Goal: Task Accomplishment & Management: Manage account settings

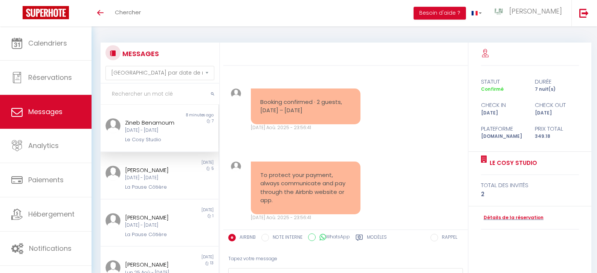
select select "message"
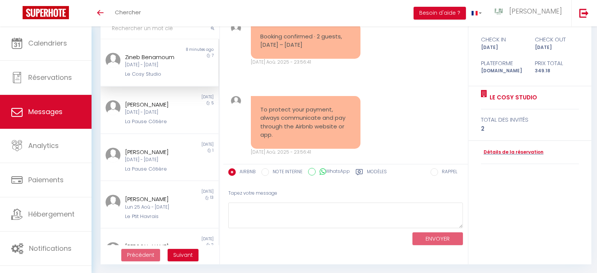
scroll to position [834, 0]
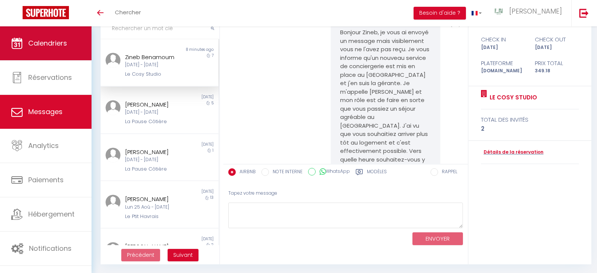
click at [59, 41] on span "Calendriers" at bounding box center [47, 42] width 39 height 9
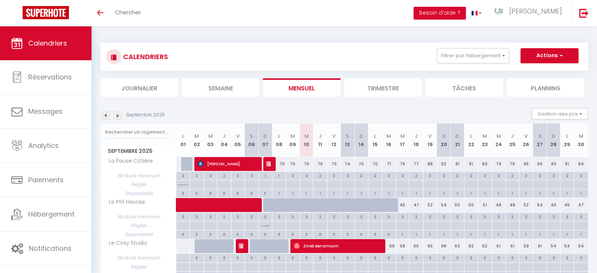
click at [555, 56] on button "Actions" at bounding box center [550, 55] width 58 height 15
click at [335, 49] on div "CALENDRIERS Filtrer par hébergement Tous Le Cosy Studio La Pause Côtière Le Pti…" at bounding box center [344, 56] width 476 height 17
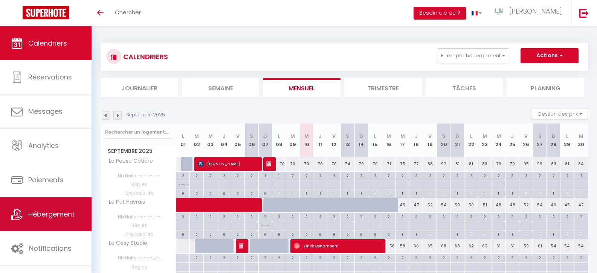
click at [48, 213] on span "Hébergement" at bounding box center [51, 213] width 46 height 9
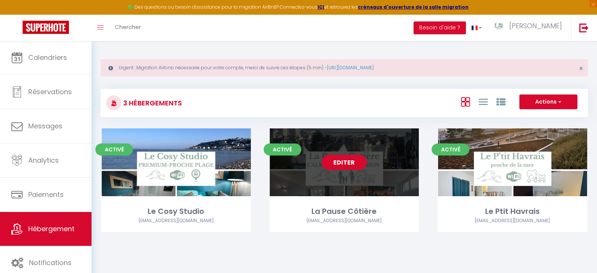
click at [339, 163] on link "Editer" at bounding box center [344, 162] width 45 height 15
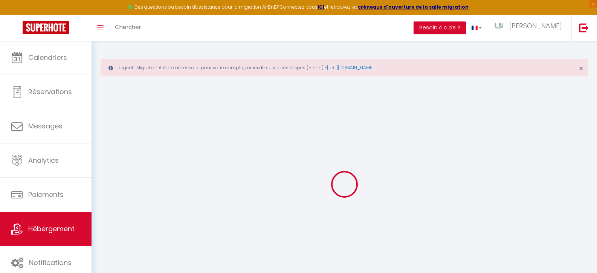
checkbox input "false"
select select "16:00"
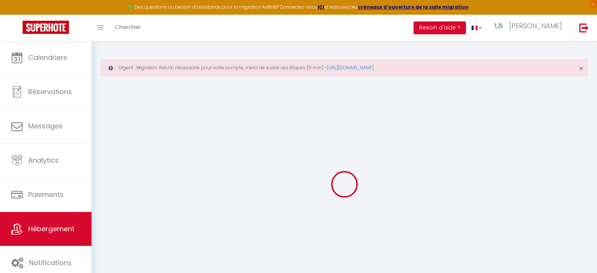
select select "20:00"
select select "11:00"
select select "30"
select select "120"
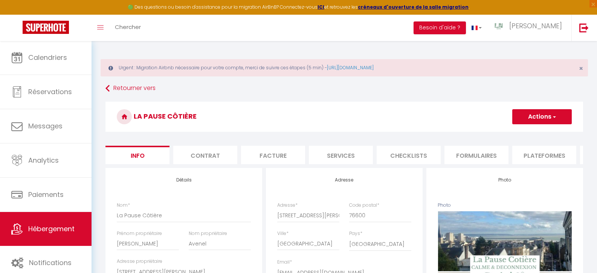
click at [534, 114] on button "Actions" at bounding box center [542, 116] width 60 height 15
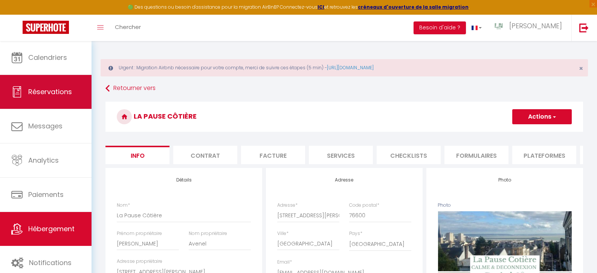
checkbox input "false"
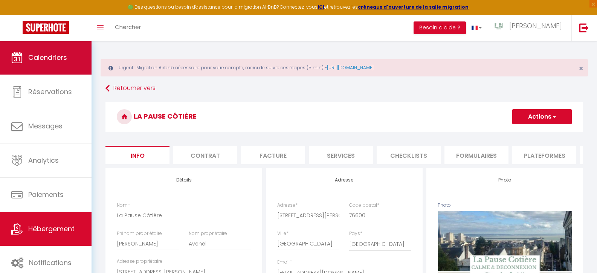
click at [51, 59] on span "Calendriers" at bounding box center [47, 57] width 39 height 9
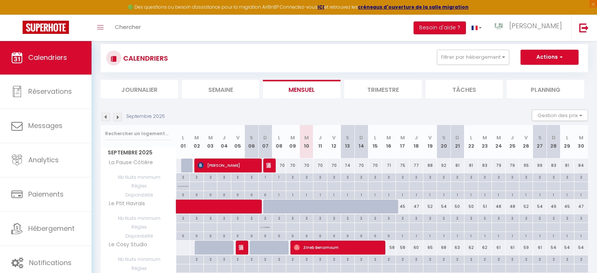
scroll to position [81, 0]
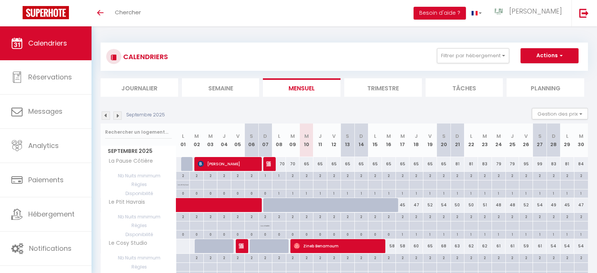
click at [556, 55] on button "Actions" at bounding box center [550, 55] width 58 height 15
click at [555, 55] on button "Actions" at bounding box center [550, 55] width 58 height 15
click at [553, 55] on button "Actions" at bounding box center [550, 55] width 58 height 15
click at [552, 57] on button "Actions" at bounding box center [550, 55] width 58 height 15
click at [547, 11] on span "[PERSON_NAME]" at bounding box center [535, 10] width 53 height 9
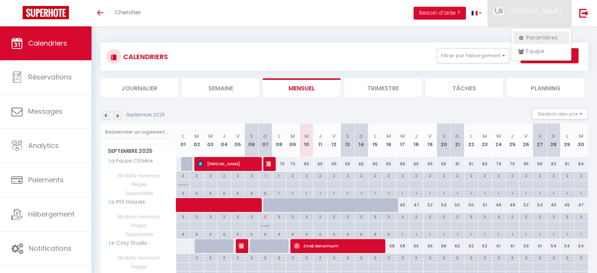
click at [538, 41] on link "Paramètres" at bounding box center [542, 37] width 56 height 13
select select "28"
select select "fr"
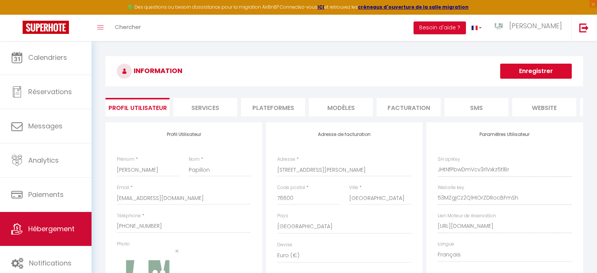
click at [41, 216] on link "Hébergement" at bounding box center [46, 229] width 92 height 34
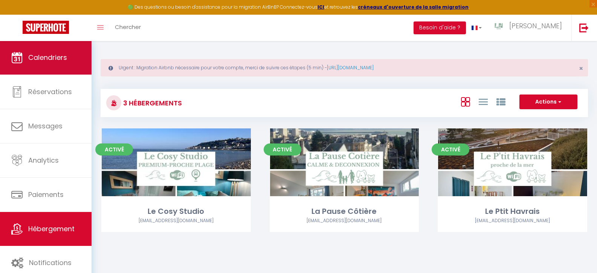
click at [52, 57] on span "Calendriers" at bounding box center [47, 57] width 39 height 9
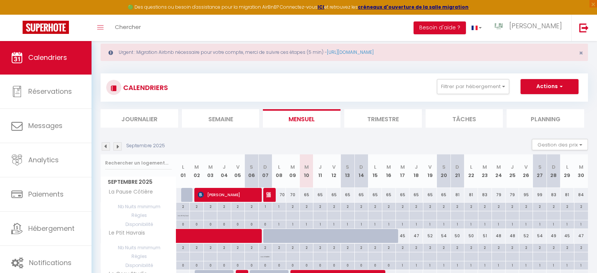
scroll to position [54, 0]
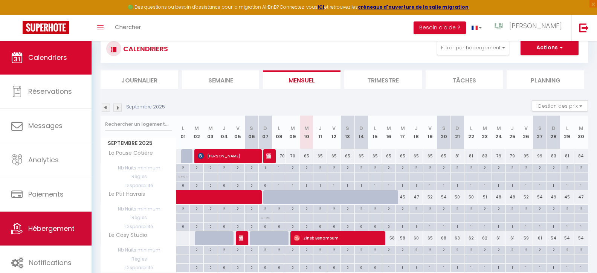
click at [36, 225] on span "Hébergement" at bounding box center [51, 228] width 46 height 9
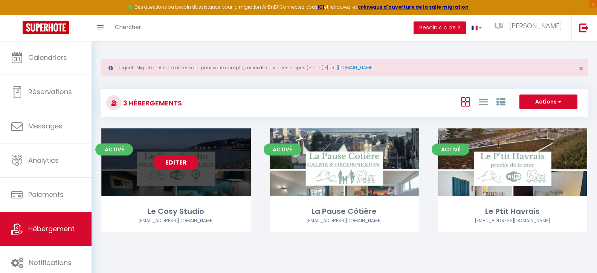
click at [176, 162] on link "Editer" at bounding box center [175, 162] width 45 height 15
select select "3"
select select "2"
select select "1"
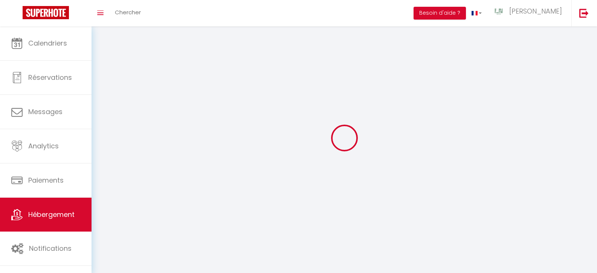
select select
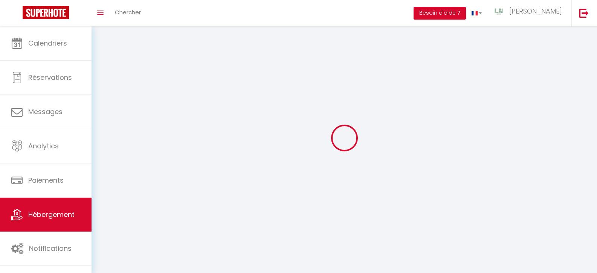
select select
checkbox input "false"
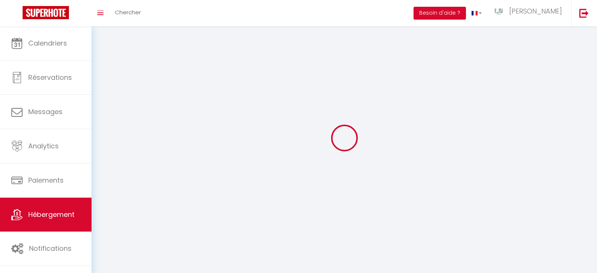
checkbox input "false"
select select
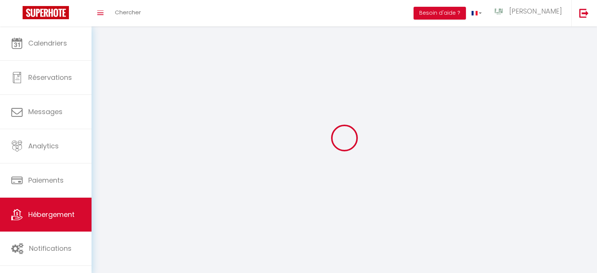
select select
checkbox input "false"
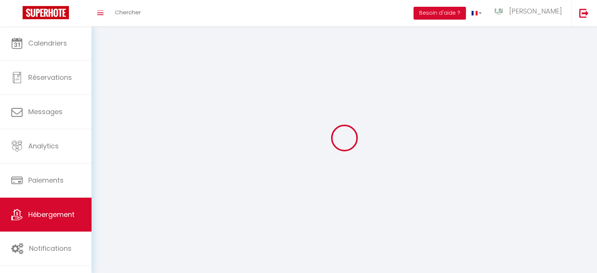
checkbox input "false"
select select
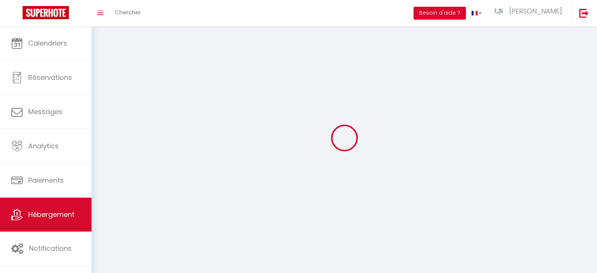
select select
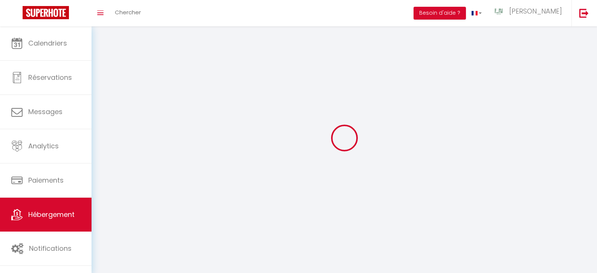
checkbox input "false"
select select
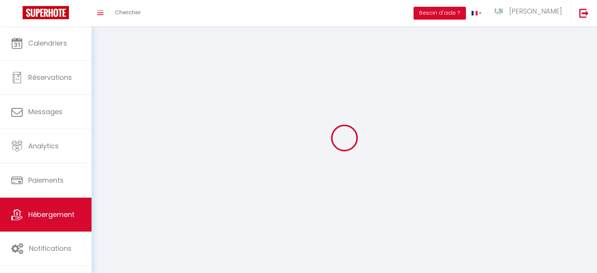
select select
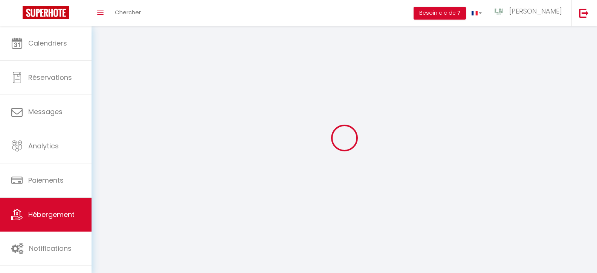
select select
checkbox input "false"
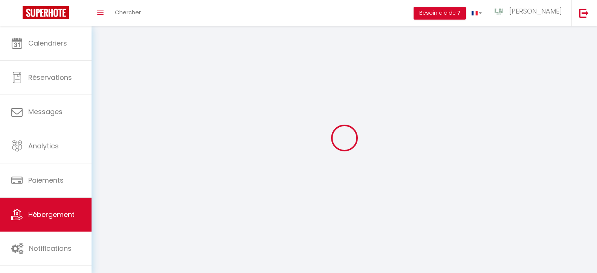
select select
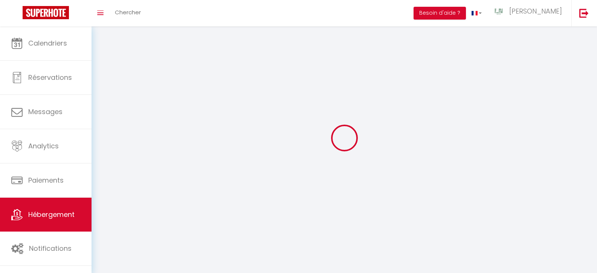
select select
checkbox input "false"
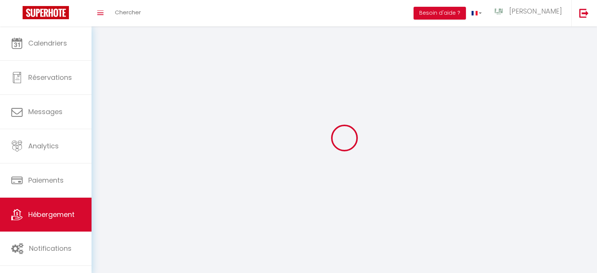
checkbox input "false"
select select
select select "28"
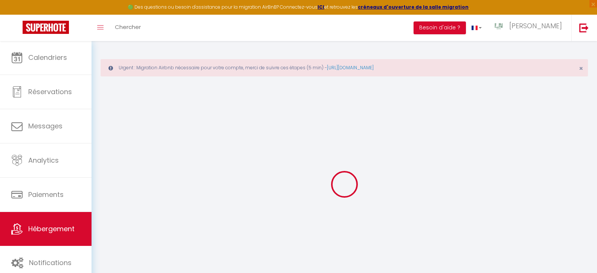
select select
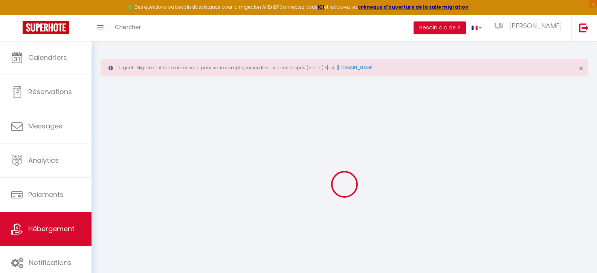
select select
checkbox input "false"
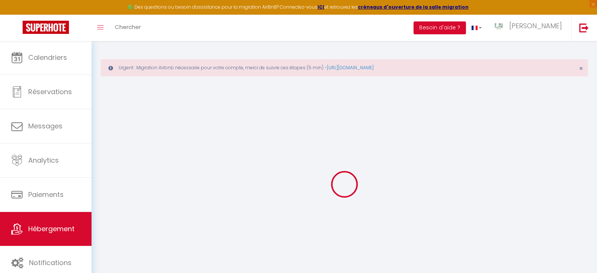
select select
type input "Le Cosy Studio"
type input "Jean"
type input "Nugues"
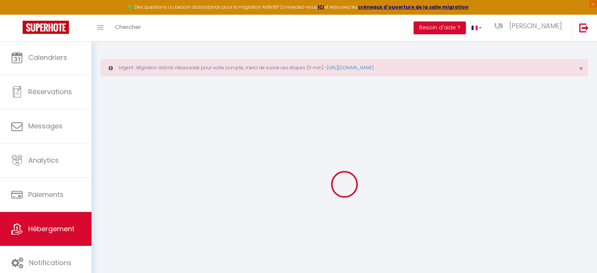
type input "[STREET_ADDRESS]"
type input "76610"
type input "[GEOGRAPHIC_DATA]"
select select "2"
select select "0"
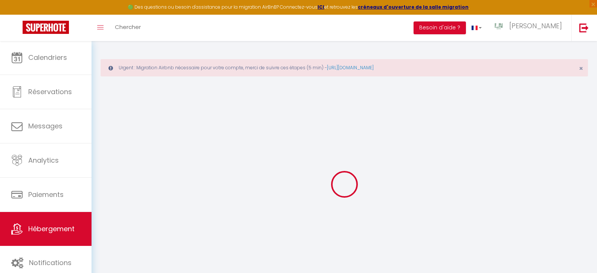
type input "60"
type input "30"
type input "5"
type input "4.8"
type input "300"
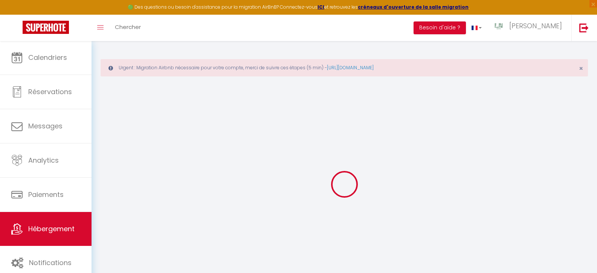
select select
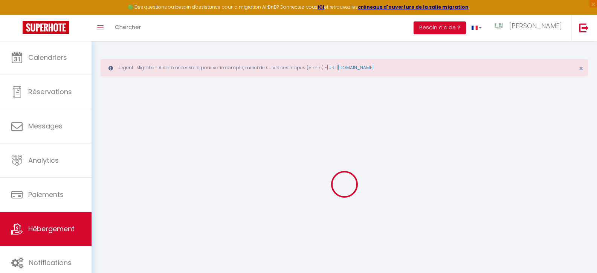
type input "[STREET_ADDRESS][PERSON_NAME]"
type input "76600"
type input "[GEOGRAPHIC_DATA]"
type input "[EMAIL_ADDRESS][DOMAIN_NAME]"
select select "15922"
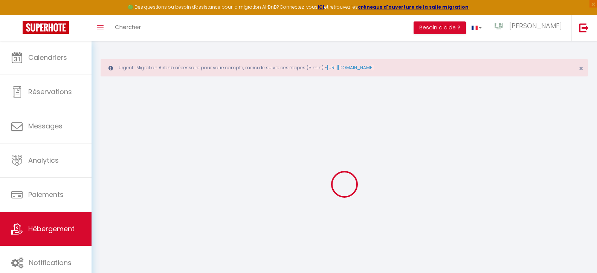
checkbox input "false"
radio input "true"
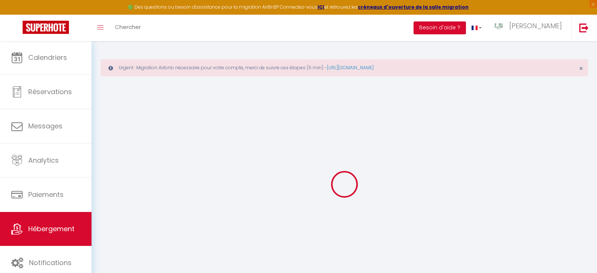
type input "0"
select select
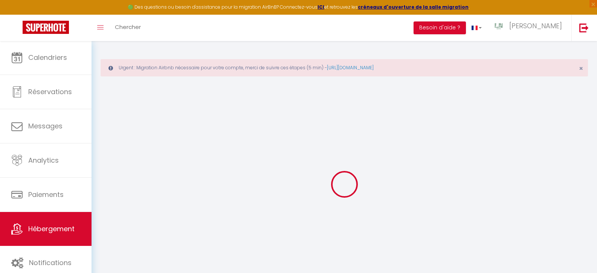
select select
checkbox input "false"
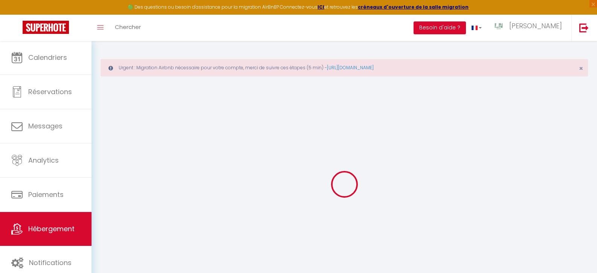
checkbox input "false"
select select
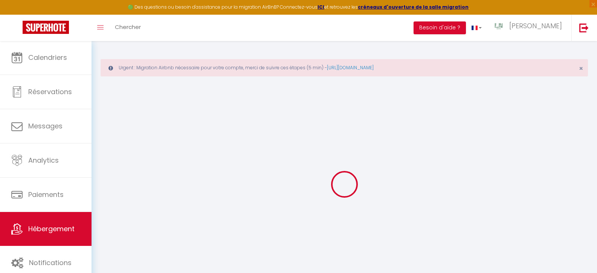
select select
checkbox input "false"
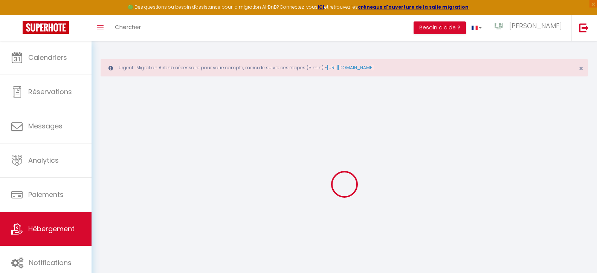
checkbox input "false"
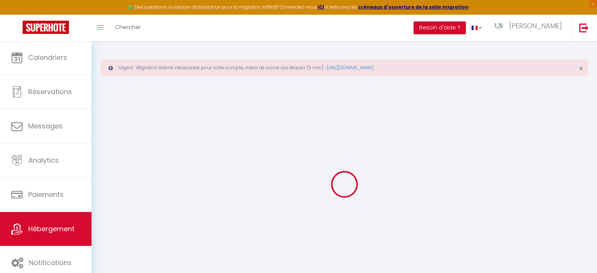
checkbox input "false"
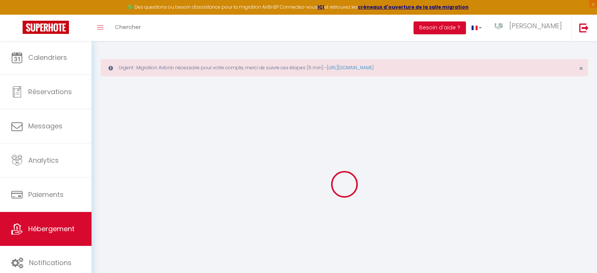
checkbox input "false"
select select "16:00"
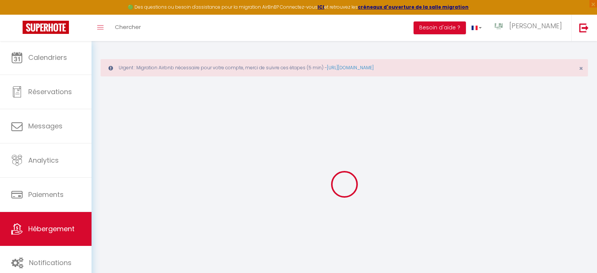
select select "23:45"
select select "11:00"
select select "30"
select select "120"
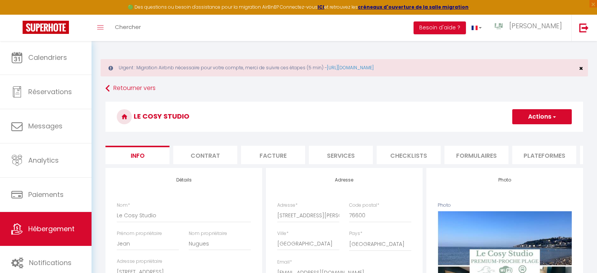
click at [583, 68] on span "×" at bounding box center [581, 68] width 4 height 9
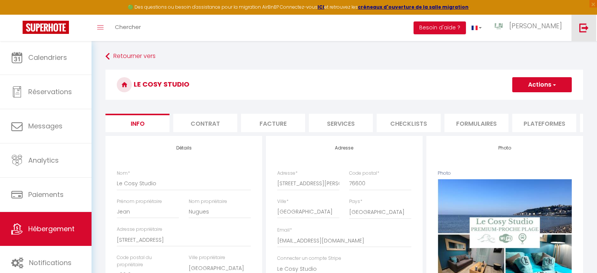
checkbox input "false"
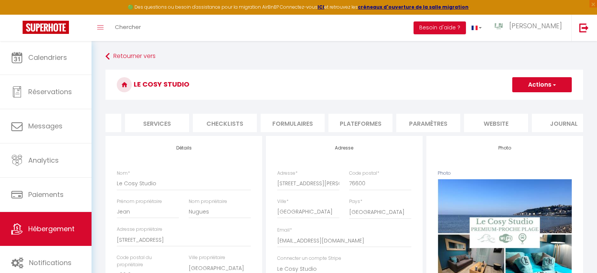
scroll to position [0, 197]
click at [503, 124] on li "website" at bounding box center [483, 123] width 64 height 18
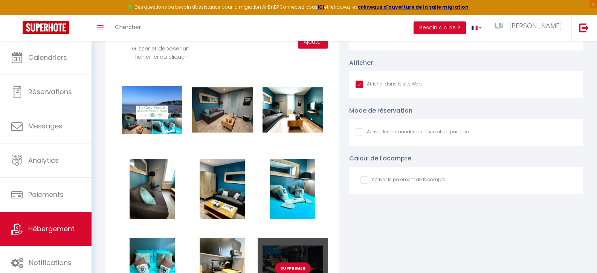
scroll to position [714, 0]
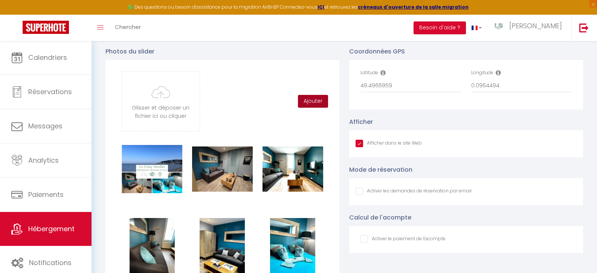
click at [314, 106] on button "Ajouter" at bounding box center [313, 101] width 30 height 13
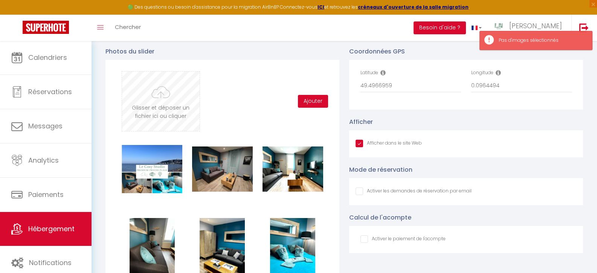
click at [158, 113] on input "file" at bounding box center [160, 102] width 77 height 60
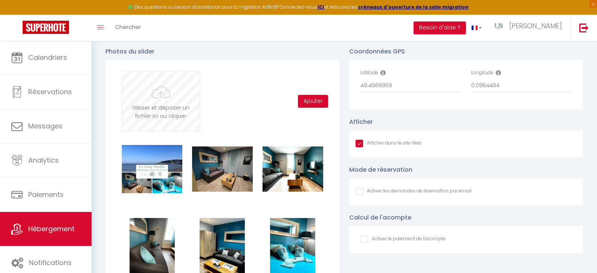
type input "C:\fakepath\Copie de Copie de Photos Accroche .png"
checkbox input "true"
checkbox input "false"
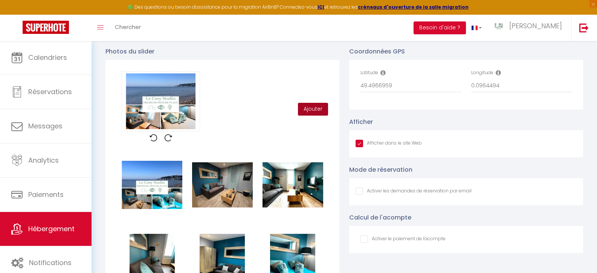
click at [322, 113] on button "Ajouter" at bounding box center [313, 109] width 30 height 13
checkbox input "true"
checkbox input "false"
checkbox input "true"
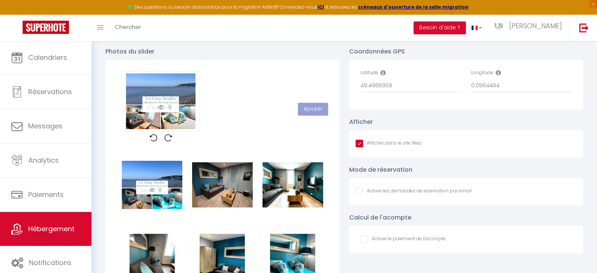
checkbox input "false"
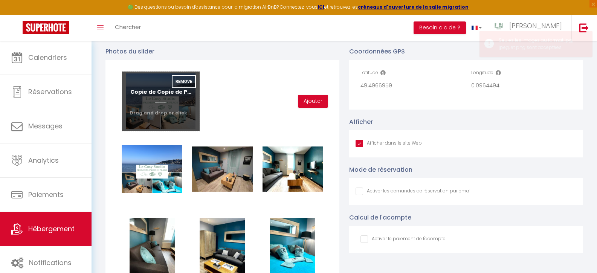
click at [141, 115] on input "file" at bounding box center [160, 102] width 77 height 60
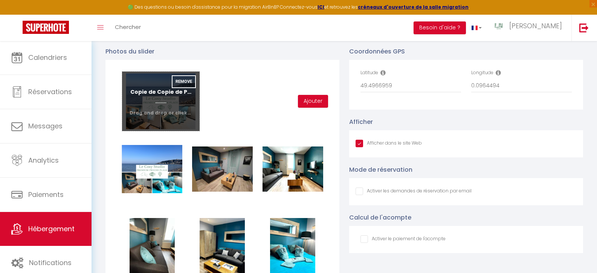
type input "C:\fakepath\Copie de Copie de Photos Accroche .jpg"
checkbox input "true"
checkbox input "false"
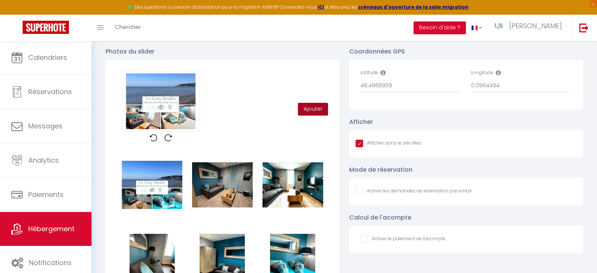
click at [315, 115] on button "Ajouter" at bounding box center [313, 109] width 30 height 13
checkbox input "true"
checkbox input "false"
checkbox input "true"
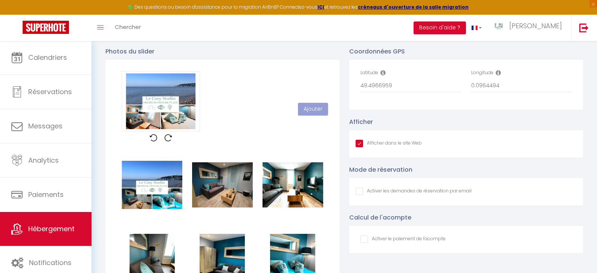
checkbox input "false"
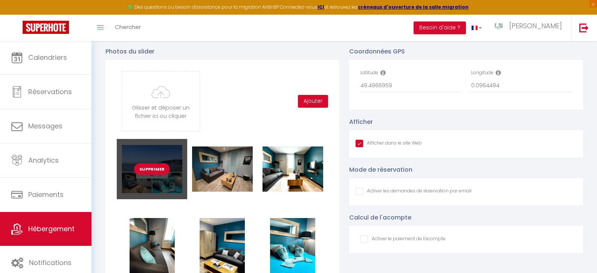
click at [155, 174] on button "Supprimer" at bounding box center [152, 169] width 36 height 11
checkbox input "true"
checkbox input "false"
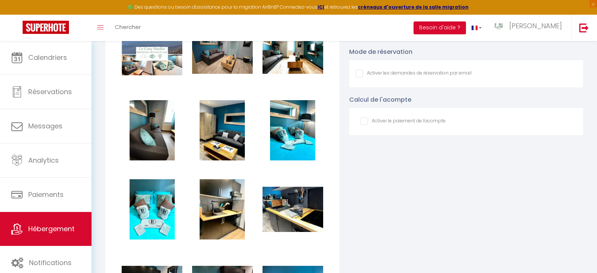
scroll to position [728, 0]
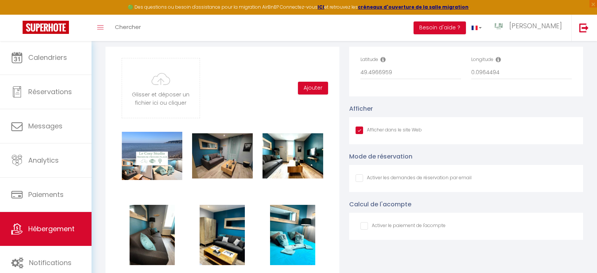
checkbox input "true"
checkbox input "false"
click at [170, 88] on input "file" at bounding box center [160, 88] width 77 height 60
type input "C:\fakepath\IMG_0598 copie.jpg"
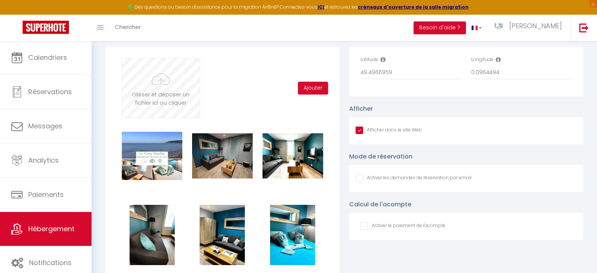
checkbox input "true"
checkbox input "false"
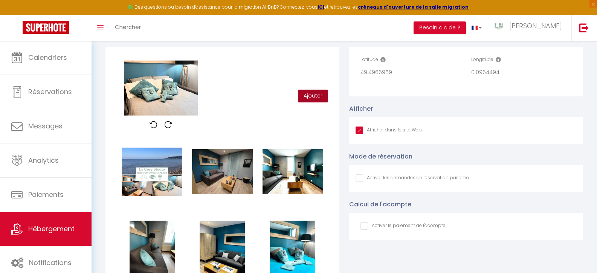
click at [310, 100] on button "Ajouter" at bounding box center [313, 96] width 30 height 13
checkbox input "true"
checkbox input "false"
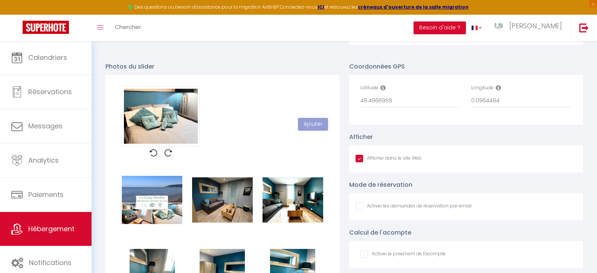
scroll to position [626, 0]
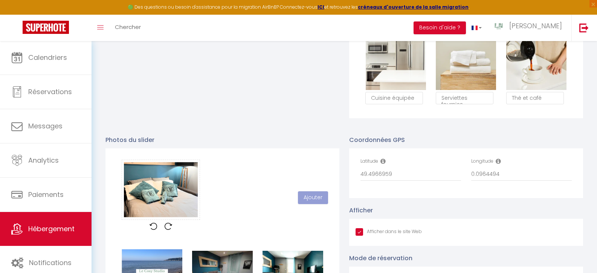
click at [237, 191] on div "Glisser et déposer un fichier ici ou cliquer Ooops, something wrong happened. R…" at bounding box center [222, 198] width 211 height 76
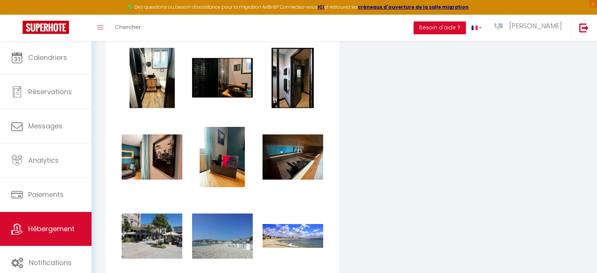
scroll to position [1214, 0]
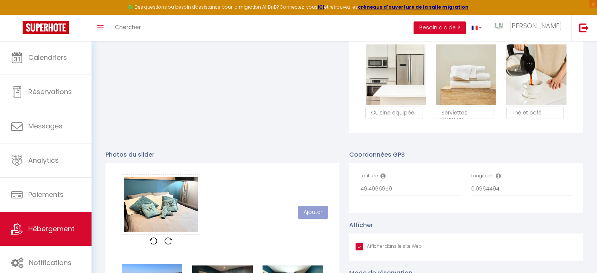
scroll to position [624, 0]
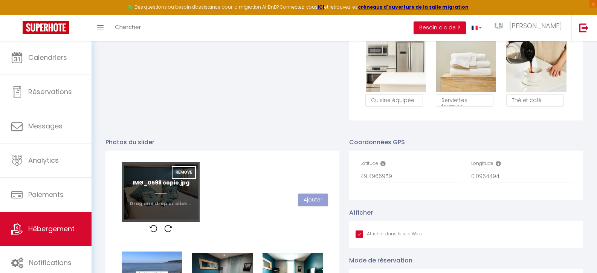
checkbox input "true"
checkbox input "false"
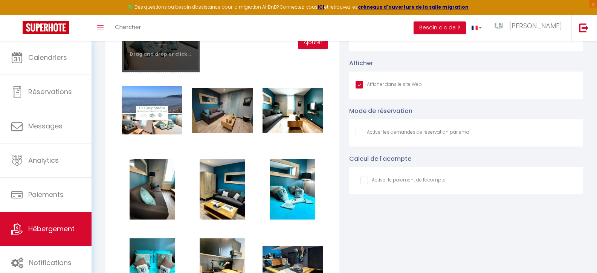
scroll to position [699, 0]
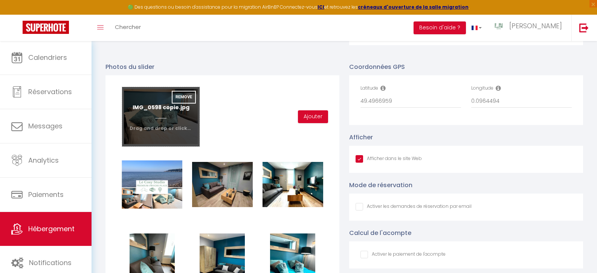
click at [156, 125] on input "file" at bounding box center [160, 117] width 77 height 60
type input "C:\fakepath\IMG_0598 copie.jpg"
checkbox input "true"
checkbox input "false"
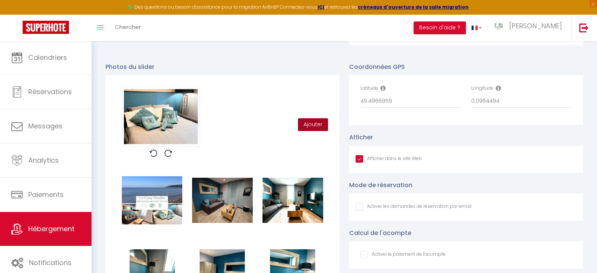
click at [311, 130] on button "Ajouter" at bounding box center [313, 124] width 30 height 13
checkbox input "true"
checkbox input "false"
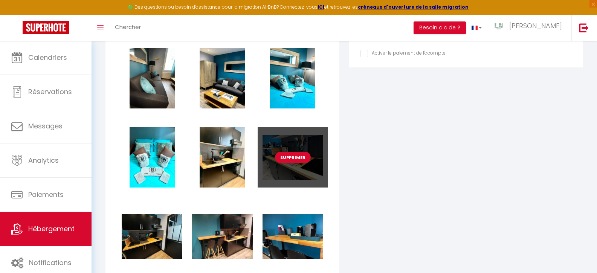
checkbox input "true"
checkbox input "false"
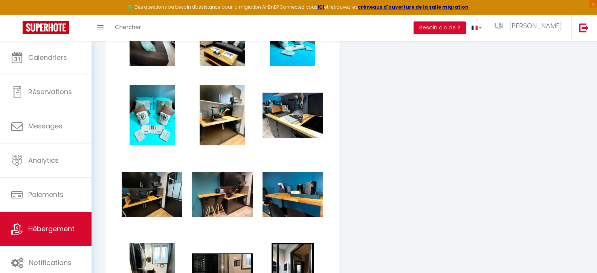
scroll to position [669, 0]
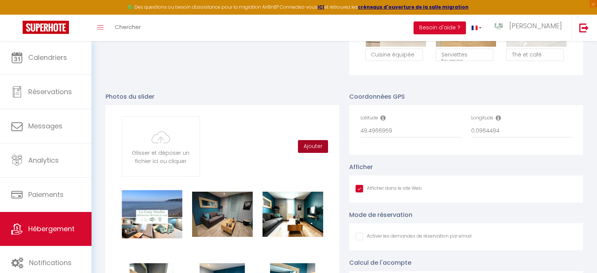
click at [312, 150] on button "Ajouter" at bounding box center [313, 146] width 30 height 13
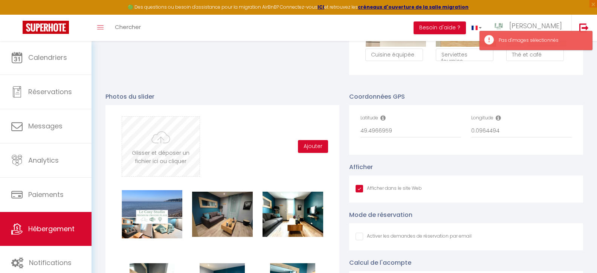
click at [150, 150] on input "file" at bounding box center [160, 147] width 77 height 60
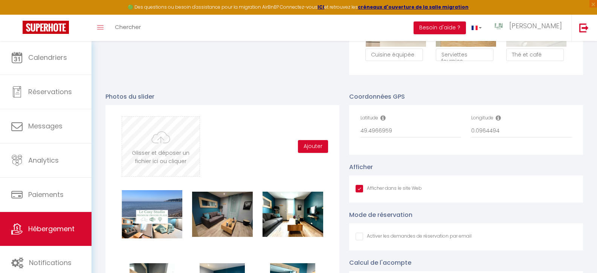
type input "C:\fakepath\IMG_0620.jpg"
checkbox input "true"
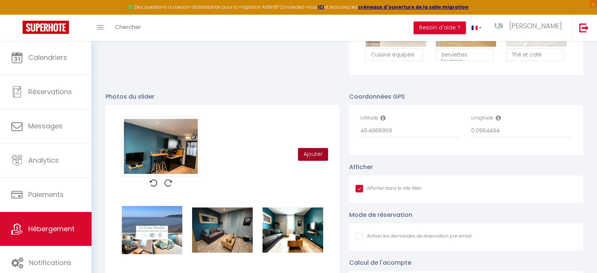
click at [313, 160] on button "Ajouter" at bounding box center [313, 154] width 30 height 13
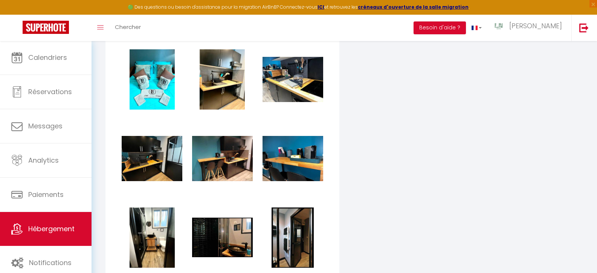
scroll to position [712, 0]
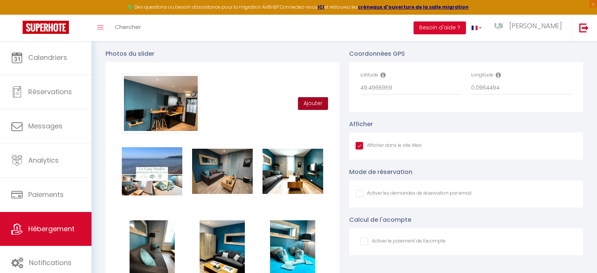
click at [311, 109] on button "Ajouter" at bounding box center [313, 103] width 30 height 13
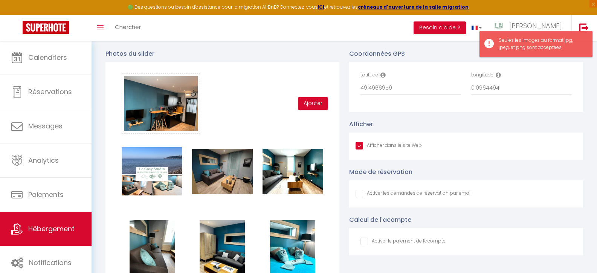
click at [274, 81] on div "Glisser et déposer un fichier ici ou cliquer Ooops, something wrong happened. R…" at bounding box center [222, 103] width 211 height 60
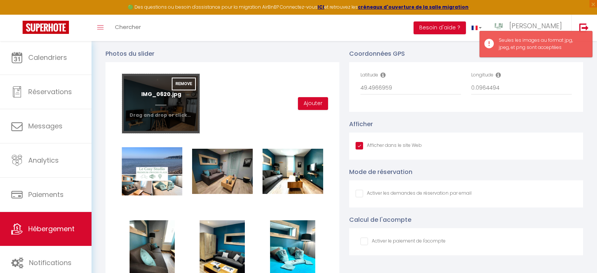
click at [161, 105] on input "file" at bounding box center [160, 104] width 77 height 60
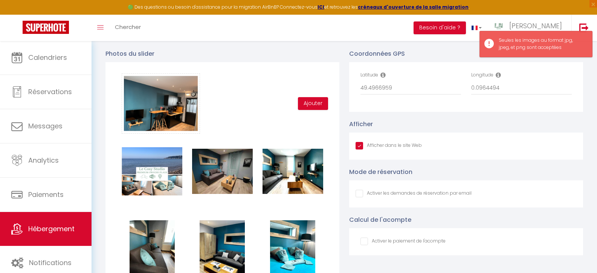
scroll to position [274, 0]
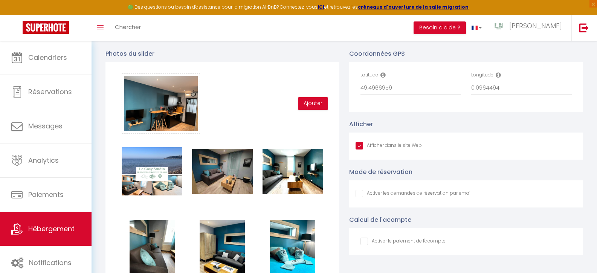
click at [164, 116] on input "file" at bounding box center [160, 104] width 77 height 60
type input "C:\fakepath\IMG_0621.jpg"
checkbox input "true"
checkbox input "false"
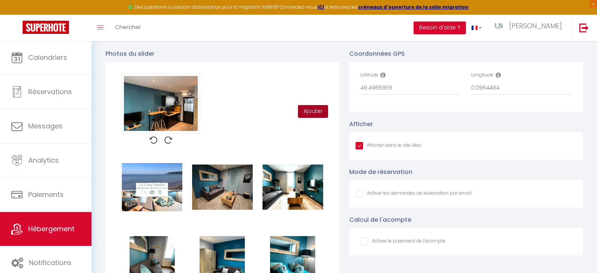
click at [315, 117] on button "Ajouter" at bounding box center [313, 111] width 30 height 13
checkbox input "true"
checkbox input "false"
checkbox input "true"
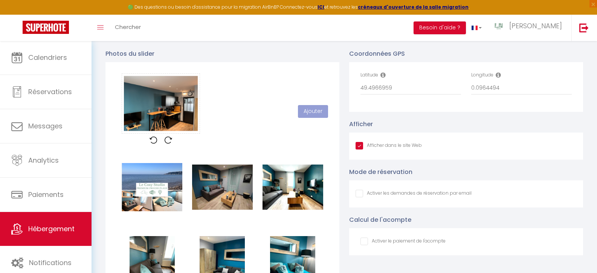
checkbox input "false"
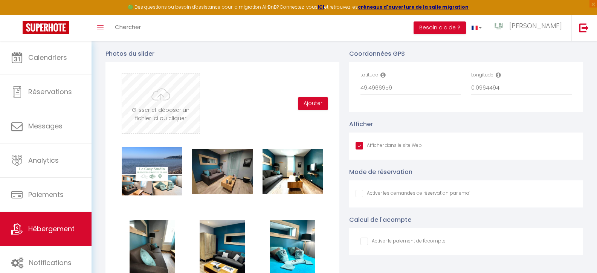
click at [146, 114] on input "file" at bounding box center [160, 104] width 77 height 60
type input "C:\fakepath\IMG_0622.jpg"
checkbox input "true"
checkbox input "false"
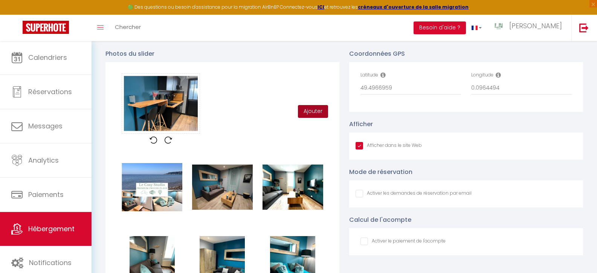
click at [310, 117] on button "Ajouter" at bounding box center [313, 111] width 30 height 13
checkbox input "true"
checkbox input "false"
checkbox input "true"
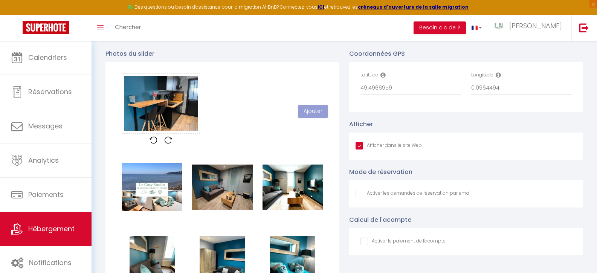
checkbox input "false"
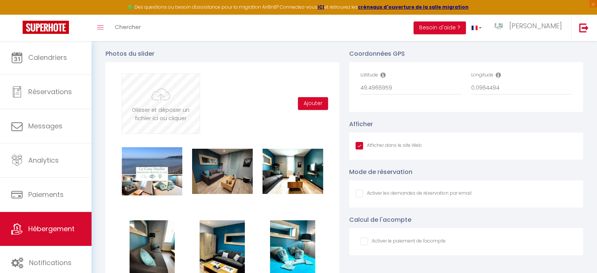
click at [166, 99] on input "file" at bounding box center [160, 104] width 77 height 60
type input "C:\fakepath\IMG_0623.jpg"
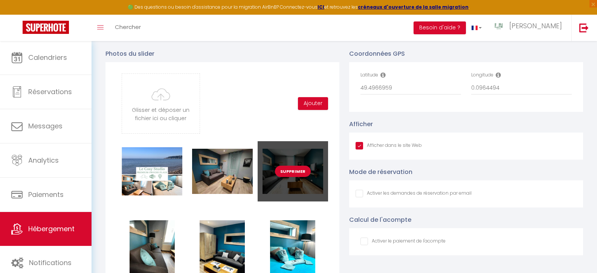
checkbox input "true"
checkbox input "false"
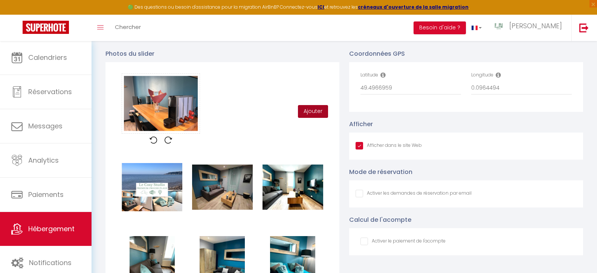
click at [314, 116] on button "Ajouter" at bounding box center [313, 111] width 30 height 13
checkbox input "true"
checkbox input "false"
checkbox input "true"
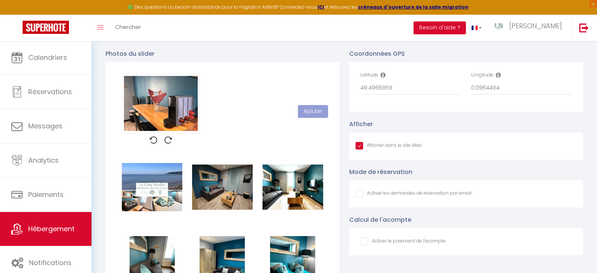
checkbox input "false"
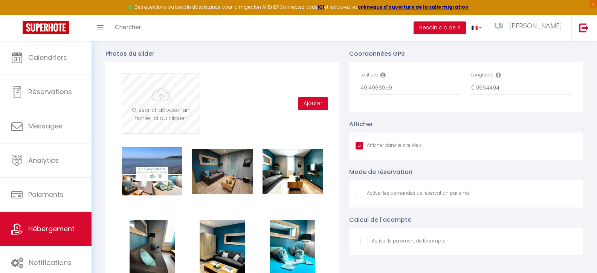
click at [157, 115] on input "file" at bounding box center [160, 104] width 77 height 60
type input "C:\fakepath\IMG_0624.jpg"
checkbox input "true"
checkbox input "false"
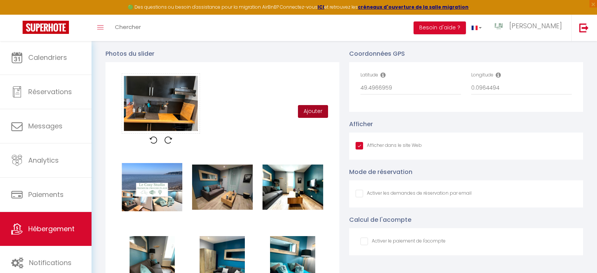
click at [319, 115] on button "Ajouter" at bounding box center [313, 111] width 30 height 13
checkbox input "true"
checkbox input "false"
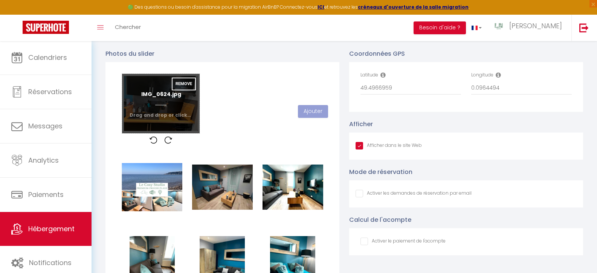
checkbox input "true"
checkbox input "false"
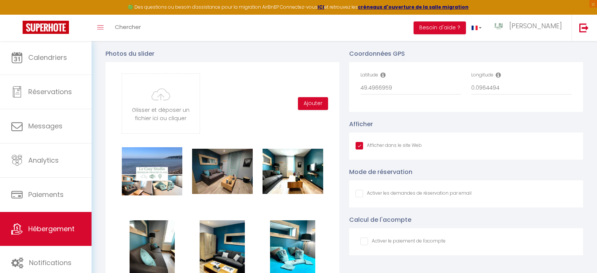
scroll to position [727, 0]
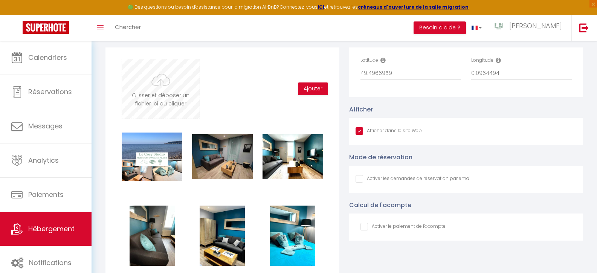
click at [165, 99] on input "file" at bounding box center [160, 89] width 77 height 60
type input "C:\fakepath\IMG_0628.jpg"
checkbox input "true"
checkbox input "false"
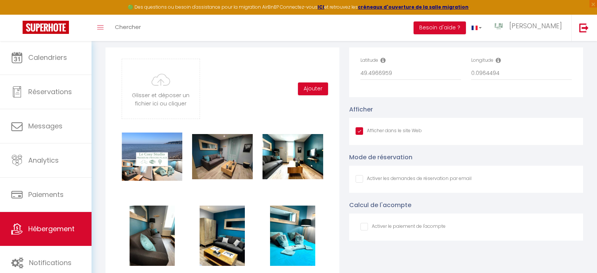
checkbox input "false"
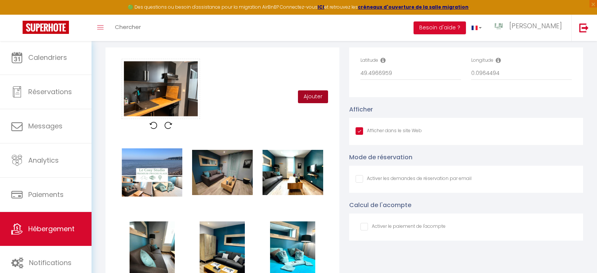
click at [316, 101] on button "Ajouter" at bounding box center [313, 96] width 30 height 13
checkbox input "true"
checkbox input "false"
checkbox input "true"
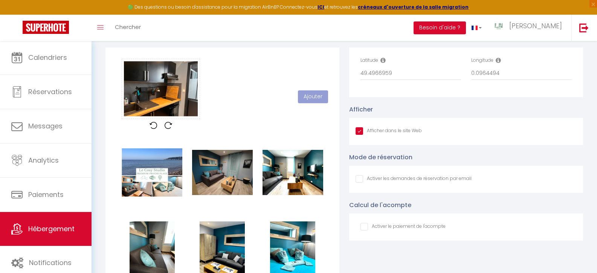
checkbox input "false"
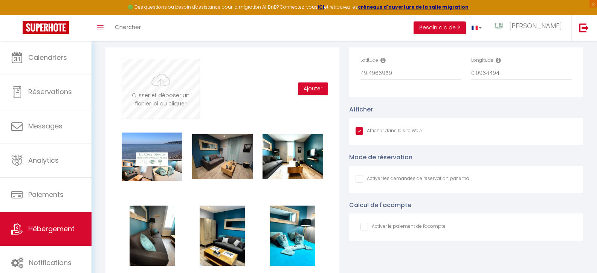
click at [154, 90] on input "file" at bounding box center [160, 89] width 77 height 60
type input "C:\fakepath\IMG_0629.jpg"
checkbox input "true"
checkbox input "false"
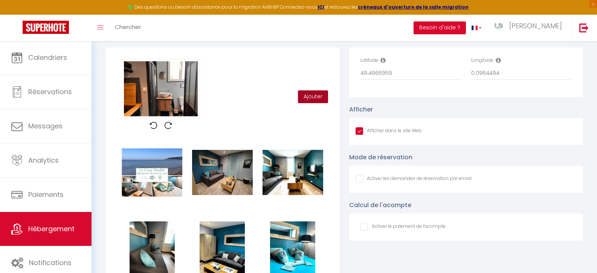
click at [313, 101] on button "Ajouter" at bounding box center [313, 96] width 30 height 13
checkbox input "true"
checkbox input "false"
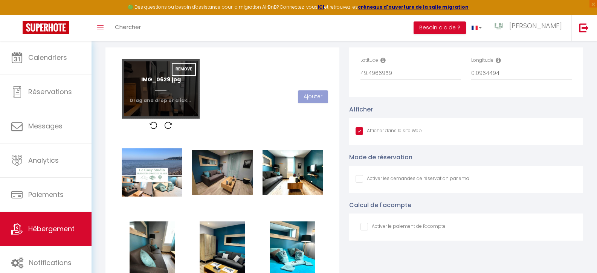
checkbox input "true"
checkbox input "false"
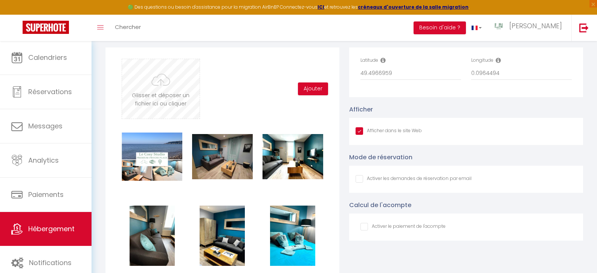
click at [164, 101] on input "file" at bounding box center [160, 89] width 77 height 60
type input "C:\fakepath\IMG_0637.jpg"
checkbox input "true"
checkbox input "false"
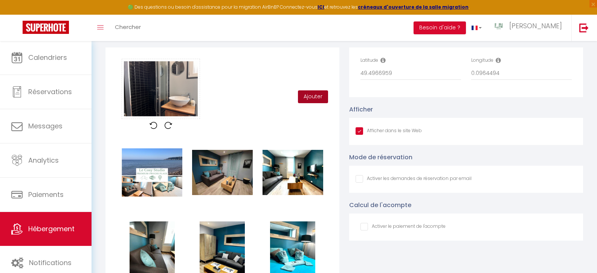
click at [312, 102] on button "Ajouter" at bounding box center [313, 96] width 30 height 13
checkbox input "true"
checkbox input "false"
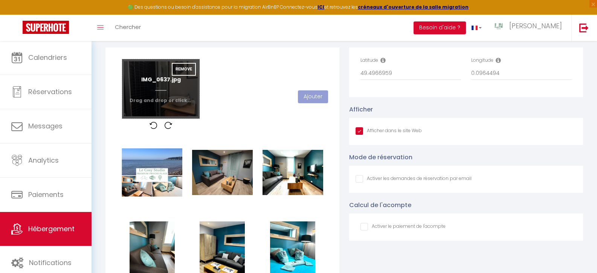
checkbox input "true"
checkbox input "false"
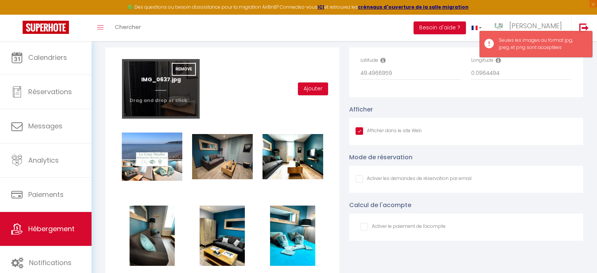
click at [159, 95] on input "file" at bounding box center [160, 89] width 77 height 60
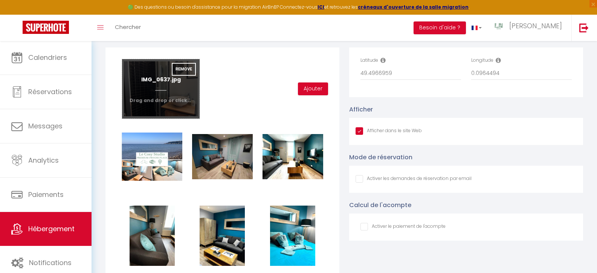
type input "C:\fakepath\IMG_0636.jpg"
checkbox input "true"
checkbox input "false"
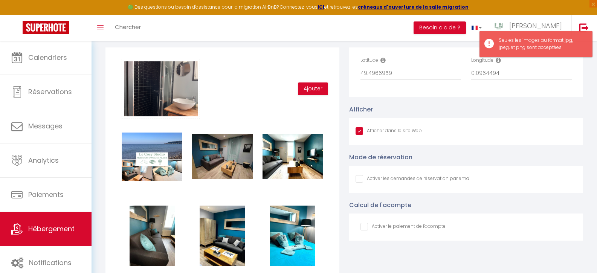
scroll to position [274, 0]
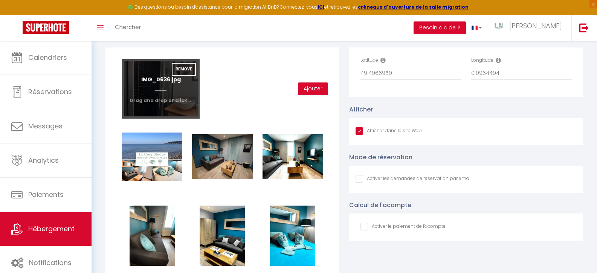
click at [153, 91] on input "file" at bounding box center [160, 89] width 77 height 60
type input "C:\fakepath\IMG_0637.jpeg"
checkbox input "true"
checkbox input "false"
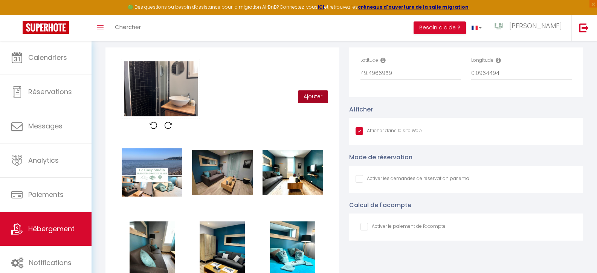
click at [317, 101] on button "Ajouter" at bounding box center [313, 96] width 30 height 13
checkbox input "true"
checkbox input "false"
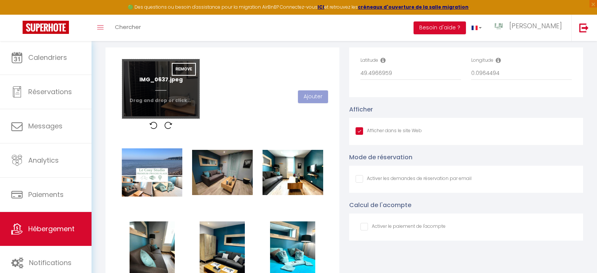
checkbox input "true"
checkbox input "false"
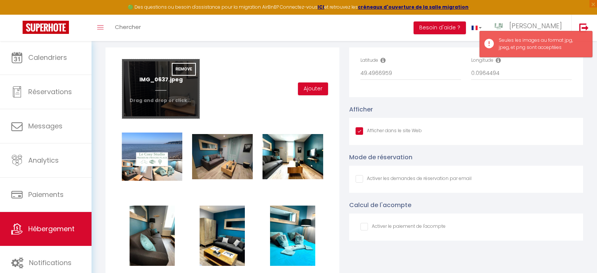
click at [162, 97] on input "file" at bounding box center [160, 89] width 77 height 60
type input "C:\fakepath\IMG_0637.jpg"
checkbox input "true"
checkbox input "false"
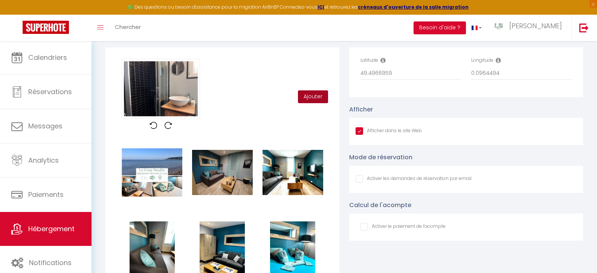
click at [313, 102] on button "Ajouter" at bounding box center [313, 96] width 30 height 13
checkbox input "true"
checkbox input "false"
checkbox input "true"
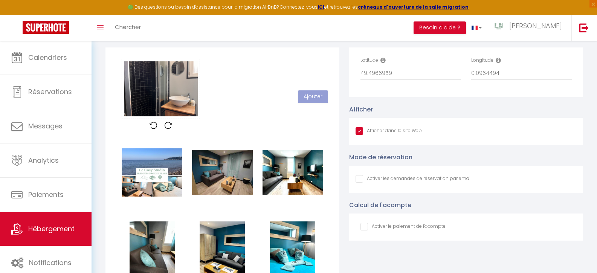
checkbox input "false"
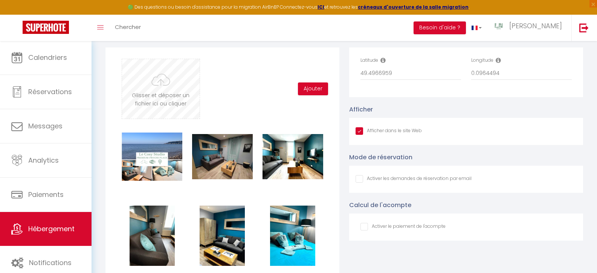
click at [155, 96] on input "file" at bounding box center [160, 89] width 77 height 60
type input "C:\fakepath\IMG_0641.jpg"
checkbox input "true"
checkbox input "false"
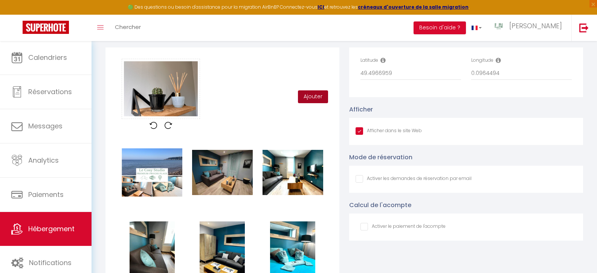
click at [316, 103] on button "Ajouter" at bounding box center [313, 96] width 30 height 13
checkbox input "true"
checkbox input "false"
checkbox input "true"
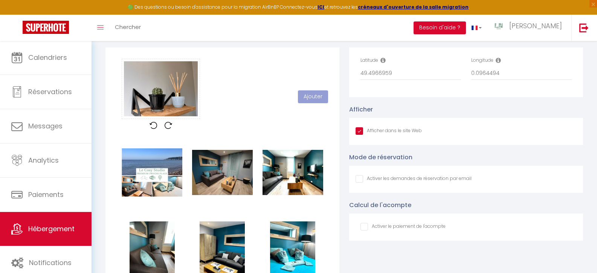
checkbox input "false"
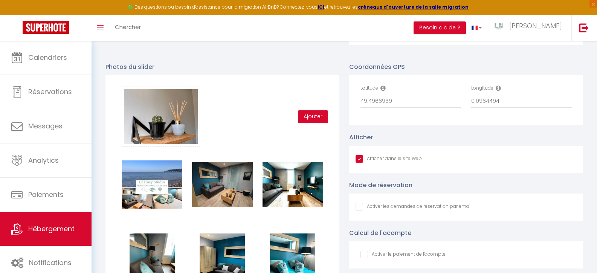
scroll to position [643, 0]
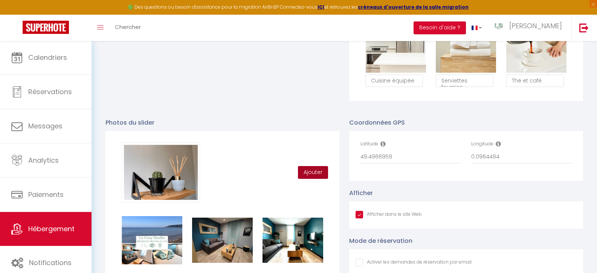
click at [314, 176] on button "Ajouter" at bounding box center [313, 172] width 30 height 13
checkbox input "true"
checkbox input "false"
checkbox input "true"
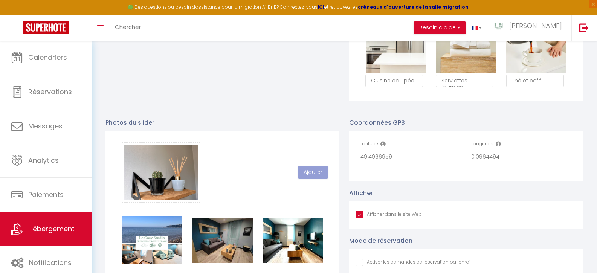
checkbox input "false"
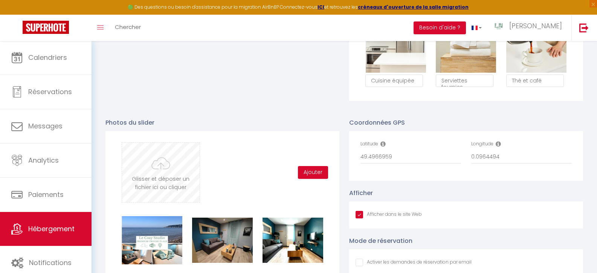
click at [147, 180] on input "file" at bounding box center [160, 173] width 77 height 60
type input "C:\fakepath\IMG_0642.jpg"
checkbox input "true"
checkbox input "false"
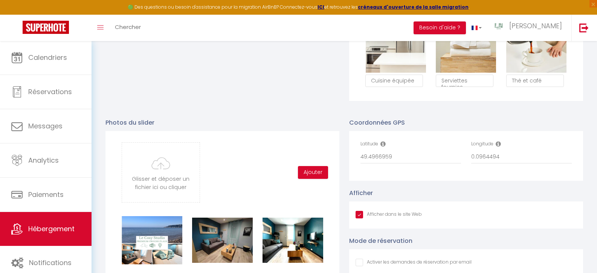
checkbox input "false"
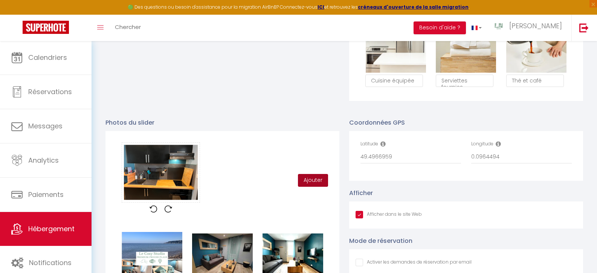
click at [311, 185] on button "Ajouter" at bounding box center [313, 180] width 30 height 13
checkbox input "true"
checkbox input "false"
checkbox input "true"
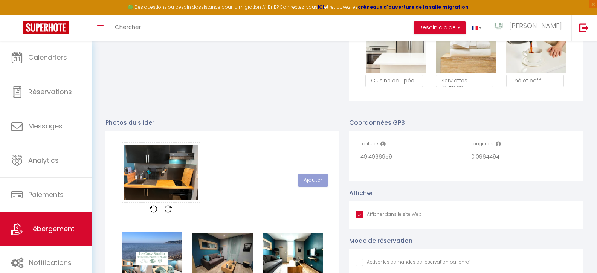
checkbox input "false"
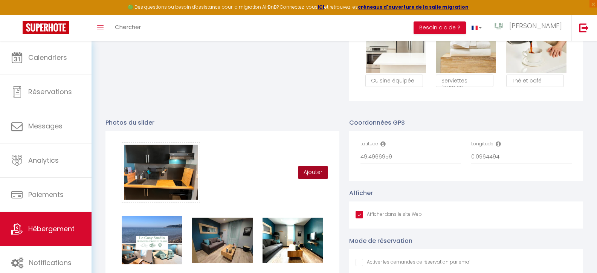
click at [313, 178] on button "Ajouter" at bounding box center [313, 172] width 30 height 13
checkbox input "true"
checkbox input "false"
checkbox input "true"
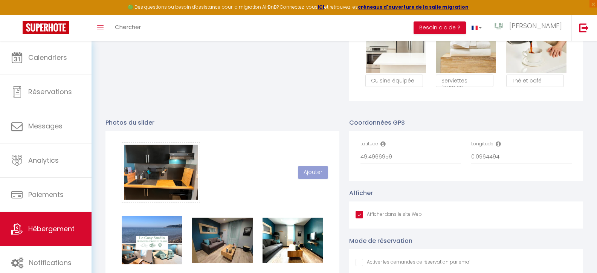
checkbox input "false"
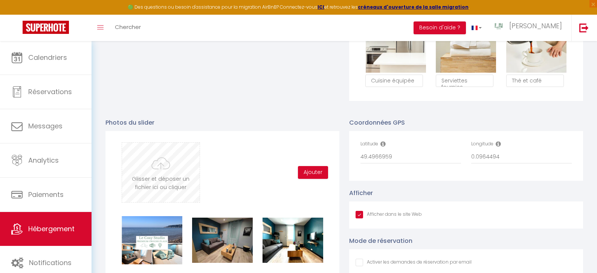
click at [156, 184] on input "file" at bounding box center [160, 173] width 77 height 60
type input "C:\fakepath\IMG_0643.jpg"
checkbox input "true"
checkbox input "false"
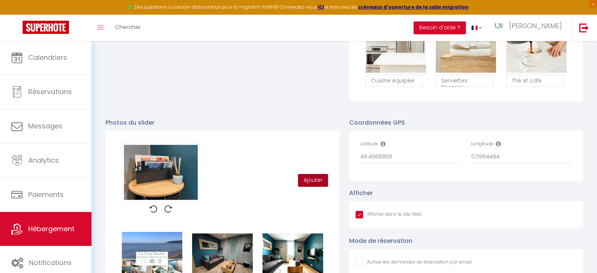
click at [315, 187] on button "Ajouter" at bounding box center [313, 180] width 30 height 13
checkbox input "true"
checkbox input "false"
checkbox input "true"
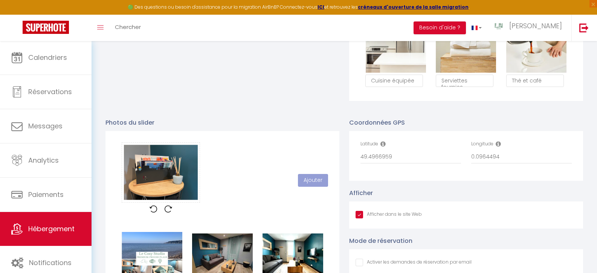
checkbox input "false"
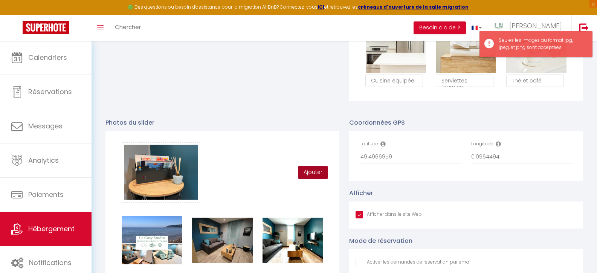
click at [310, 179] on button "Ajouter" at bounding box center [313, 172] width 30 height 13
checkbox input "true"
checkbox input "false"
checkbox input "true"
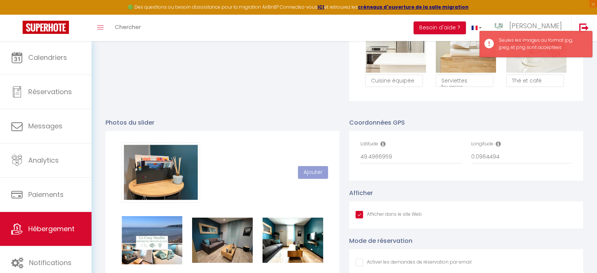
checkbox input "false"
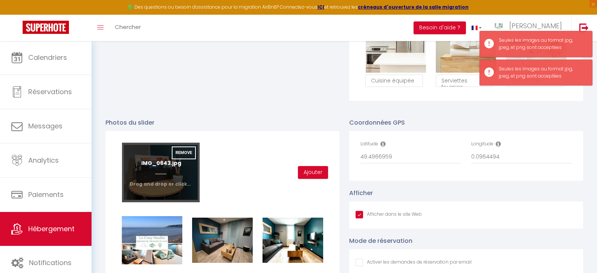
click at [156, 179] on input "file" at bounding box center [160, 173] width 77 height 60
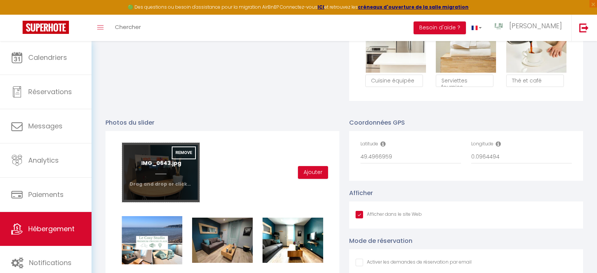
type input "C:\fakepath\IMG_0644.jpg"
checkbox input "true"
checkbox input "false"
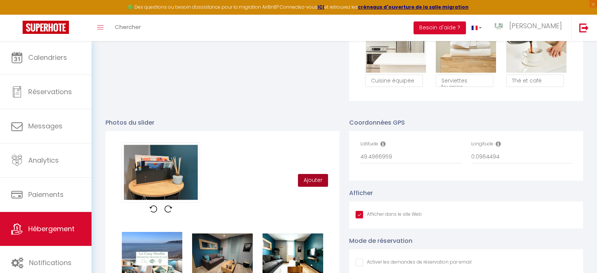
click at [315, 185] on button "Ajouter" at bounding box center [313, 180] width 30 height 13
checkbox input "true"
checkbox input "false"
checkbox input "true"
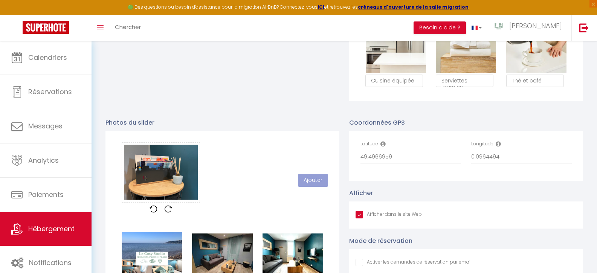
checkbox input "false"
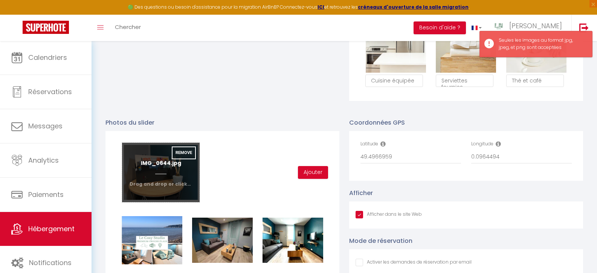
click at [154, 182] on input "file" at bounding box center [160, 173] width 77 height 60
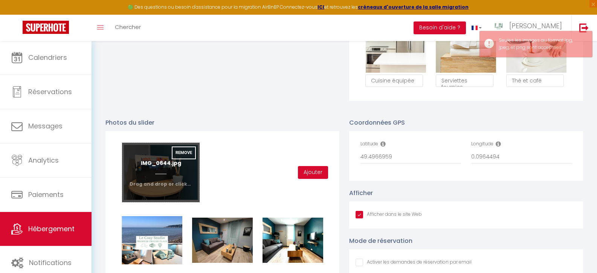
type input "C:\fakepath\IMG_0645.jpg"
checkbox input "true"
checkbox input "false"
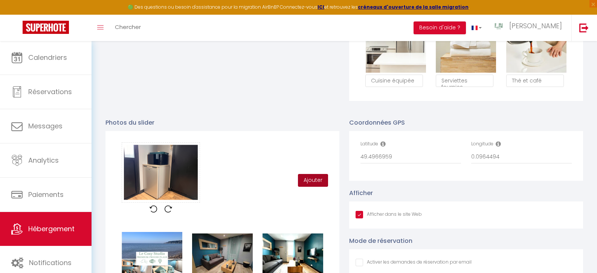
click at [314, 185] on button "Ajouter" at bounding box center [313, 180] width 30 height 13
checkbox input "true"
checkbox input "false"
checkbox input "true"
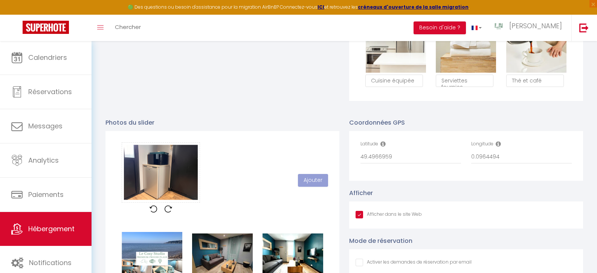
checkbox input "false"
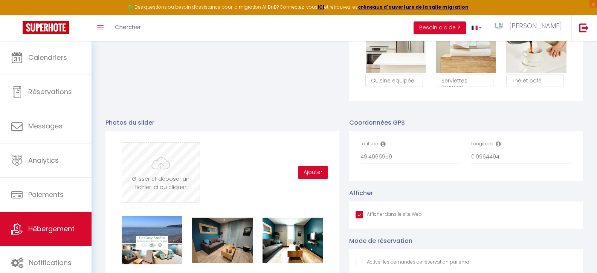
click at [159, 178] on input "file" at bounding box center [160, 173] width 77 height 60
type input "C:\fakepath\IMG_0646.jpg"
checkbox input "true"
checkbox input "false"
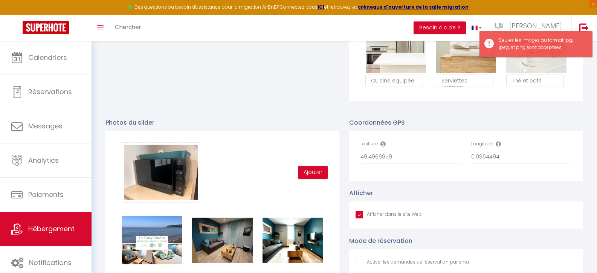
scroll to position [274, 0]
click at [308, 175] on button "Ajouter" at bounding box center [313, 172] width 30 height 13
checkbox input "true"
checkbox input "false"
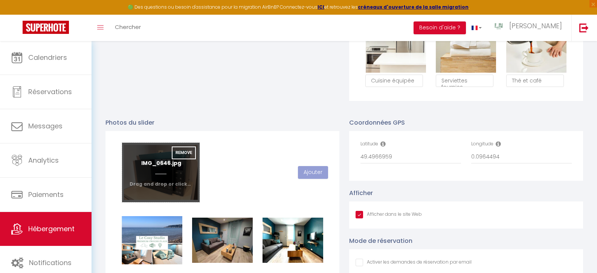
click at [162, 183] on input "file" at bounding box center [160, 173] width 77 height 60
checkbox input "true"
checkbox input "false"
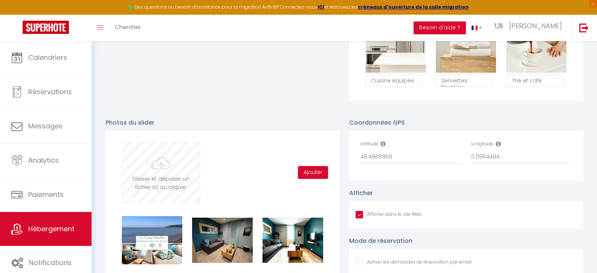
click at [150, 178] on input "file" at bounding box center [160, 173] width 77 height 60
type input "C:\fakepath\IMG_0638.jpeg"
checkbox input "true"
checkbox input "false"
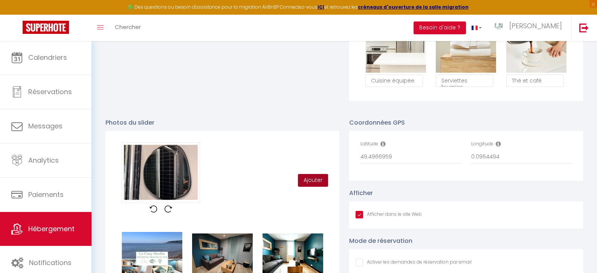
click at [309, 186] on button "Ajouter" at bounding box center [313, 180] width 30 height 13
checkbox input "true"
checkbox input "false"
checkbox input "true"
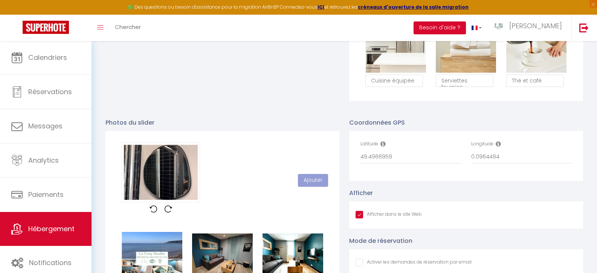
checkbox input "false"
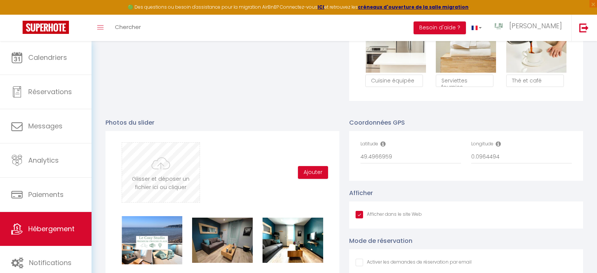
click at [161, 177] on input "file" at bounding box center [160, 173] width 77 height 60
type input "C:\fakepath\IMG_0643.jpeg"
checkbox input "true"
checkbox input "false"
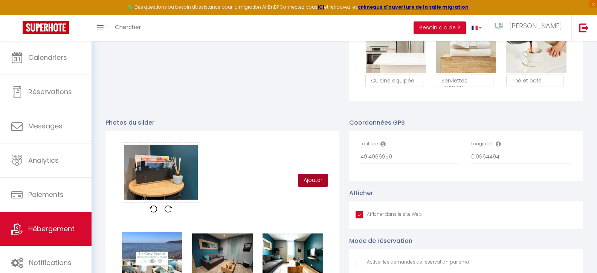
click at [315, 186] on button "Ajouter" at bounding box center [313, 180] width 30 height 13
checkbox input "true"
checkbox input "false"
checkbox input "true"
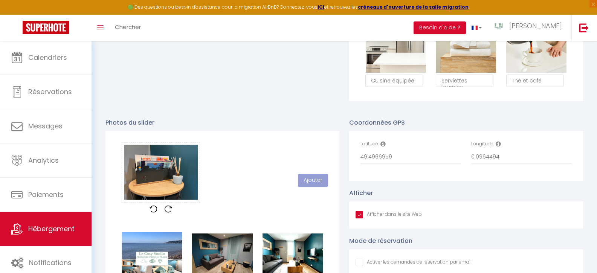
checkbox input "false"
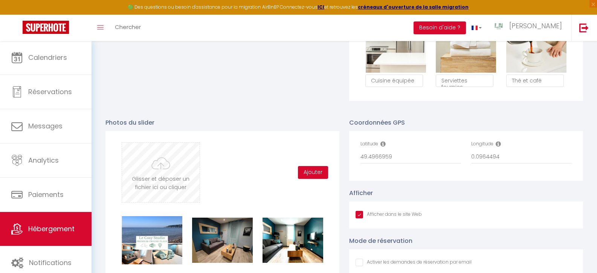
click at [161, 171] on input "file" at bounding box center [160, 173] width 77 height 60
type input "C:\fakepath\IMG_0646.jpeg"
checkbox input "true"
checkbox input "false"
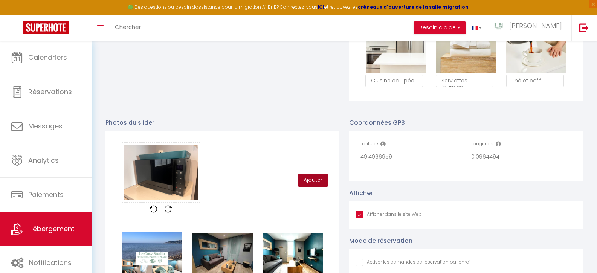
click at [312, 185] on button "Ajouter" at bounding box center [313, 180] width 30 height 13
checkbox input "true"
checkbox input "false"
checkbox input "true"
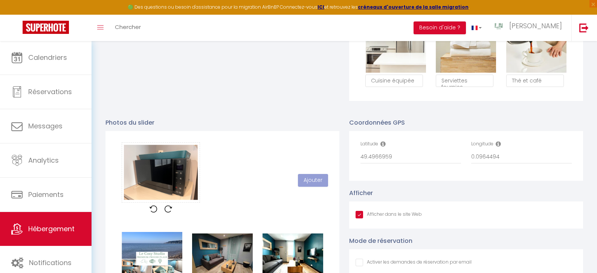
checkbox input "false"
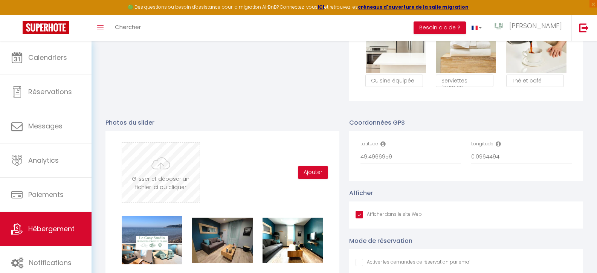
click at [139, 180] on input "file" at bounding box center [160, 173] width 77 height 60
type input "C:\fakepath\IMG_0647.jpg"
checkbox input "true"
checkbox input "false"
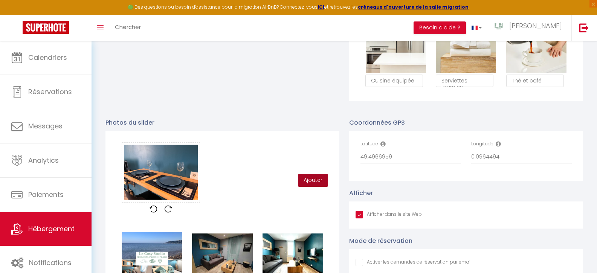
scroll to position [274, 0]
click at [315, 185] on button "Ajouter" at bounding box center [313, 180] width 30 height 13
checkbox input "true"
checkbox input "false"
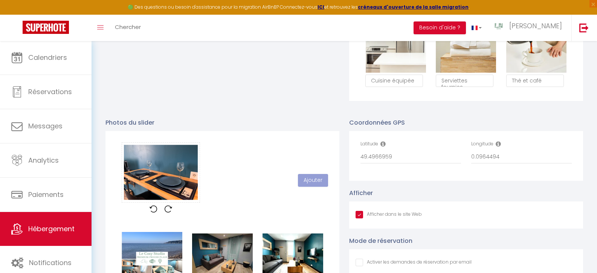
checkbox input "true"
checkbox input "false"
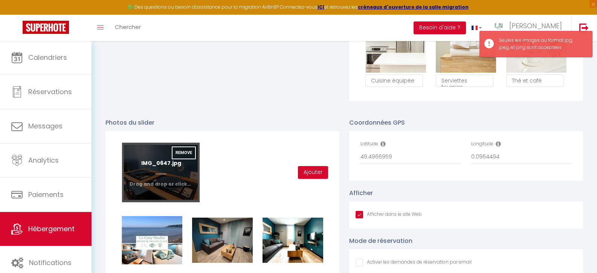
click at [163, 182] on input "file" at bounding box center [160, 173] width 77 height 60
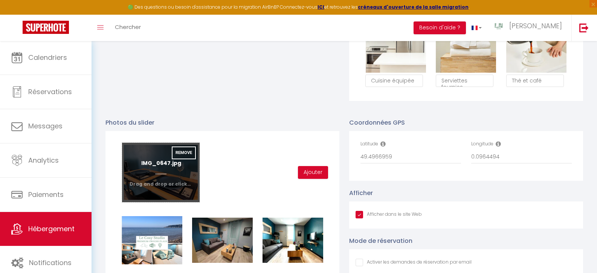
type input "C:\fakepath\IMG_0653.jpg"
checkbox input "true"
checkbox input "false"
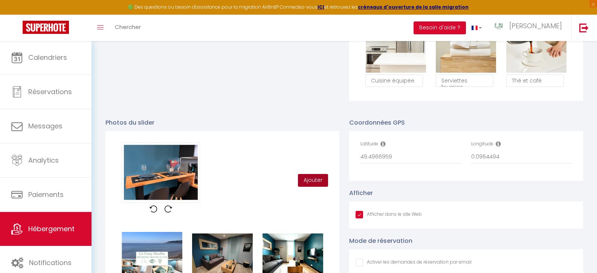
click at [313, 186] on button "Ajouter" at bounding box center [313, 180] width 30 height 13
checkbox input "true"
checkbox input "false"
checkbox input "true"
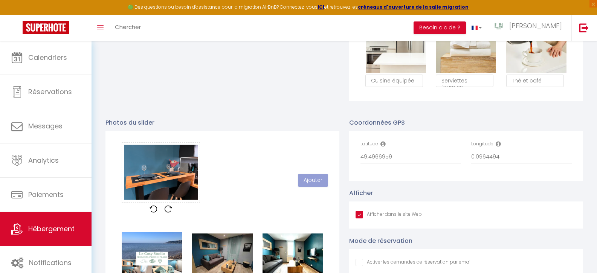
checkbox input "false"
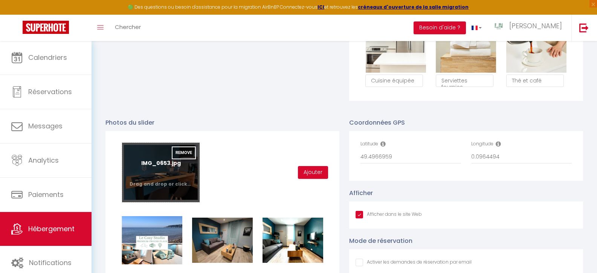
click at [161, 176] on input "file" at bounding box center [160, 173] width 77 height 60
type input "C:\fakepath\IMG_0653.jpeg"
checkbox input "true"
checkbox input "false"
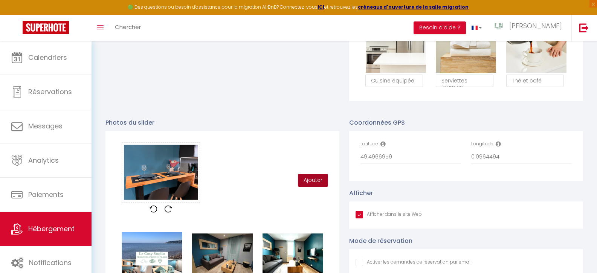
click at [309, 187] on button "Ajouter" at bounding box center [313, 180] width 30 height 13
checkbox input "true"
checkbox input "false"
checkbox input "true"
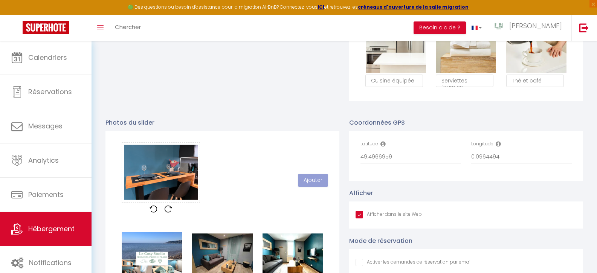
checkbox input "false"
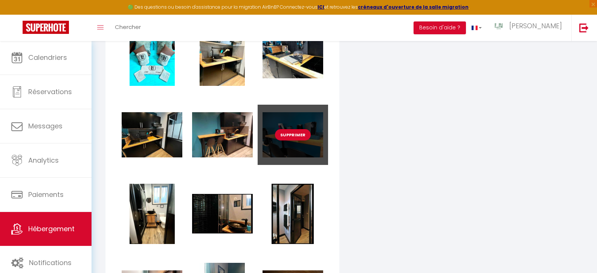
scroll to position [975, 0]
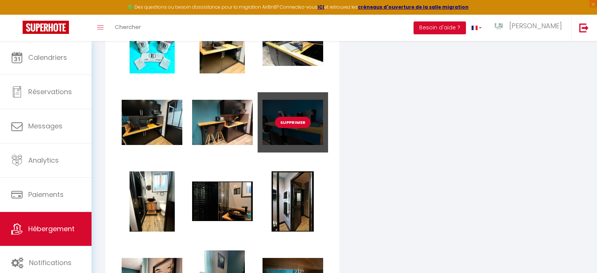
click at [291, 126] on button "Supprimer" at bounding box center [293, 122] width 36 height 11
checkbox input "true"
checkbox input "false"
checkbox input "true"
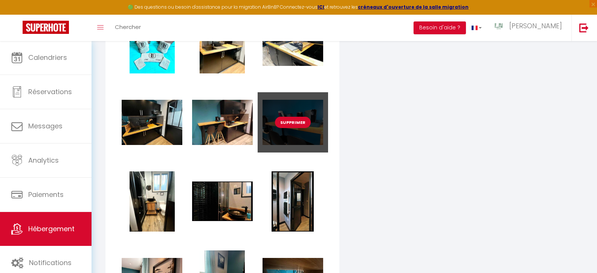
checkbox input "false"
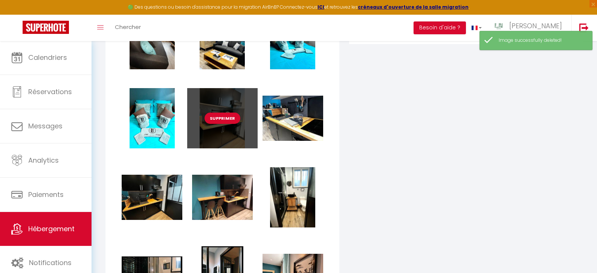
scroll to position [961, 0]
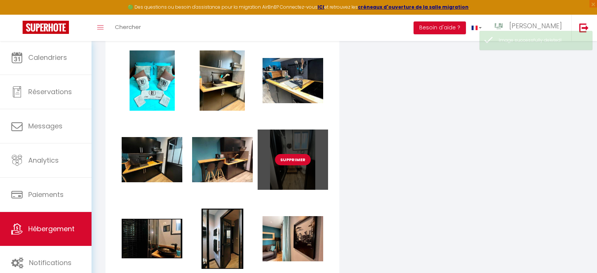
click at [298, 165] on button "Supprimer" at bounding box center [293, 159] width 36 height 11
checkbox input "true"
checkbox input "false"
checkbox input "true"
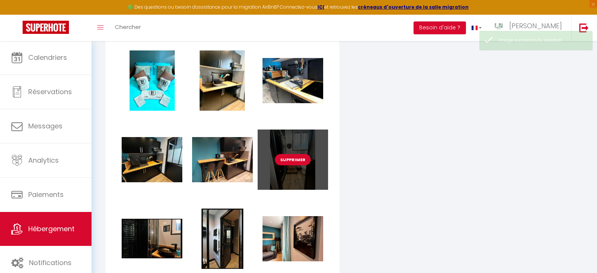
checkbox input "false"
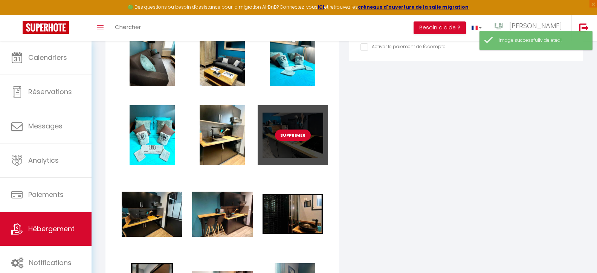
scroll to position [968, 0]
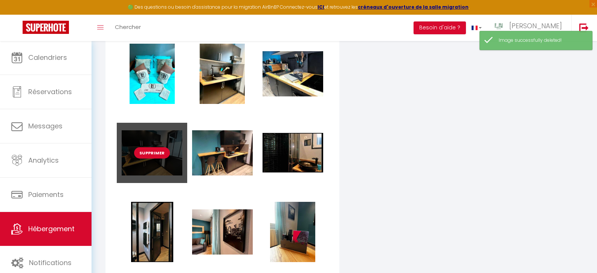
click at [144, 157] on button "Supprimer" at bounding box center [152, 152] width 36 height 11
checkbox input "true"
checkbox input "false"
checkbox input "true"
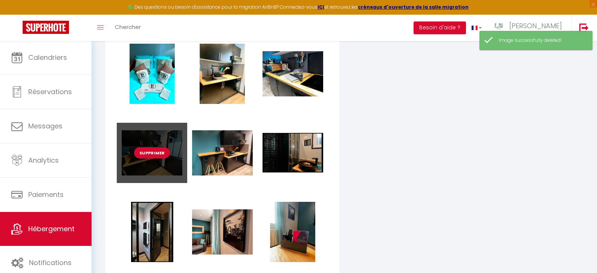
checkbox input "false"
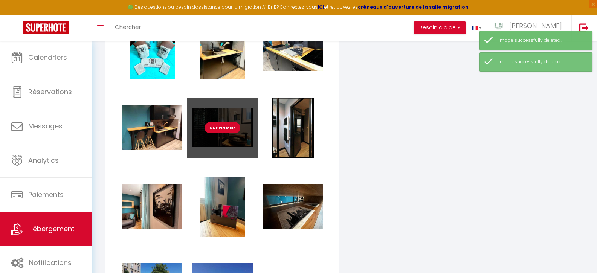
click at [224, 133] on button "Supprimer" at bounding box center [223, 127] width 36 height 11
checkbox input "true"
checkbox input "false"
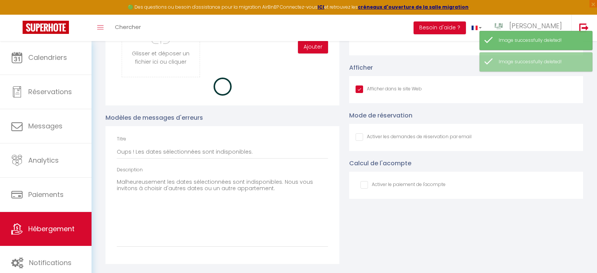
checkbox input "true"
checkbox input "false"
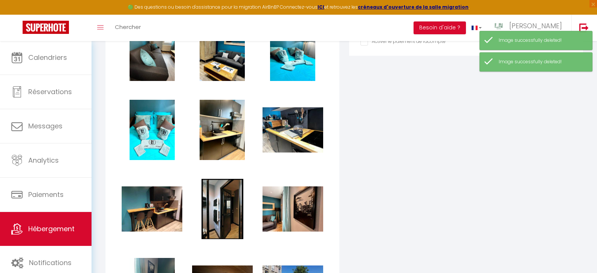
scroll to position [995, 0]
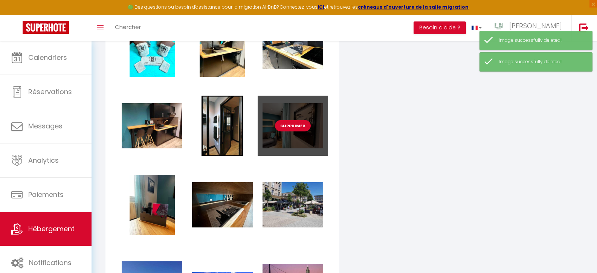
click at [286, 131] on button "Supprimer" at bounding box center [293, 125] width 36 height 11
checkbox input "true"
checkbox input "false"
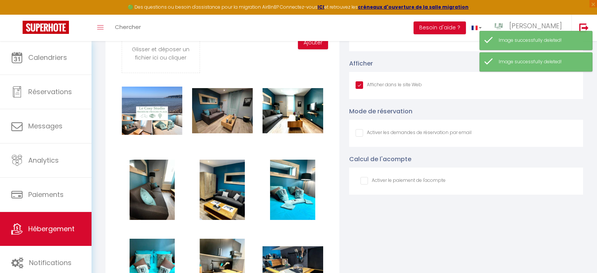
checkbox input "true"
checkbox input "false"
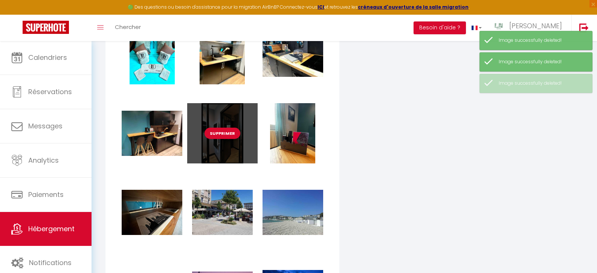
scroll to position [1052, 0]
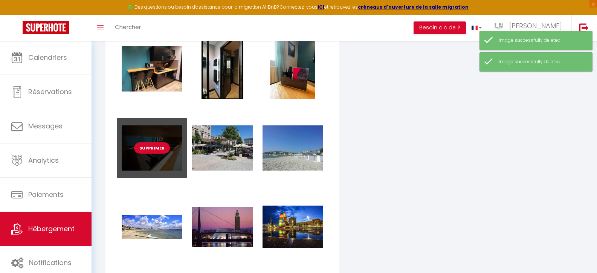
click at [153, 153] on button "Supprimer" at bounding box center [152, 147] width 36 height 11
checkbox input "true"
checkbox input "false"
checkbox input "true"
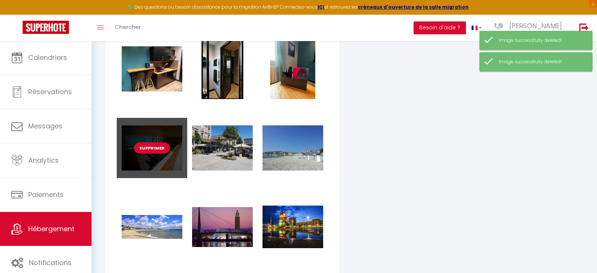
checkbox input "false"
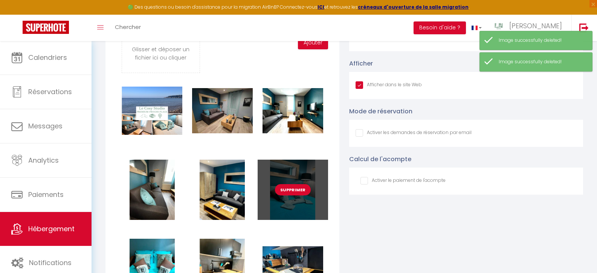
click at [292, 196] on button "Supprimer" at bounding box center [293, 189] width 36 height 11
checkbox input "true"
checkbox input "false"
checkbox input "true"
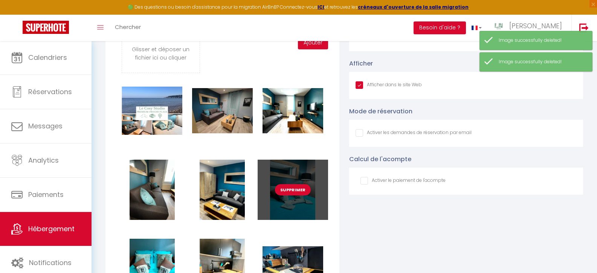
checkbox input "false"
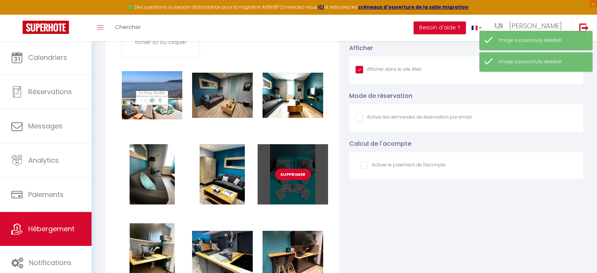
click at [294, 178] on button "Supprimer" at bounding box center [293, 174] width 36 height 11
checkbox input "true"
checkbox input "false"
checkbox input "true"
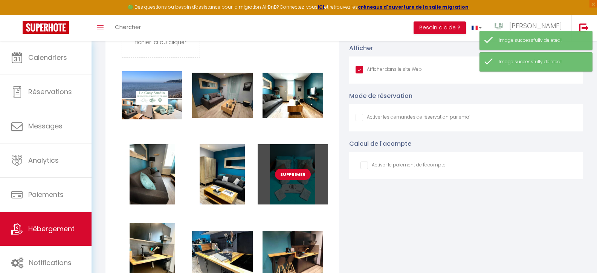
checkbox input "false"
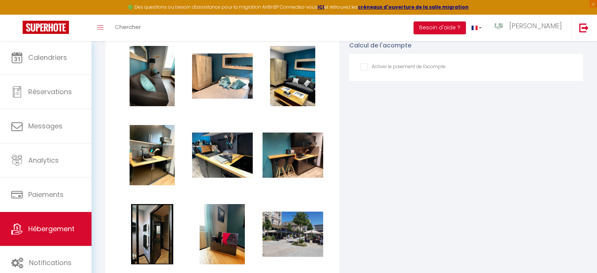
scroll to position [822, 0]
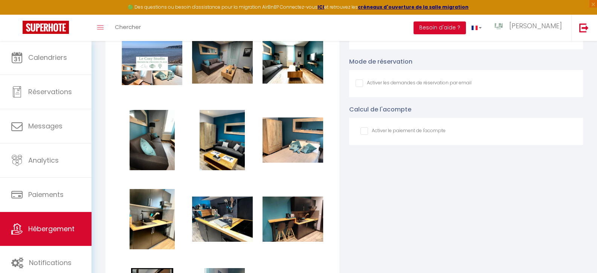
checkbox input "true"
checkbox input "false"
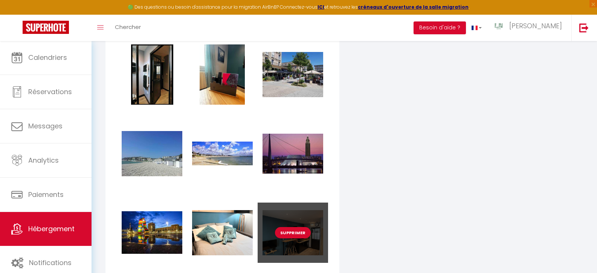
scroll to position [1189, 0]
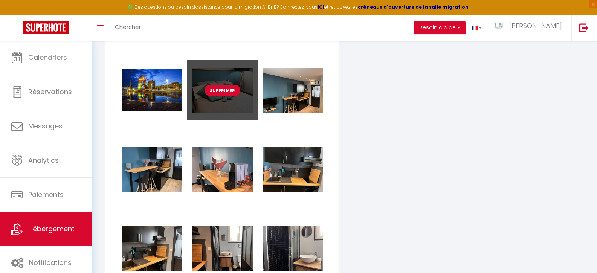
drag, startPoint x: 228, startPoint y: 107, endPoint x: 237, endPoint y: 101, distance: 10.3
click at [237, 101] on div "Supprimer" at bounding box center [222, 90] width 70 height 60
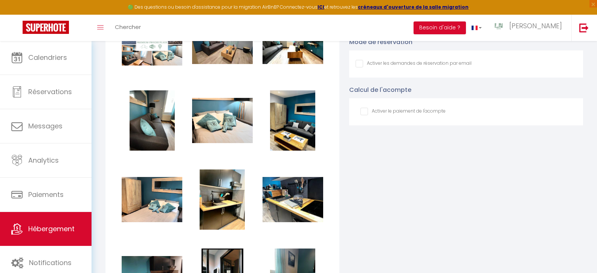
scroll to position [841, 0]
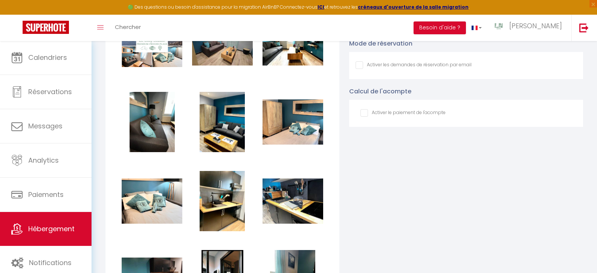
checkbox input "true"
checkbox input "false"
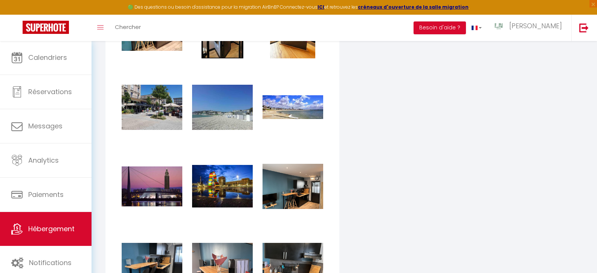
scroll to position [1178, 0]
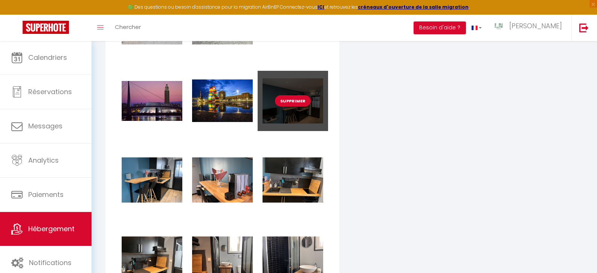
drag, startPoint x: 282, startPoint y: 90, endPoint x: 275, endPoint y: 76, distance: 15.3
click at [275, 76] on div "Supprimer" at bounding box center [293, 101] width 70 height 60
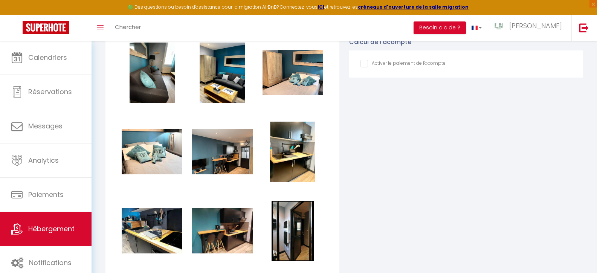
checkbox input "true"
checkbox input "false"
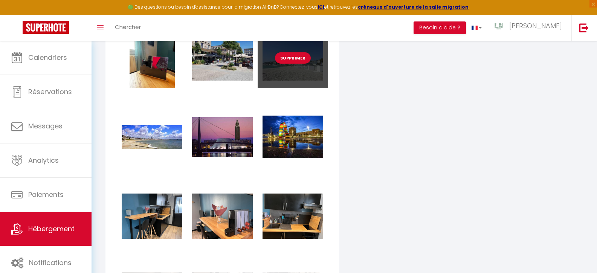
scroll to position [1140, 0]
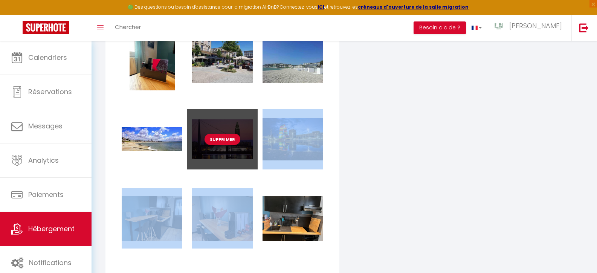
drag, startPoint x: 158, startPoint y: 207, endPoint x: 197, endPoint y: 168, distance: 55.4
click at [197, 168] on div "Supprimer Supprimer Supprimer Supprimer Supprimer Supprimer Supprimer Supprimer…" at bounding box center [222, 149] width 211 height 870
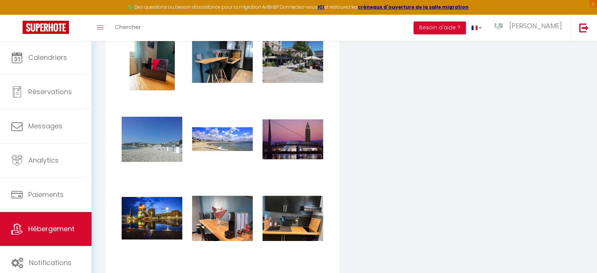
scroll to position [994, 0]
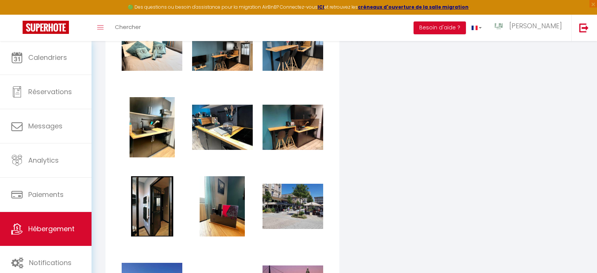
checkbox input "true"
checkbox input "false"
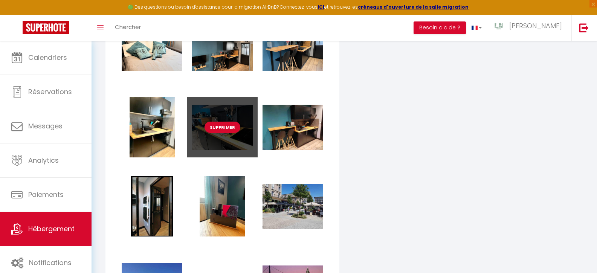
scroll to position [1140, 0]
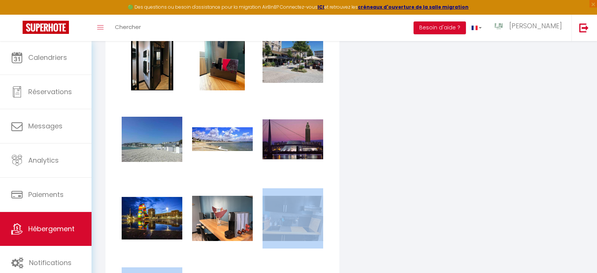
drag, startPoint x: 294, startPoint y: 206, endPoint x: 299, endPoint y: 186, distance: 20.3
click at [299, 186] on div "Supprimer Supprimer Supprimer Supprimer Supprimer Supprimer Supprimer Supprimer…" at bounding box center [222, 149] width 211 height 870
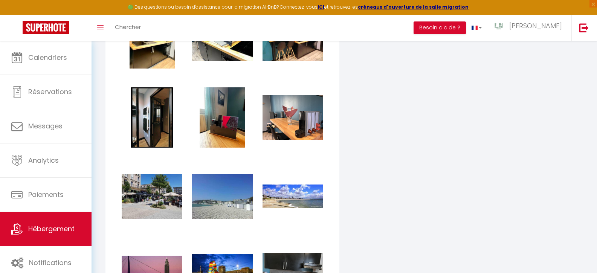
scroll to position [1081, 0]
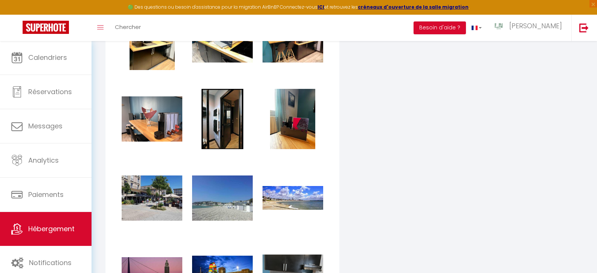
checkbox input "true"
checkbox input "false"
click at [290, 264] on div "Supprimer" at bounding box center [293, 277] width 70 height 60
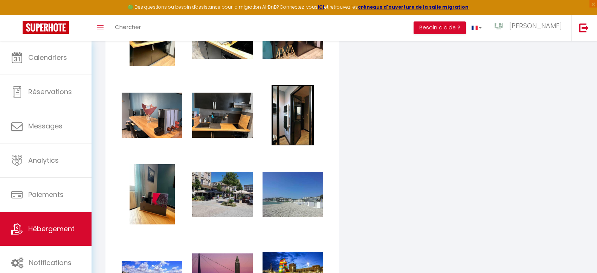
checkbox input "true"
checkbox input "false"
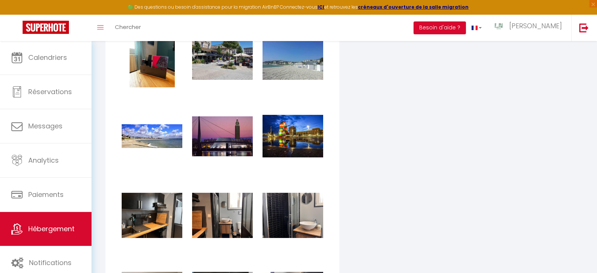
scroll to position [1256, 0]
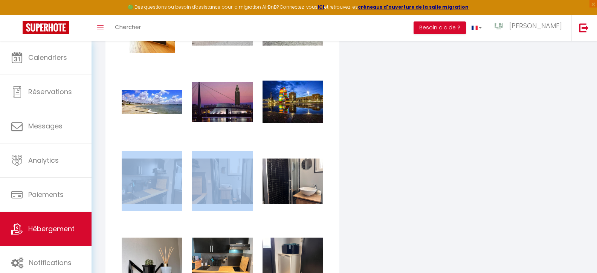
drag, startPoint x: 164, startPoint y: 171, endPoint x: 182, endPoint y: 151, distance: 26.7
click at [182, 151] on div "Supprimer Supprimer Supprimer Supprimer Supprimer Supprimer Supprimer Supprimer…" at bounding box center [222, 32] width 211 height 870
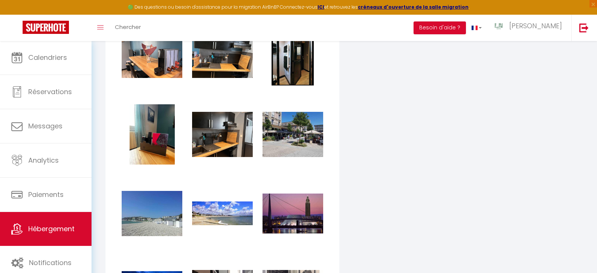
scroll to position [1143, 0]
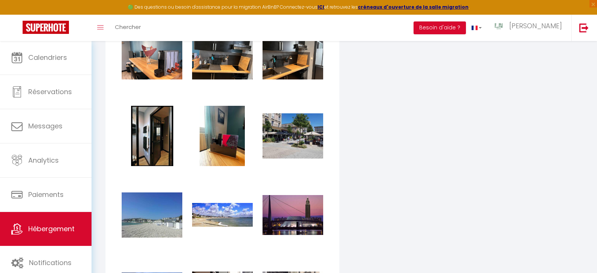
checkbox input "true"
checkbox input "false"
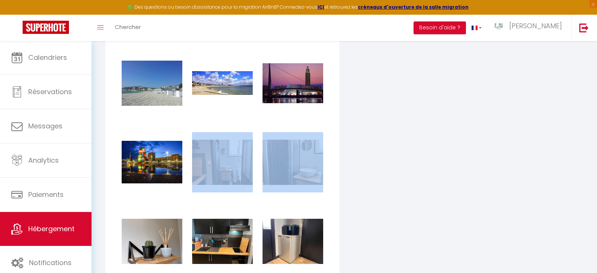
drag, startPoint x: 219, startPoint y: 148, endPoint x: 219, endPoint y: 134, distance: 13.9
click at [219, 134] on div "Supprimer Supprimer Supprimer Supprimer Supprimer Supprimer Supprimer Supprimer…" at bounding box center [222, 13] width 211 height 870
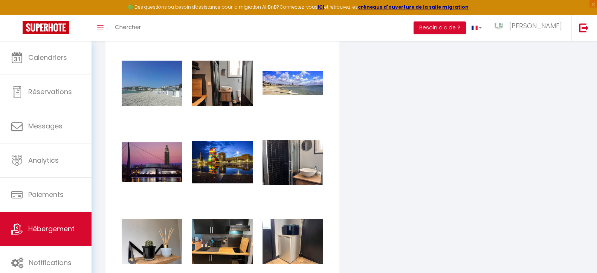
scroll to position [1213, 0]
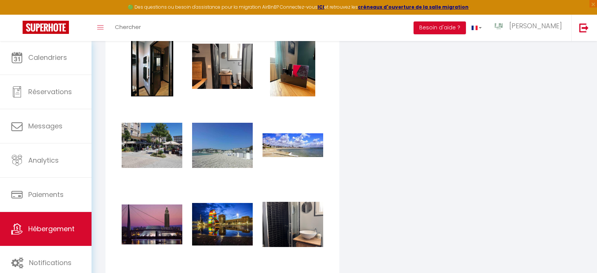
checkbox input "true"
checkbox input "false"
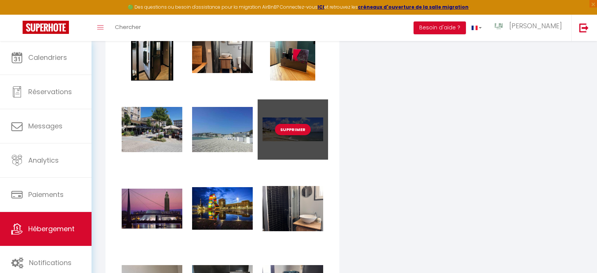
scroll to position [1230, 0]
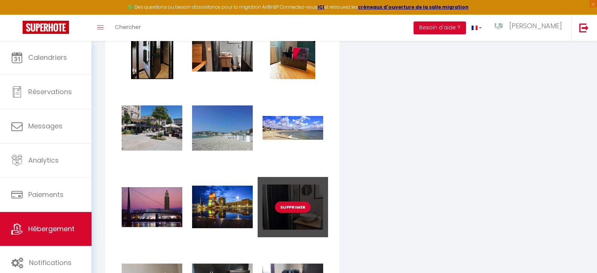
click at [284, 194] on div "Supprimer" at bounding box center [293, 207] width 70 height 60
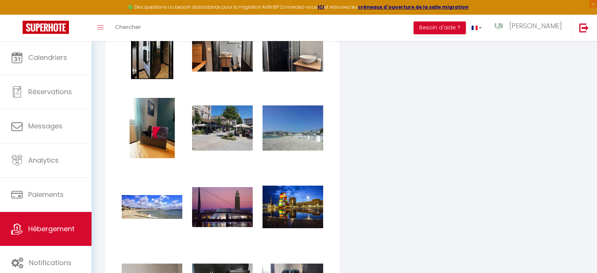
checkbox input "true"
checkbox input "false"
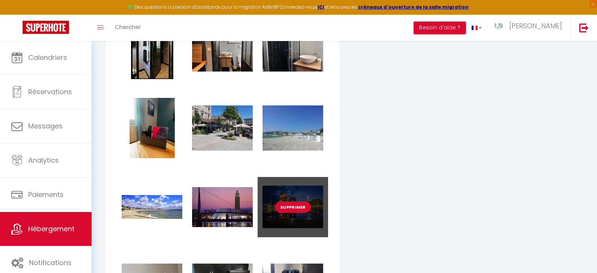
scroll to position [1287, 0]
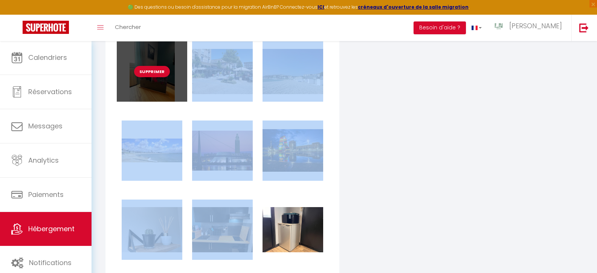
drag, startPoint x: 151, startPoint y: 220, endPoint x: 173, endPoint y: 66, distance: 155.7
click at [173, 65] on div "Supprimer Supprimer Supprimer Supprimer Supprimer Supprimer Supprimer Supprimer…" at bounding box center [222, 2] width 211 height 870
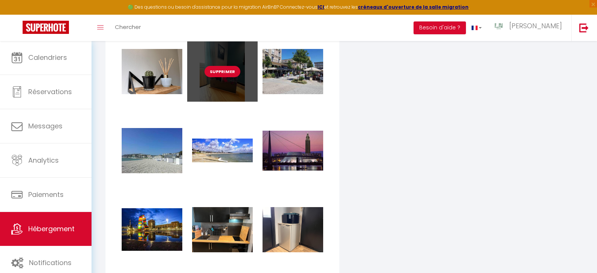
checkbox input "true"
checkbox input "false"
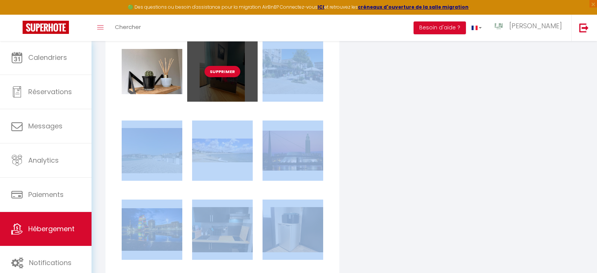
drag, startPoint x: 219, startPoint y: 218, endPoint x: 229, endPoint y: 89, distance: 129.7
click at [229, 89] on div "Supprimer Supprimer Supprimer Supprimer Supprimer Supprimer Supprimer Supprimer…" at bounding box center [222, 2] width 211 height 870
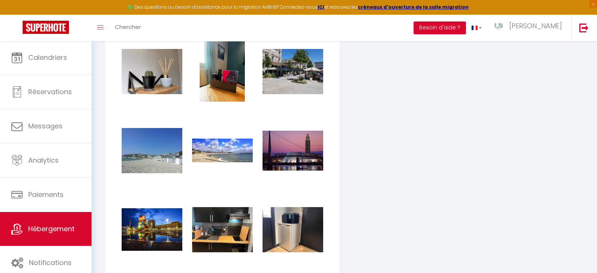
click at [254, 194] on div "Supprimer Supprimer Supprimer Supprimer Supprimer Supprimer Supprimer Supprimer…" at bounding box center [222, 2] width 211 height 870
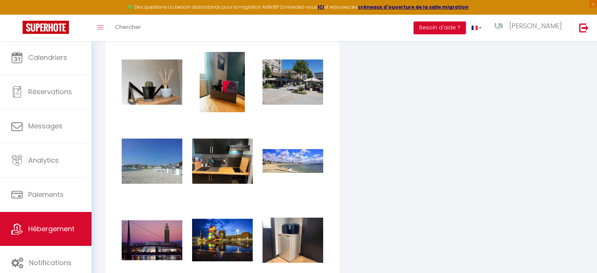
scroll to position [1196, 0]
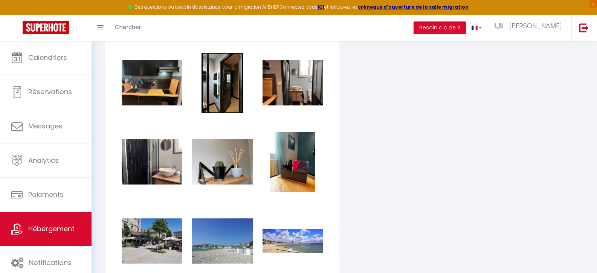
checkbox input "true"
checkbox input "false"
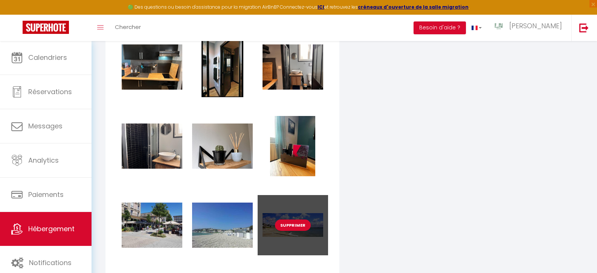
scroll to position [1251, 0]
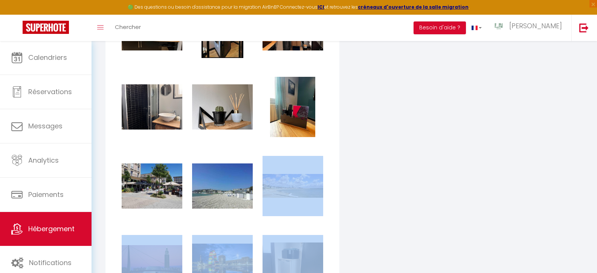
drag, startPoint x: 290, startPoint y: 248, endPoint x: 276, endPoint y: 229, distance: 23.7
click at [276, 229] on div "Supprimer Supprimer Supprimer Supprimer Supprimer Supprimer Supprimer Supprimer…" at bounding box center [222, 37] width 211 height 870
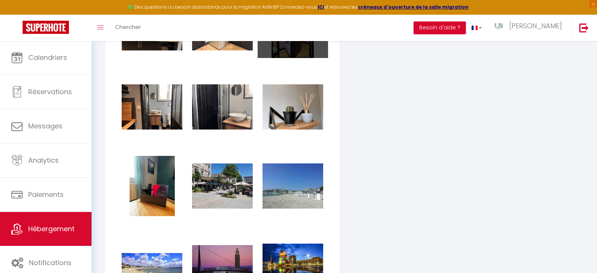
checkbox input "true"
checkbox input "false"
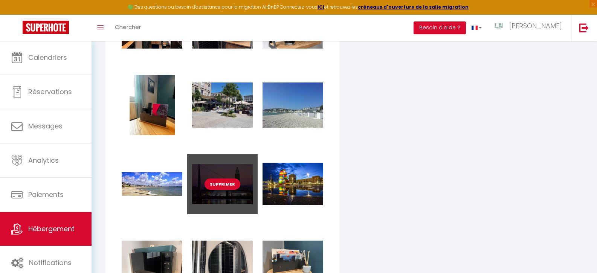
scroll to position [1344, 0]
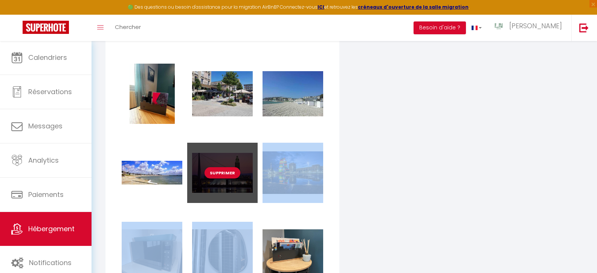
drag, startPoint x: 155, startPoint y: 237, endPoint x: 197, endPoint y: 180, distance: 70.6
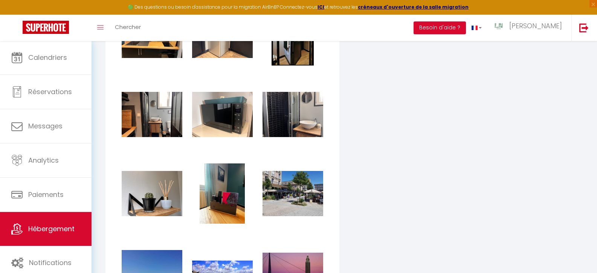
scroll to position [1242, 0]
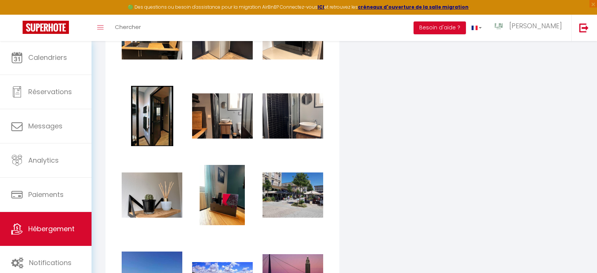
checkbox input "true"
checkbox input "false"
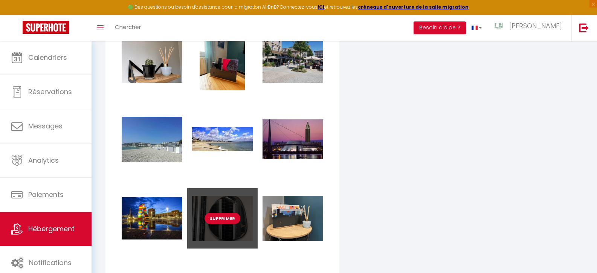
scroll to position [1446, 0]
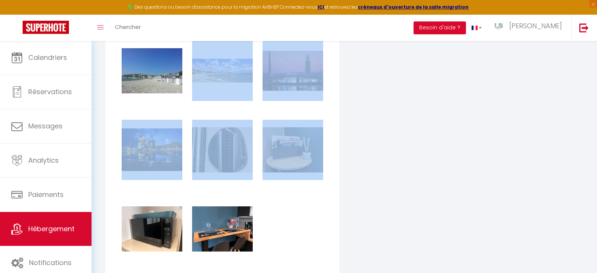
drag, startPoint x: 238, startPoint y: 132, endPoint x: 240, endPoint y: 109, distance: 23.4
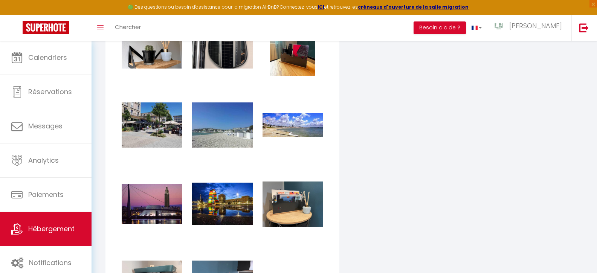
scroll to position [1251, 0]
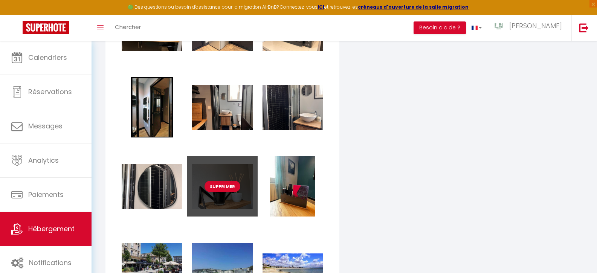
checkbox input "true"
checkbox input "false"
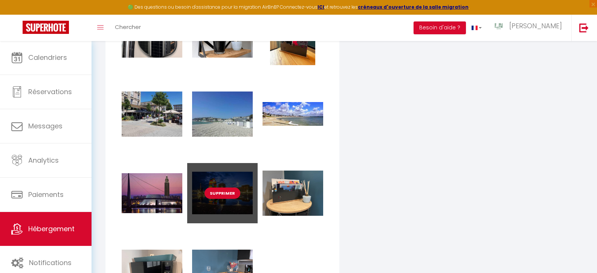
scroll to position [1466, 0]
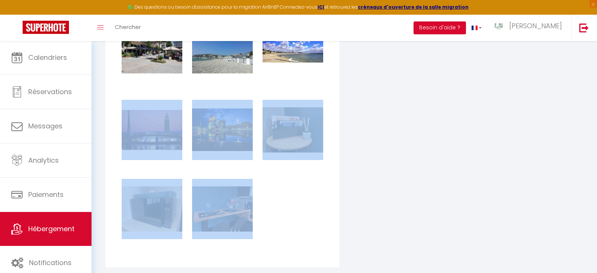
drag, startPoint x: 143, startPoint y: 193, endPoint x: 151, endPoint y: 169, distance: 24.7
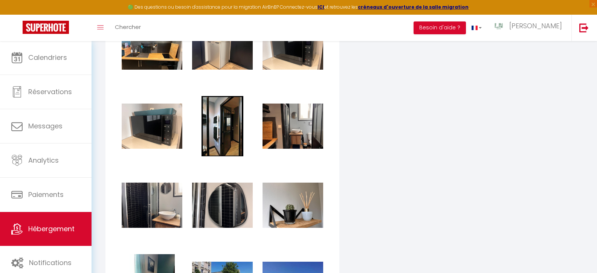
scroll to position [1223, 0]
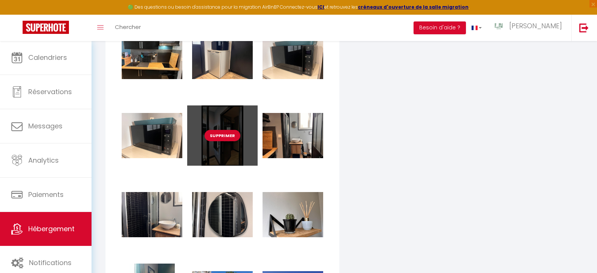
checkbox input "true"
checkbox input "false"
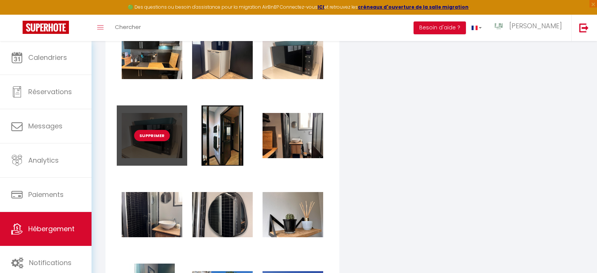
click at [155, 141] on button "Supprimer" at bounding box center [152, 135] width 36 height 11
checkbox input "true"
checkbox input "false"
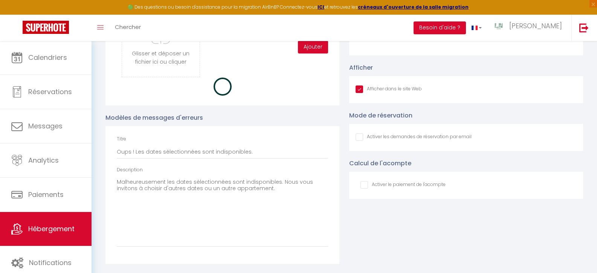
checkbox input "true"
checkbox input "false"
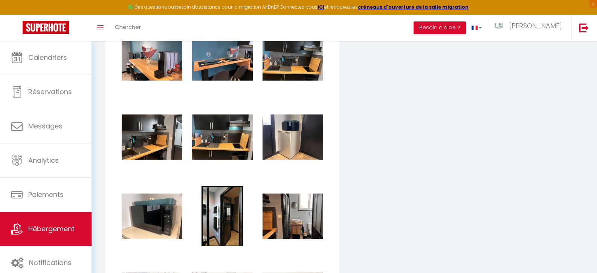
scroll to position [1109, 0]
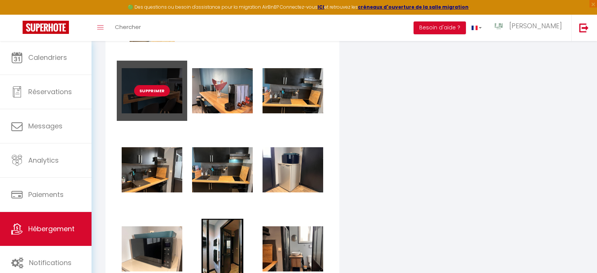
checkbox input "true"
checkbox input "false"
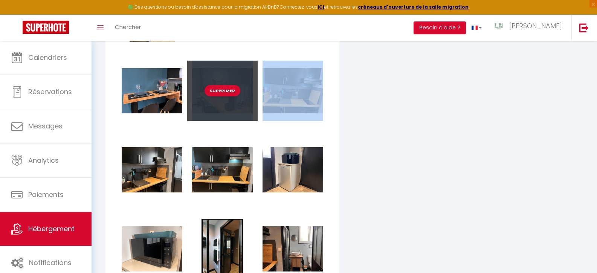
drag, startPoint x: 145, startPoint y: 69, endPoint x: 190, endPoint y: 69, distance: 45.2
click at [196, 70] on div "Supprimer Supprimer Supprimer Supprimer Supprimer Supprimer Supprimer Supprimer…" at bounding box center [222, 179] width 211 height 870
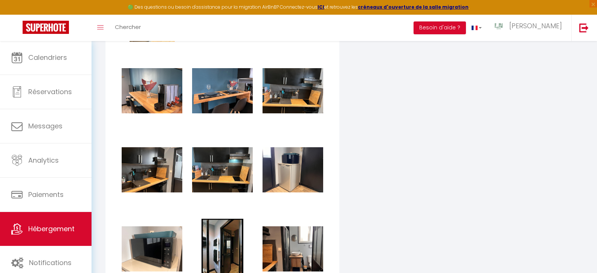
checkbox input "true"
checkbox input "false"
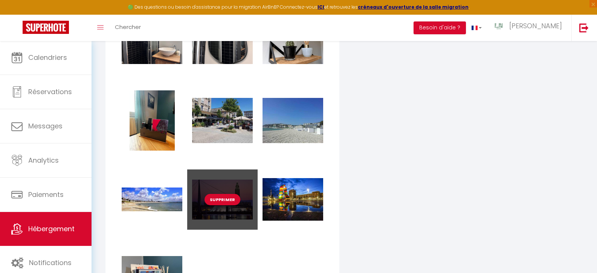
scroll to position [1541, 0]
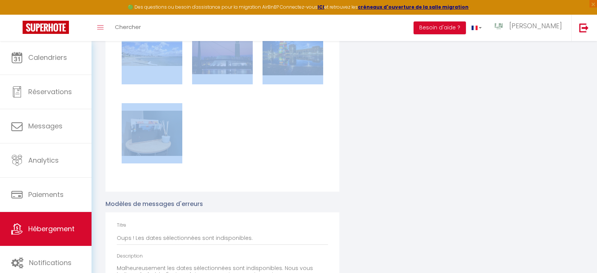
drag, startPoint x: 151, startPoint y: 113, endPoint x: 162, endPoint y: 92, distance: 23.4
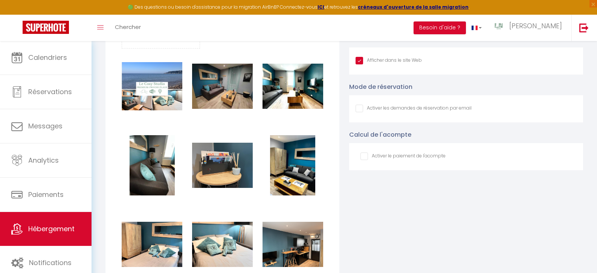
scroll to position [824, 0]
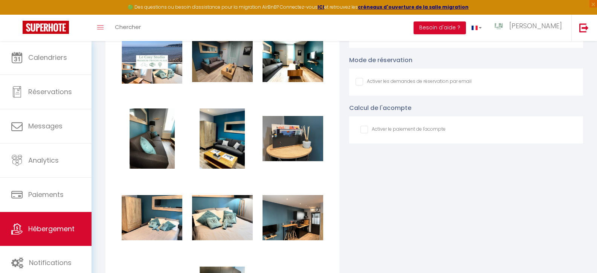
checkbox input "true"
checkbox input "false"
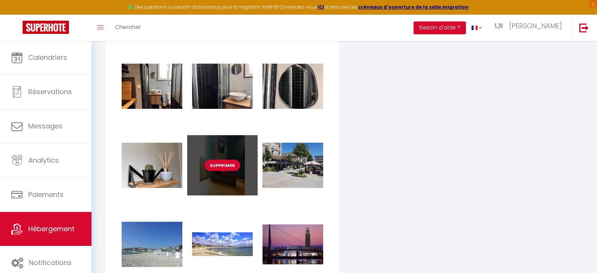
scroll to position [1353, 0]
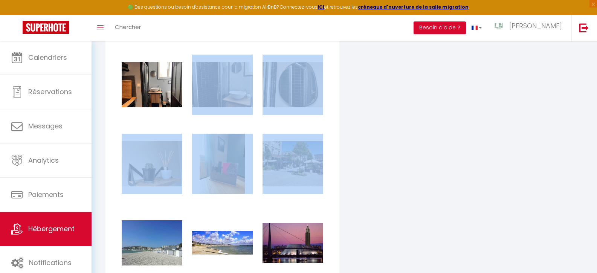
drag, startPoint x: 219, startPoint y: 144, endPoint x: 225, endPoint y: 122, distance: 23.0
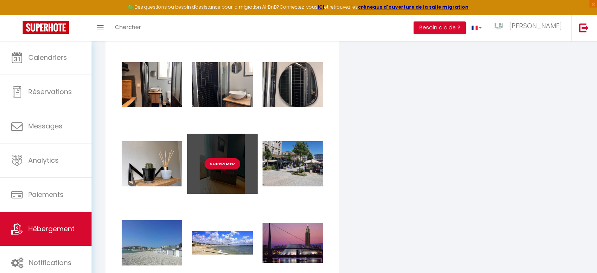
click at [213, 144] on div "Supprimer" at bounding box center [222, 164] width 70 height 60
click at [221, 168] on button "Supprimer" at bounding box center [223, 163] width 36 height 11
checkbox input "true"
checkbox input "false"
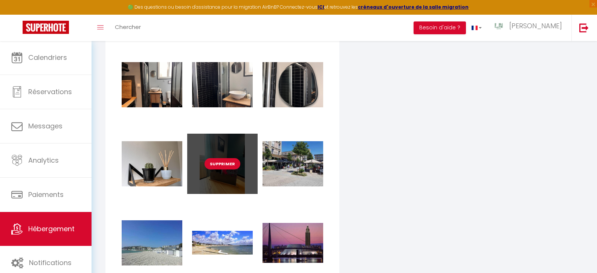
checkbox input "true"
checkbox input "false"
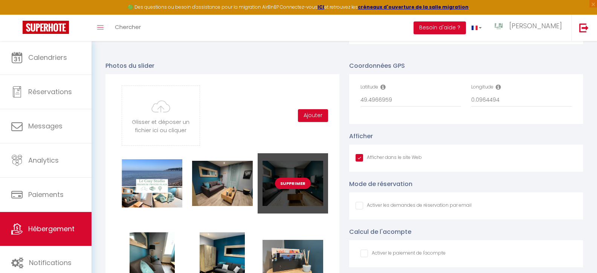
scroll to position [764, 0]
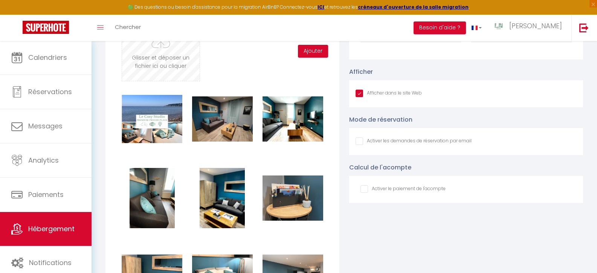
click at [156, 64] on input "file" at bounding box center [160, 51] width 77 height 60
type input "C:\fakepath\IMG_0614.jpg"
checkbox input "true"
checkbox input "false"
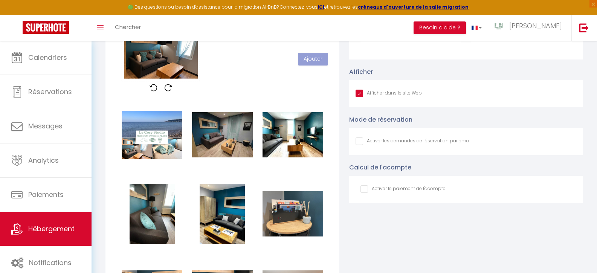
scroll to position [274, 0]
checkbox input "true"
checkbox input "false"
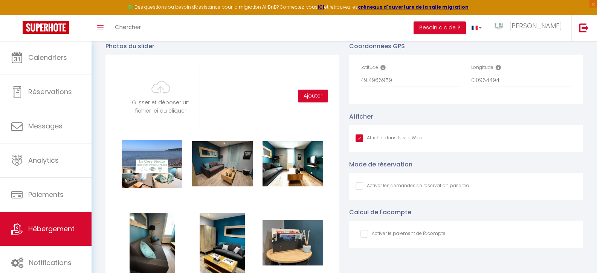
scroll to position [788, 0]
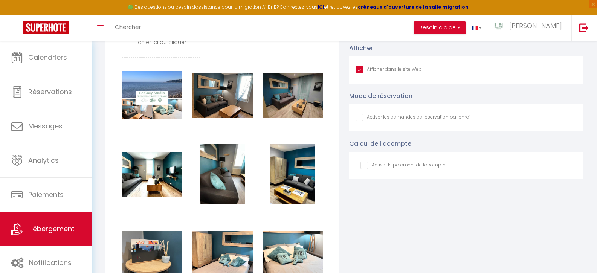
checkbox input "true"
checkbox input "false"
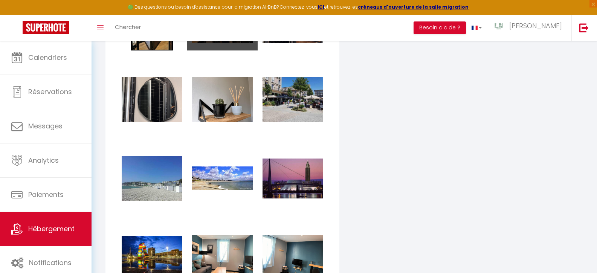
scroll to position [1581, 0]
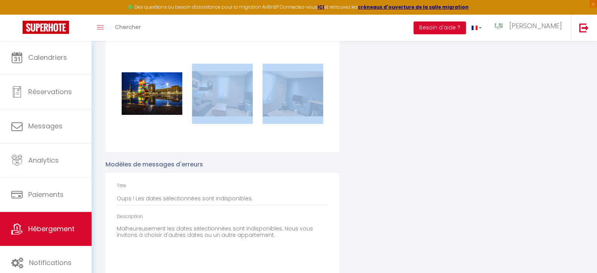
drag, startPoint x: 234, startPoint y: 79, endPoint x: 235, endPoint y: 67, distance: 12.1
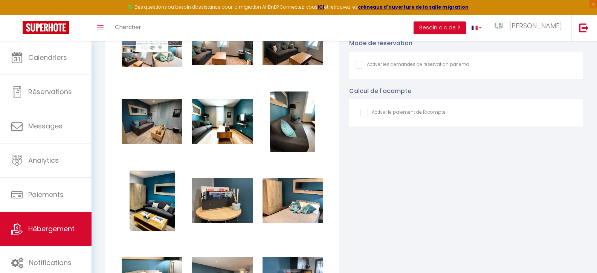
scroll to position [813, 0]
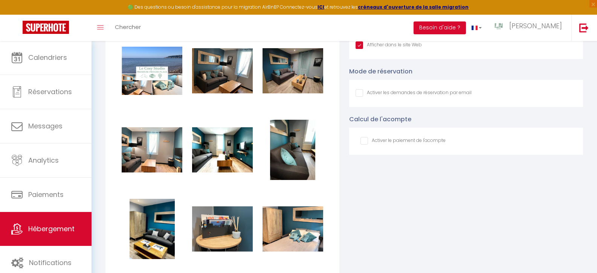
checkbox input "true"
checkbox input "false"
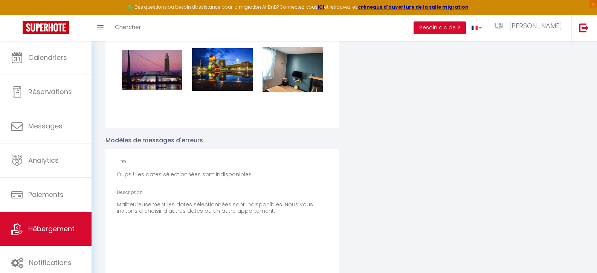
scroll to position [1550, 0]
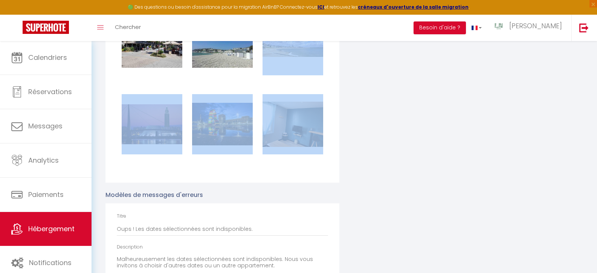
drag, startPoint x: 285, startPoint y: 104, endPoint x: 281, endPoint y: 87, distance: 18.0
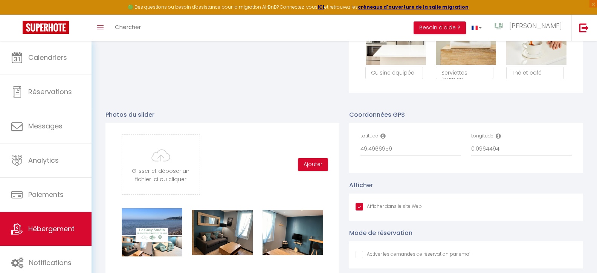
scroll to position [834, 0]
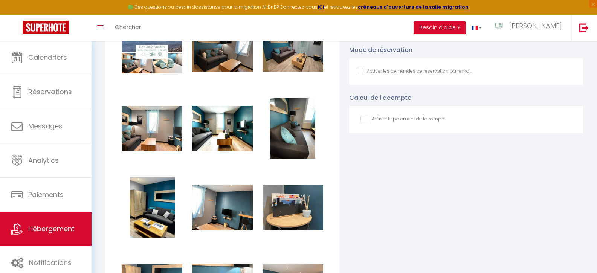
checkbox input "true"
checkbox input "false"
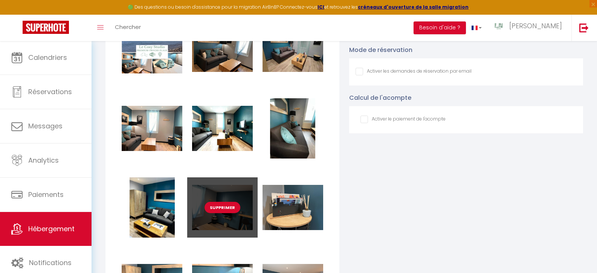
click at [223, 212] on button "Supprimer" at bounding box center [223, 207] width 36 height 11
checkbox input "true"
checkbox input "false"
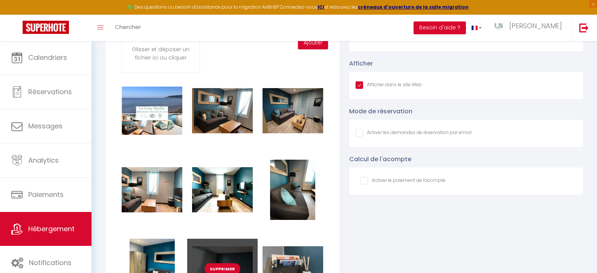
checkbox input "true"
checkbox input "false"
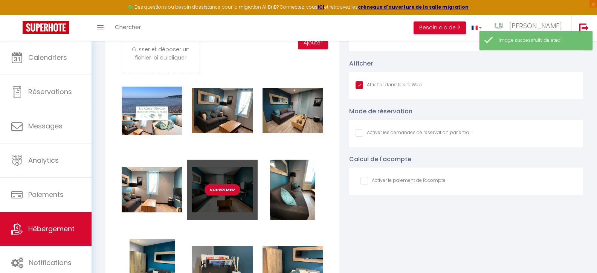
click at [228, 194] on button "Supprimer" at bounding box center [223, 189] width 36 height 11
checkbox input "true"
checkbox input "false"
checkbox input "true"
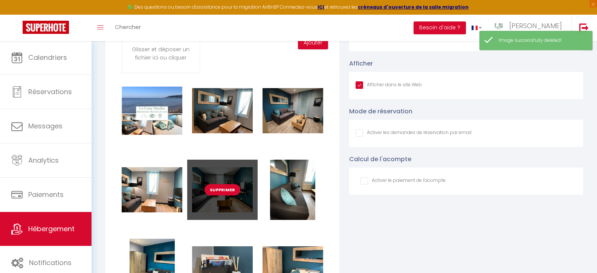
checkbox input "false"
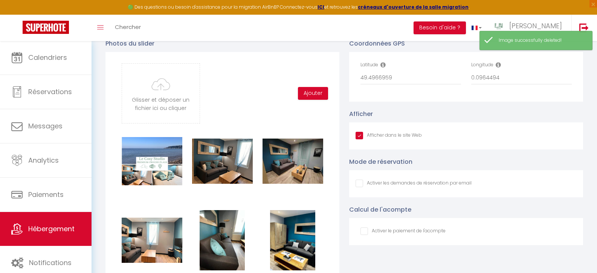
scroll to position [783, 0]
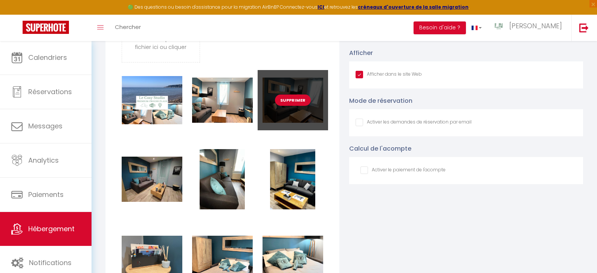
checkbox input "true"
checkbox input "false"
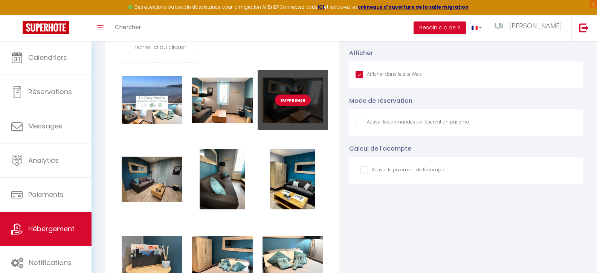
click at [297, 104] on button "Supprimer" at bounding box center [293, 100] width 36 height 11
checkbox input "true"
checkbox input "false"
checkbox input "true"
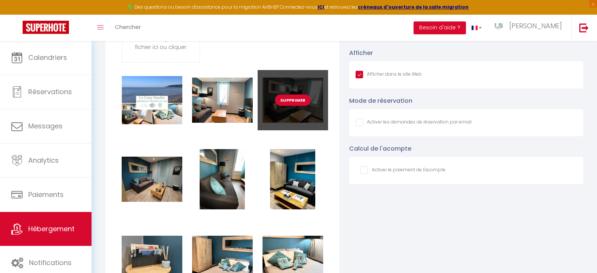
checkbox input "false"
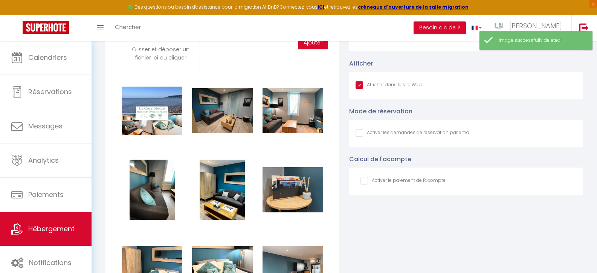
checkbox input "true"
checkbox input "false"
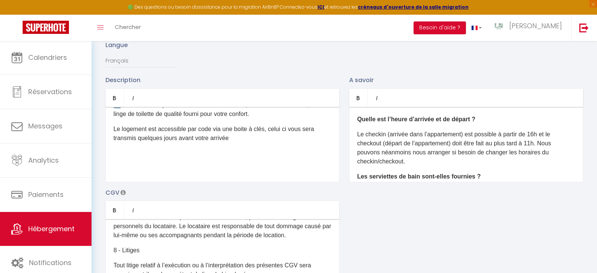
scroll to position [0, 0]
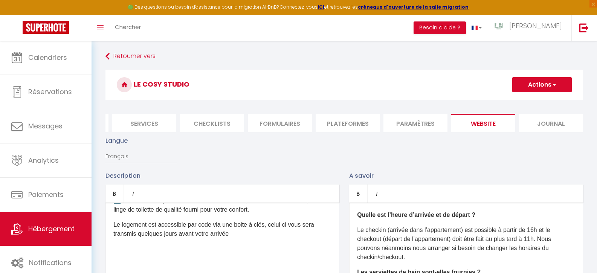
click at [555, 86] on span "button" at bounding box center [554, 85] width 5 height 8
click at [537, 101] on input "Enregistrer" at bounding box center [534, 102] width 28 height 8
checkbox input "true"
checkbox input "false"
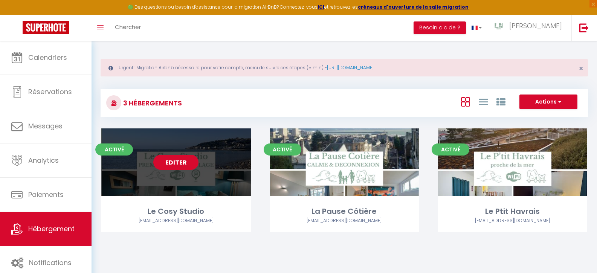
click at [176, 164] on link "Editer" at bounding box center [175, 162] width 45 height 15
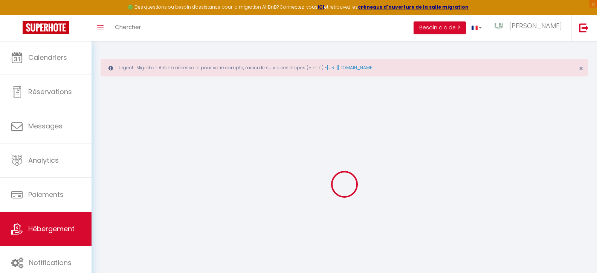
type input "Oups ! Les dates sélectionnées sont indisponibles."
type textarea "Malheureusement les dates sélectionnées sont indisponibles. Nous vous invitons …"
type input "49.4966959"
type input "0.0964494"
checkbox input "true"
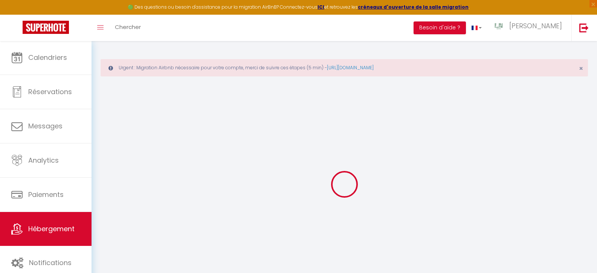
checkbox input "false"
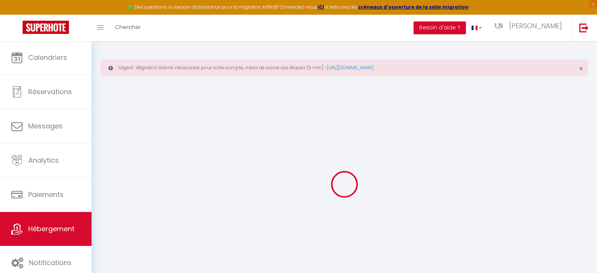
checkbox input "false"
select select "16:00"
select select "23:45"
select select "11:00"
select select "30"
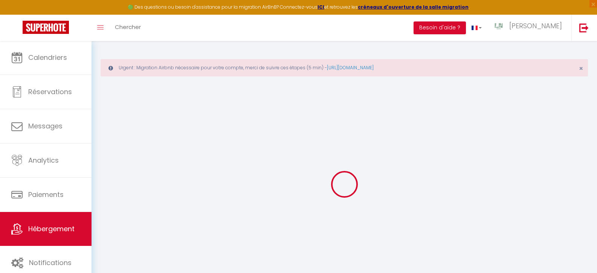
select select "120"
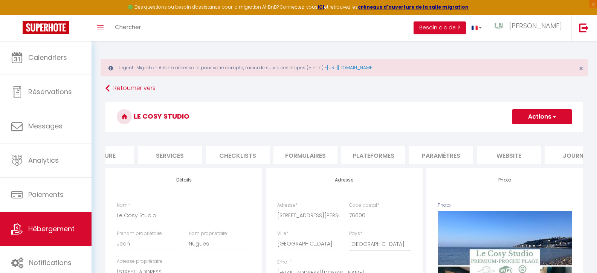
scroll to position [0, 197]
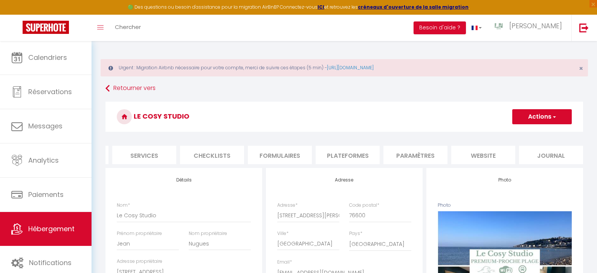
checkbox input "false"
click at [483, 156] on li "website" at bounding box center [483, 155] width 64 height 18
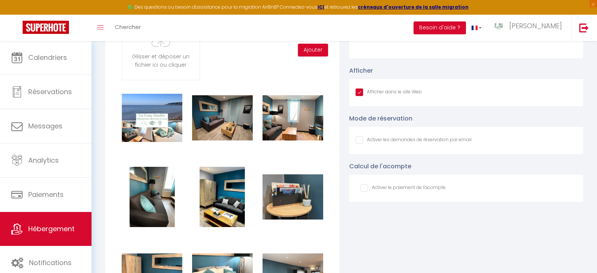
scroll to position [809, 0]
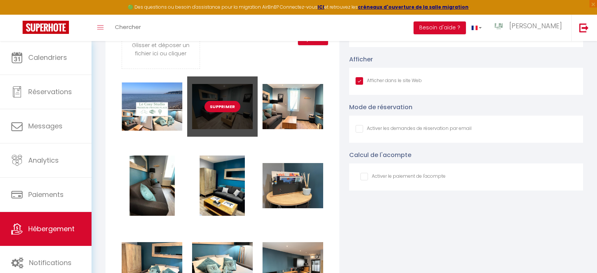
click at [225, 111] on button "Supprimer" at bounding box center [223, 106] width 36 height 11
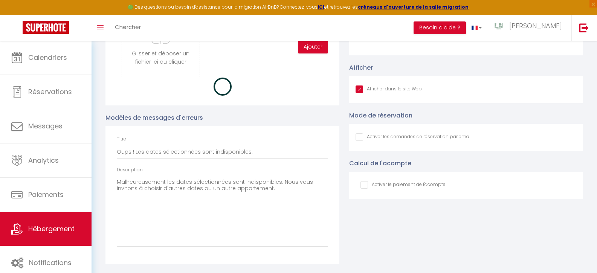
checkbox input "true"
checkbox input "false"
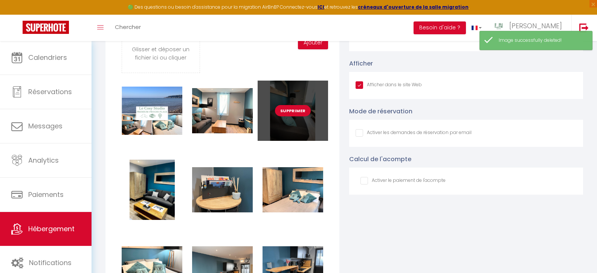
click at [298, 116] on button "Supprimer" at bounding box center [293, 110] width 36 height 11
checkbox input "true"
checkbox input "false"
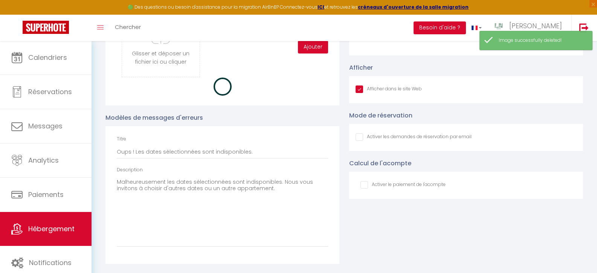
checkbox input "true"
checkbox input "false"
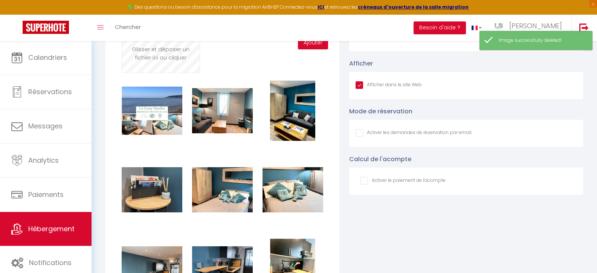
click at [168, 57] on input "file" at bounding box center [160, 43] width 77 height 60
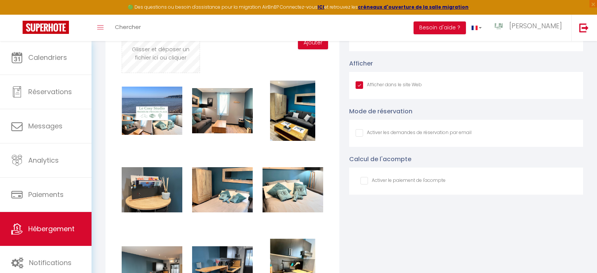
type input "C:\fakepath\IMG_0616.jpg"
checkbox input "true"
checkbox input "false"
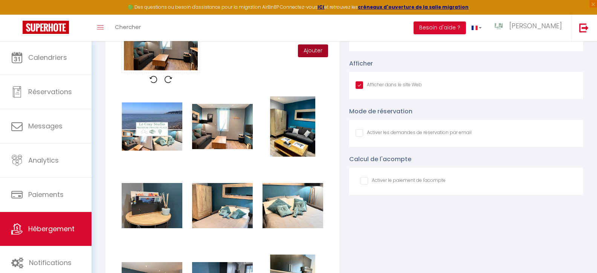
click at [315, 55] on button "Ajouter" at bounding box center [313, 50] width 30 height 13
checkbox input "true"
checkbox input "false"
checkbox input "true"
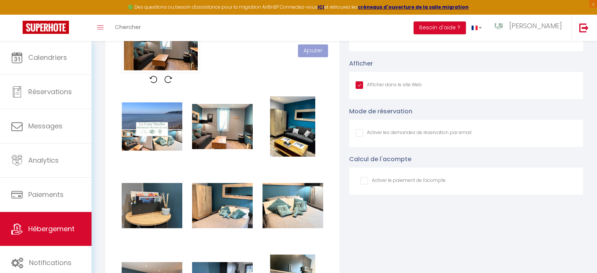
checkbox input "false"
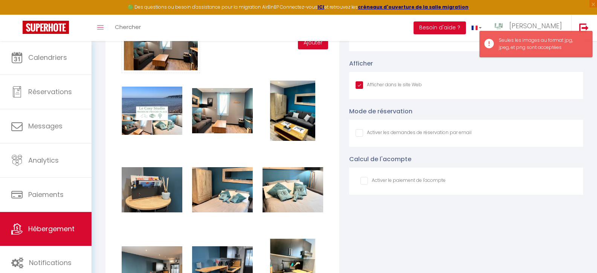
scroll to position [791, 0]
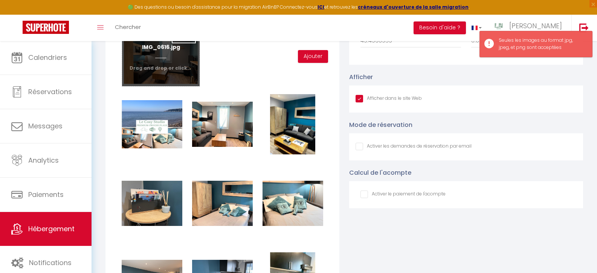
click at [143, 65] on input "file" at bounding box center [160, 57] width 77 height 60
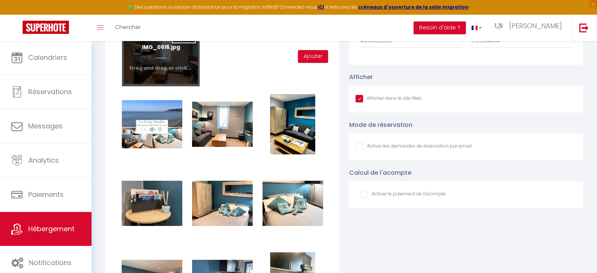
type input "C:\fakepath\IMG_0626.jpg"
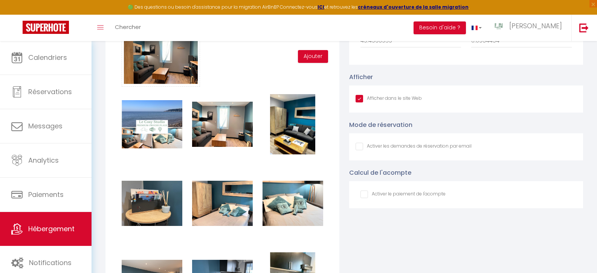
checkbox input "true"
checkbox input "false"
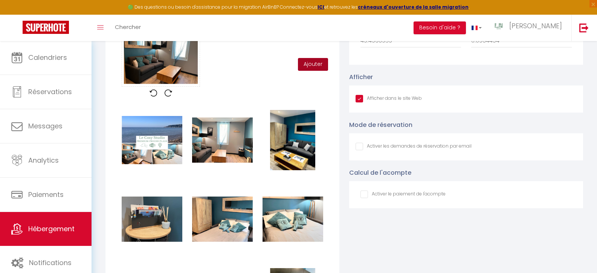
click at [317, 68] on button "Ajouter" at bounding box center [313, 64] width 30 height 13
checkbox input "true"
checkbox input "false"
checkbox input "true"
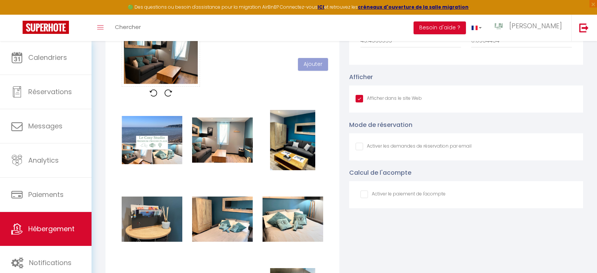
checkbox input "false"
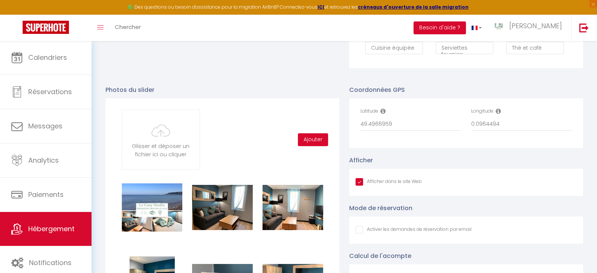
scroll to position [771, 0]
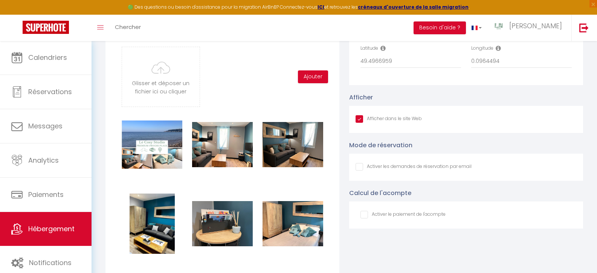
checkbox input "true"
checkbox input "false"
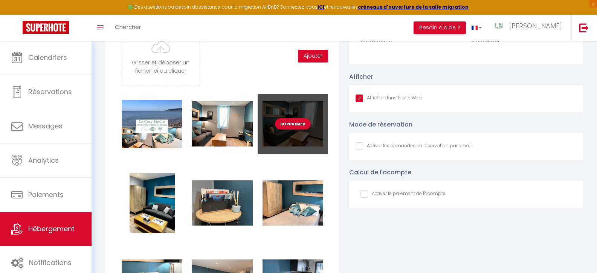
scroll to position [747, 0]
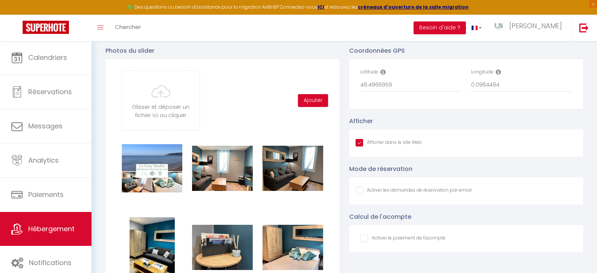
drag, startPoint x: 217, startPoint y: 66, endPoint x: 381, endPoint y: 1, distance: 176.1
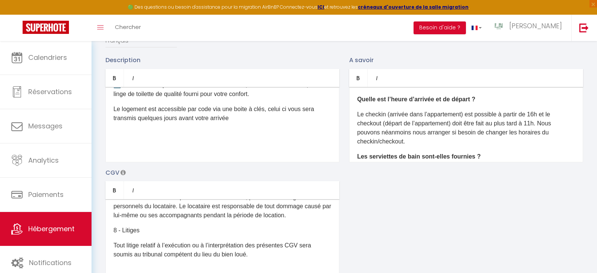
scroll to position [0, 0]
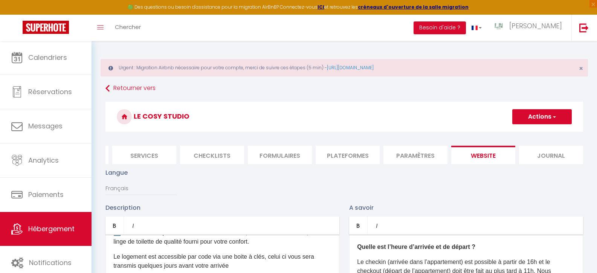
click at [545, 119] on button "Actions" at bounding box center [542, 116] width 60 height 15
click at [542, 133] on input "Enregistrer" at bounding box center [534, 134] width 28 height 8
checkbox input "true"
checkbox input "false"
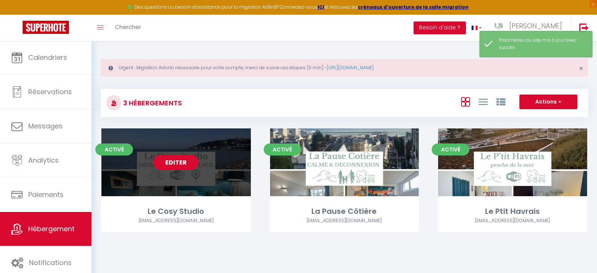
click at [176, 161] on link "Editer" at bounding box center [175, 162] width 45 height 15
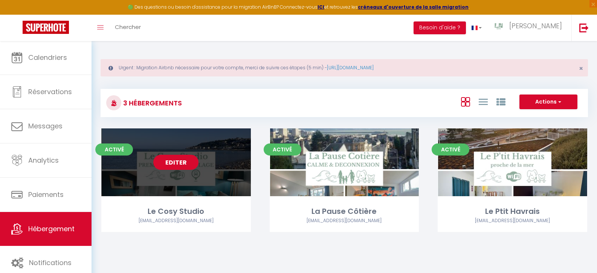
click at [167, 161] on link "Editer" at bounding box center [175, 162] width 45 height 15
select select "3"
select select "2"
select select "1"
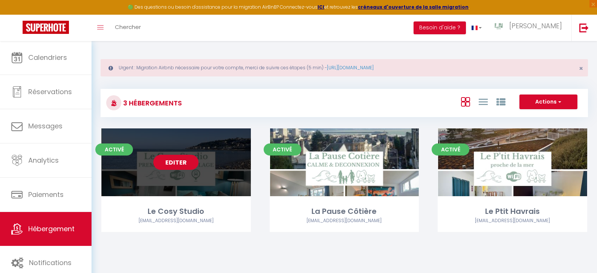
select select
select select "28"
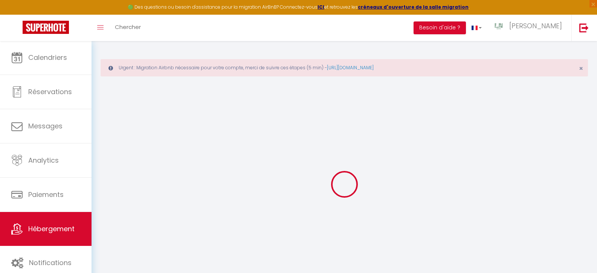
select select
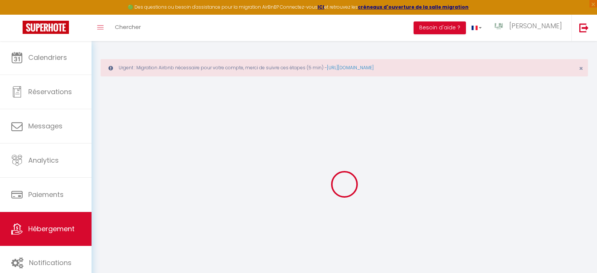
select select
checkbox input "false"
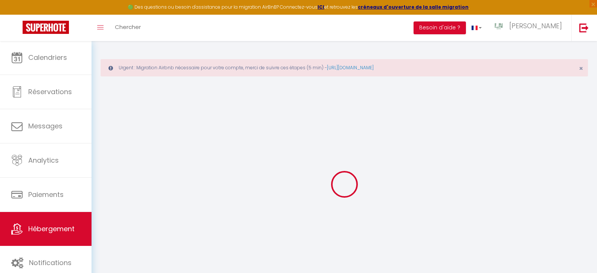
select select
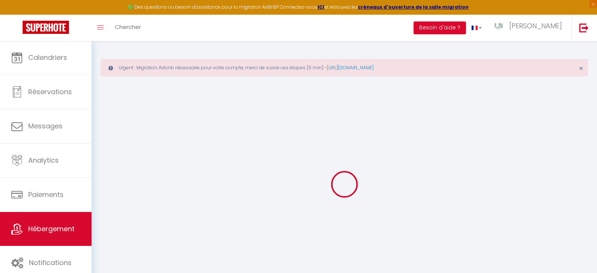
select select
checkbox input "false"
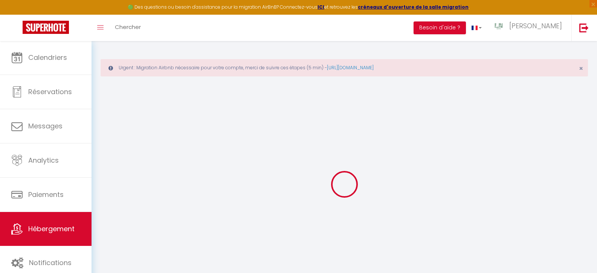
checkbox input "false"
select select
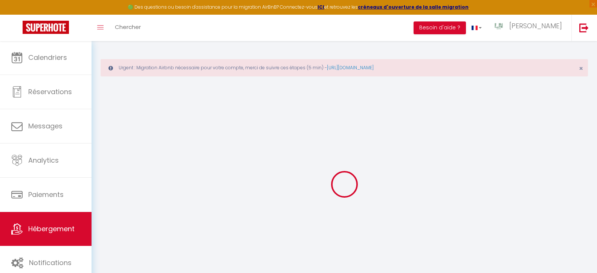
select select
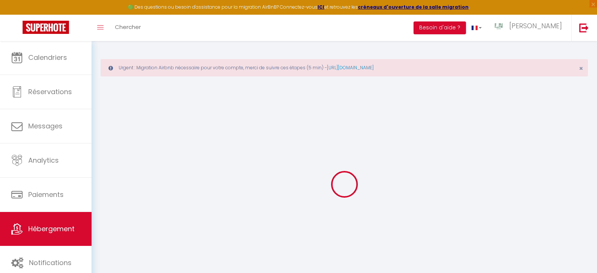
checkbox input "false"
select select
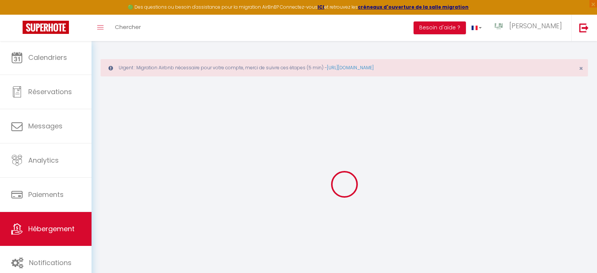
select select
type input "Le Cosy Studio"
type input "Jean"
type input "Nugues"
type input "23 Rue du Bois"
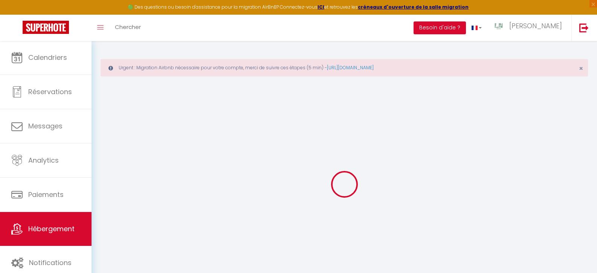
type input "76610"
type input "[GEOGRAPHIC_DATA]"
select select "2"
select select "0"
type input "60"
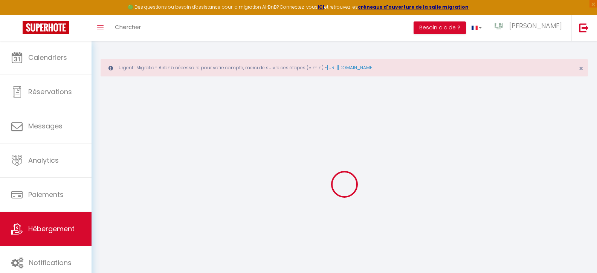
type input "30"
type input "5"
type input "4.8"
type input "300"
select select
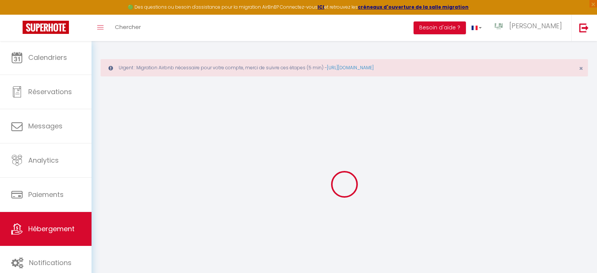
select select
type input "25 Place Saint-Vincent de Paul"
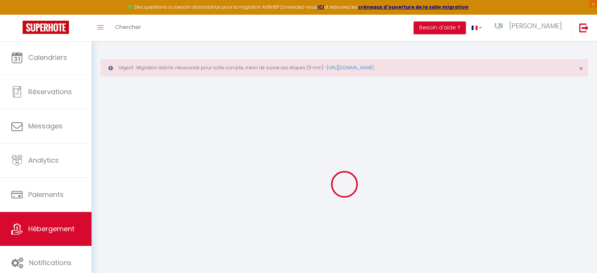
type input "76600"
type input "[GEOGRAPHIC_DATA]"
type input "lnkeysconciergerie@gmail.com"
select select "15922"
checkbox input "false"
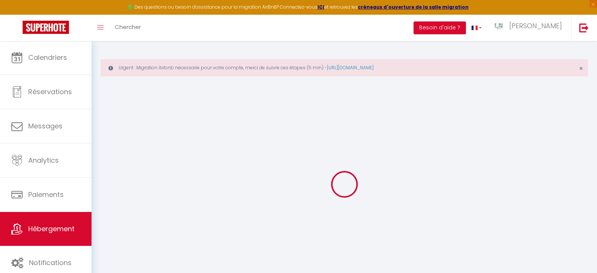
checkbox input "false"
radio input "true"
type input "0"
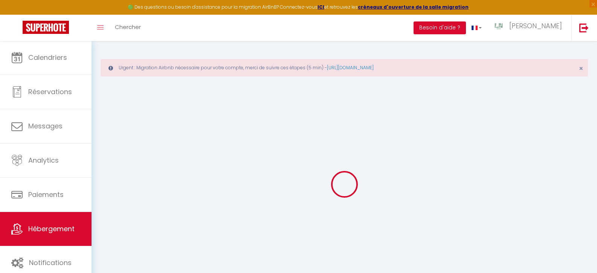
type input "0"
select select
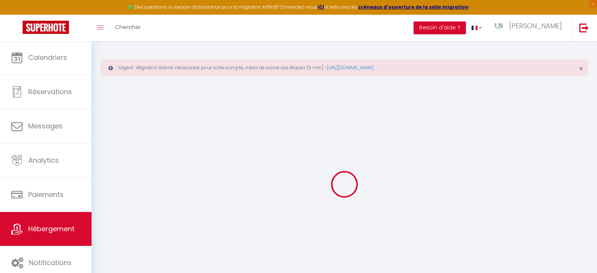
select select
checkbox input "false"
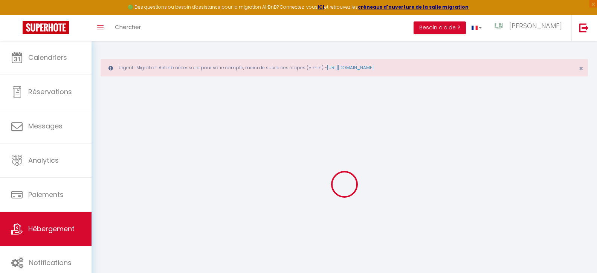
checkbox input "false"
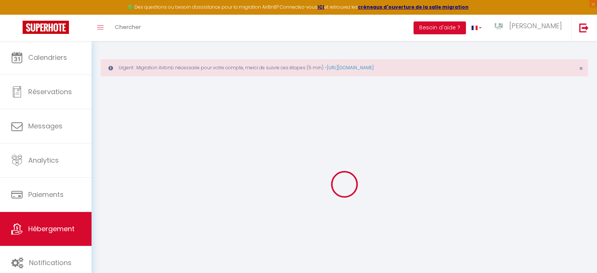
checkbox input "false"
select select "16:00"
select select "23:45"
select select "11:00"
select select "30"
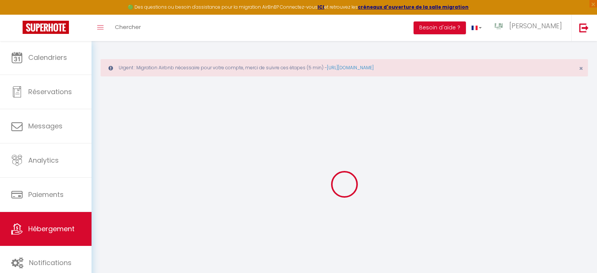
select select "120"
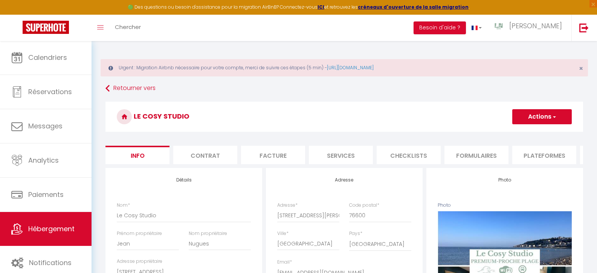
scroll to position [0, 197]
click at [502, 159] on li "website" at bounding box center [483, 155] width 64 height 18
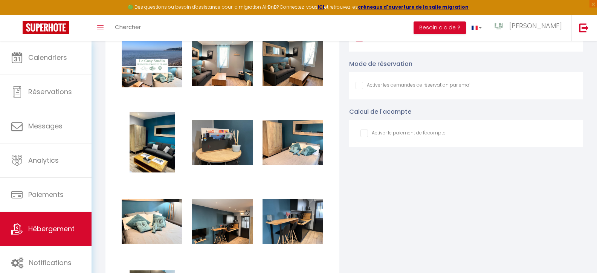
scroll to position [863, 0]
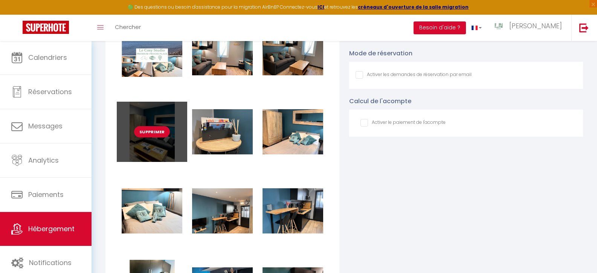
click at [150, 135] on button "Supprimer" at bounding box center [152, 131] width 36 height 11
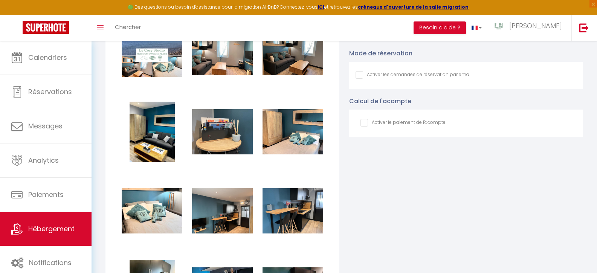
checkbox input "true"
checkbox input "false"
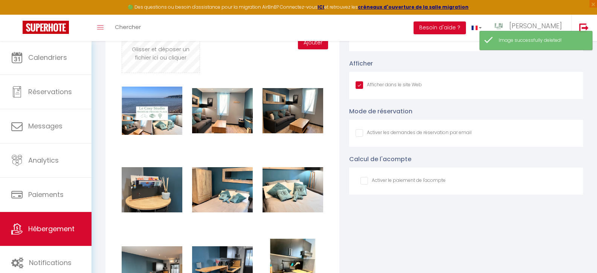
click at [157, 58] on input "file" at bounding box center [160, 43] width 77 height 60
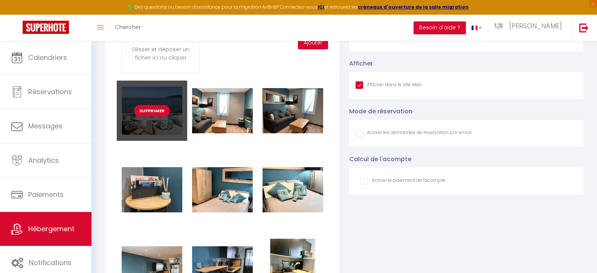
click at [148, 112] on button "Supprimer" at bounding box center [152, 110] width 36 height 11
checkbox input "true"
checkbox input "false"
checkbox input "true"
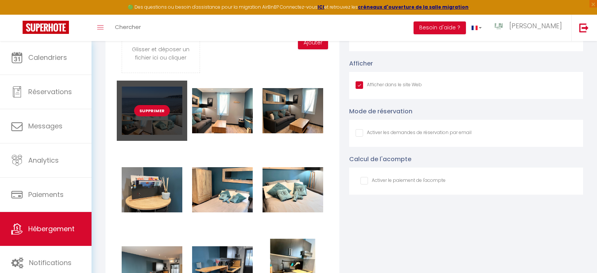
checkbox input "false"
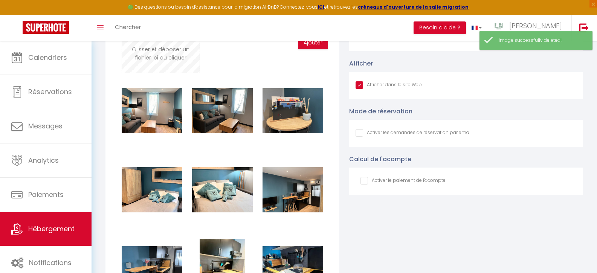
click at [168, 62] on input "file" at bounding box center [160, 43] width 77 height 60
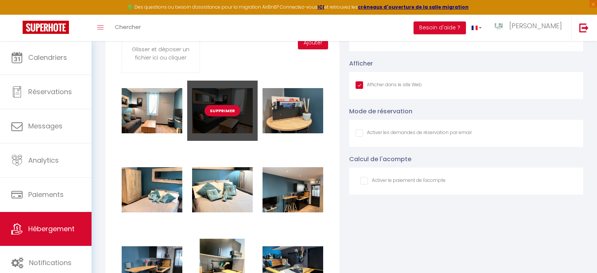
scroll to position [794, 0]
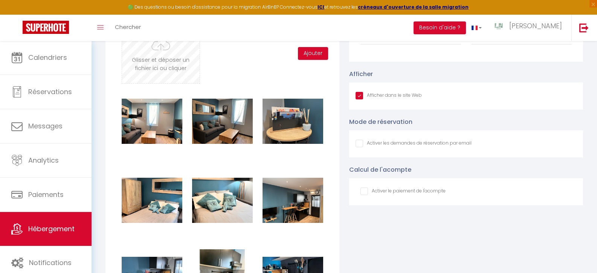
click at [161, 65] on input "file" at bounding box center [160, 54] width 77 height 60
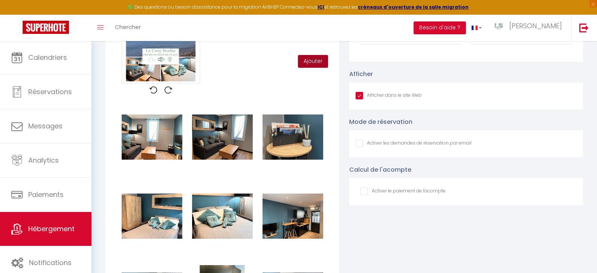
click at [311, 66] on button "Ajouter" at bounding box center [313, 61] width 30 height 13
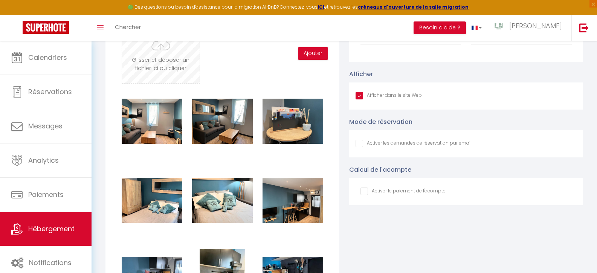
click at [144, 65] on input "file" at bounding box center [160, 54] width 77 height 60
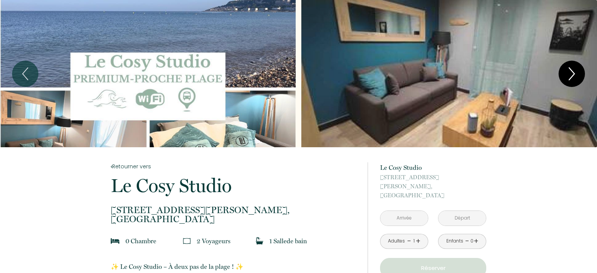
click at [572, 72] on icon "Next" at bounding box center [572, 74] width 16 height 23
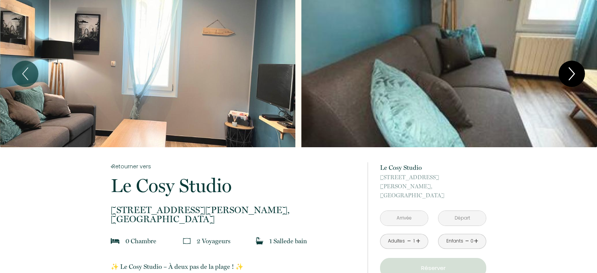
click at [572, 72] on icon "Next" at bounding box center [572, 74] width 16 height 23
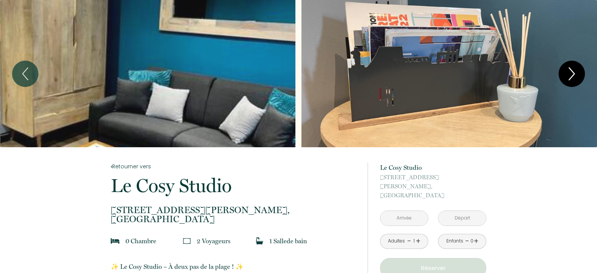
click at [572, 73] on icon "Next" at bounding box center [572, 74] width 16 height 23
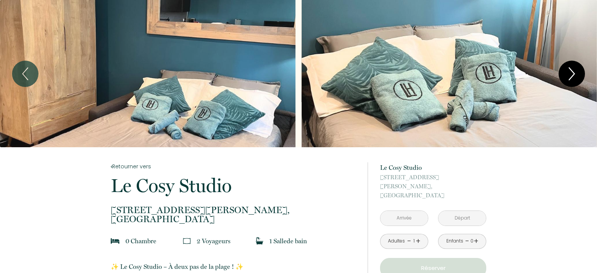
click at [572, 73] on icon "Next" at bounding box center [572, 74] width 16 height 23
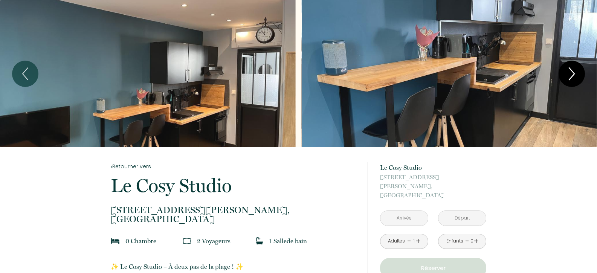
click at [572, 73] on icon "Next" at bounding box center [572, 74] width 16 height 23
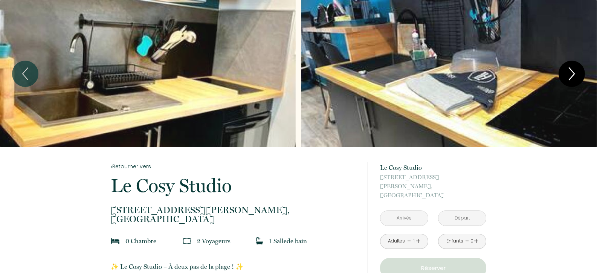
click at [572, 73] on icon "Next" at bounding box center [572, 74] width 16 height 23
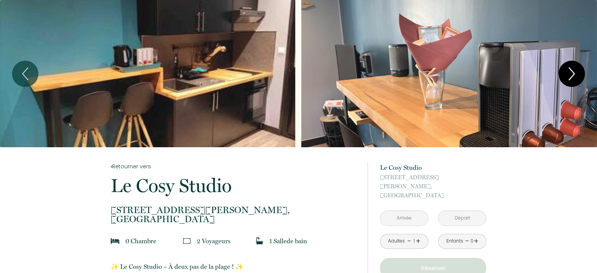
click at [570, 77] on icon "Next" at bounding box center [572, 74] width 16 height 23
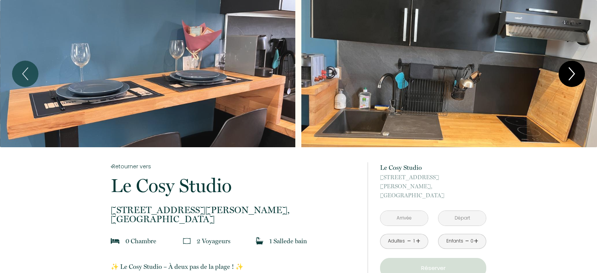
click at [569, 78] on icon "Next" at bounding box center [572, 74] width 16 height 23
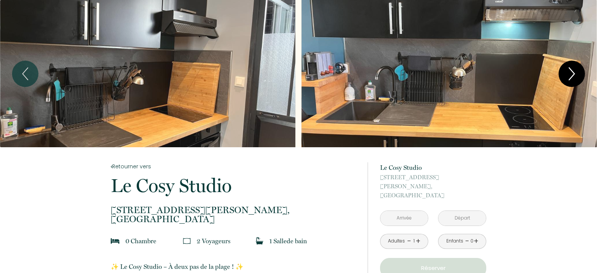
click at [568, 78] on icon "Next" at bounding box center [572, 74] width 16 height 23
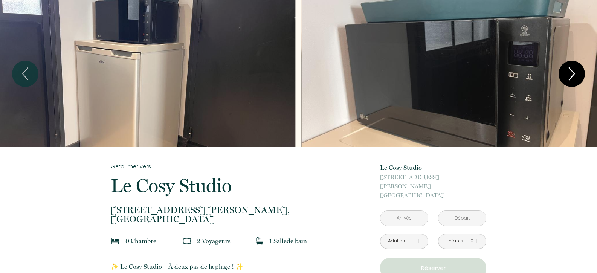
click at [567, 78] on icon "Next" at bounding box center [572, 74] width 16 height 23
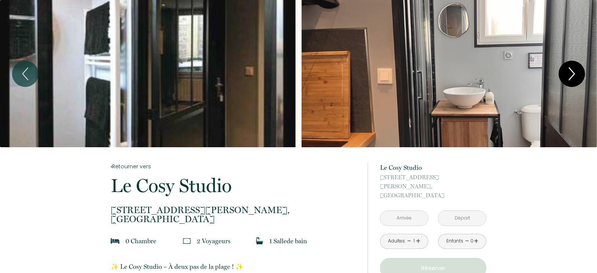
click at [567, 77] on icon "Next" at bounding box center [572, 74] width 16 height 23
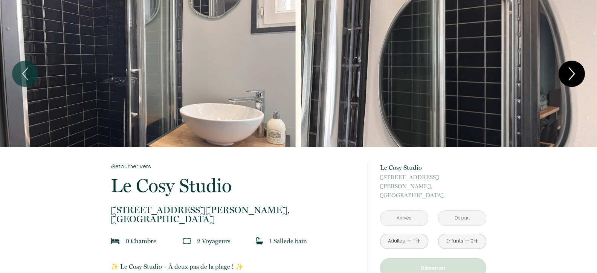
click at [567, 77] on icon "Next" at bounding box center [572, 74] width 16 height 23
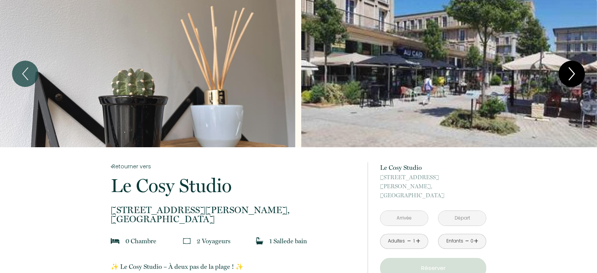
click at [565, 73] on icon "Next" at bounding box center [572, 74] width 16 height 23
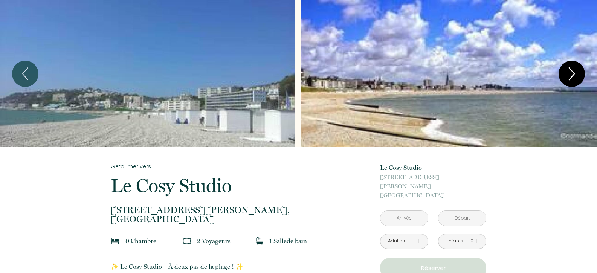
click at [564, 73] on icon "Next" at bounding box center [572, 74] width 16 height 23
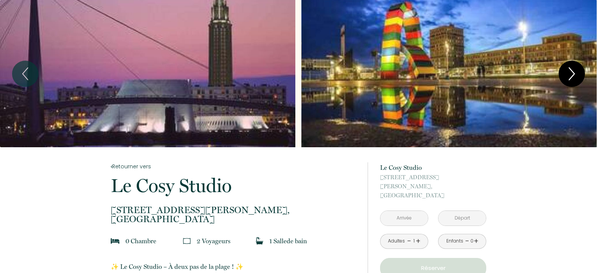
click at [564, 73] on icon "Next" at bounding box center [572, 74] width 16 height 23
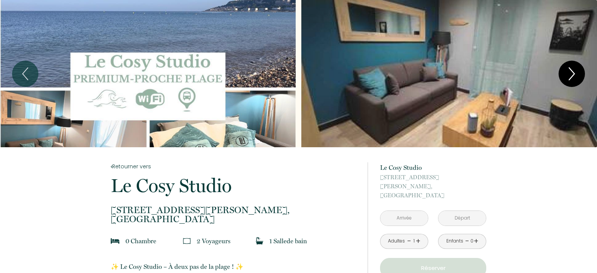
click at [569, 76] on icon "Next" at bounding box center [572, 74] width 16 height 23
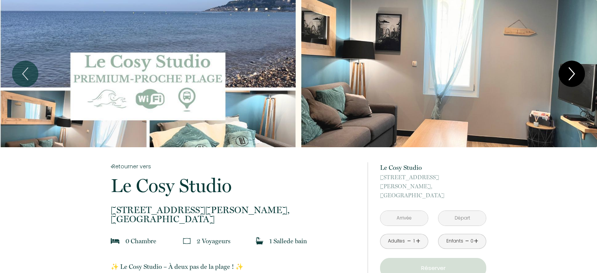
click at [573, 75] on icon "Next" at bounding box center [571, 74] width 5 height 12
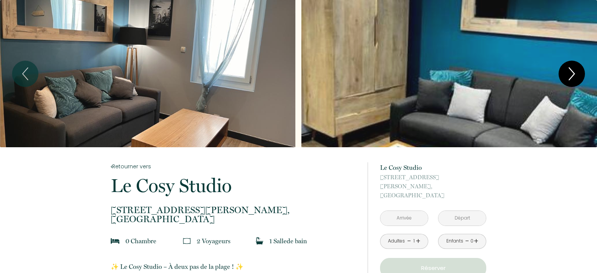
click at [576, 72] on icon "Next" at bounding box center [572, 74] width 16 height 23
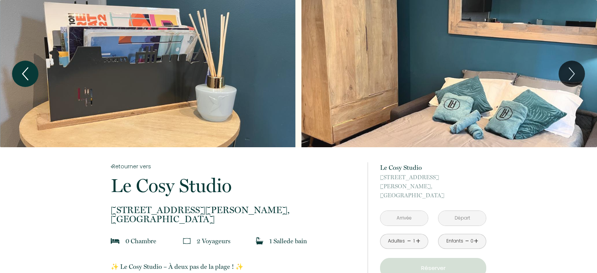
click at [20, 71] on icon "Previous" at bounding box center [25, 74] width 16 height 23
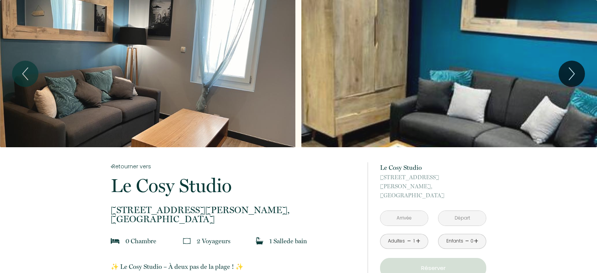
scroll to position [2, 0]
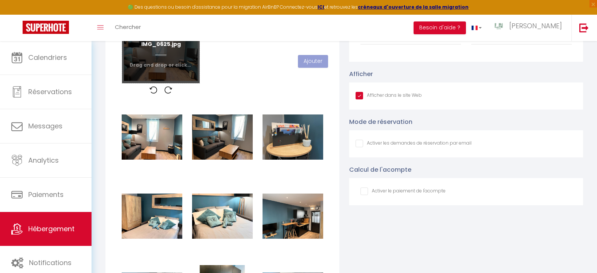
scroll to position [0, 197]
checkbox input "true"
checkbox input "false"
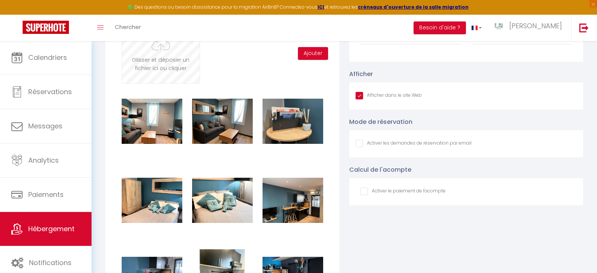
click at [155, 58] on input "file" at bounding box center [160, 54] width 77 height 60
click at [164, 61] on input "file" at bounding box center [160, 54] width 77 height 60
type input "C:\fakepath\IMG_0615.jpg"
checkbox input "true"
checkbox input "false"
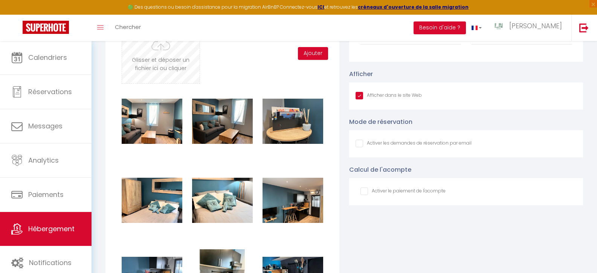
checkbox input "false"
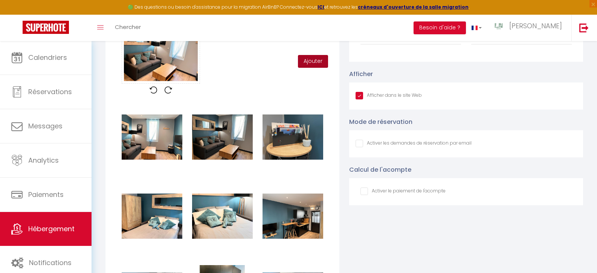
click at [315, 67] on button "Ajouter" at bounding box center [313, 61] width 30 height 13
checkbox input "true"
checkbox input "false"
checkbox input "true"
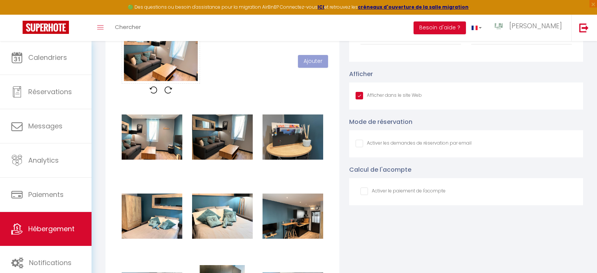
checkbox input "false"
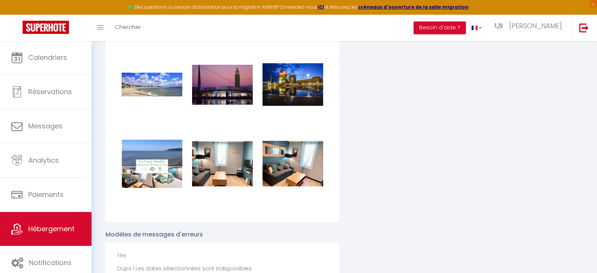
scroll to position [1541, 0]
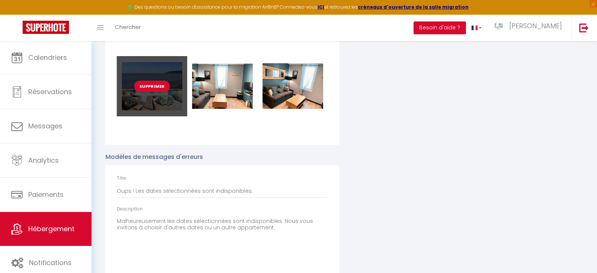
click at [173, 86] on div "Supprimer" at bounding box center [152, 86] width 70 height 60
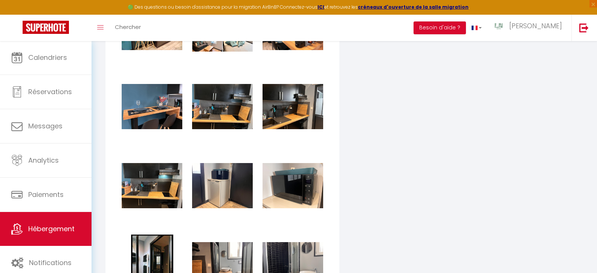
scroll to position [786, 0]
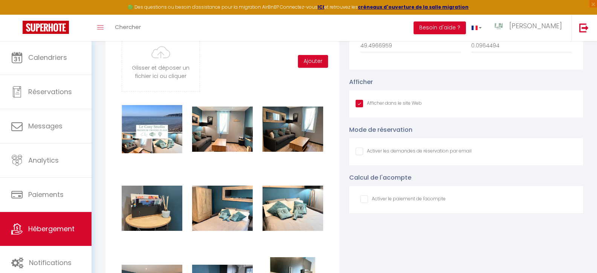
checkbox input "true"
checkbox input "false"
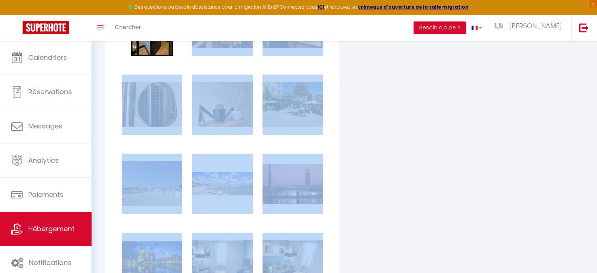
scroll to position [1585, 0]
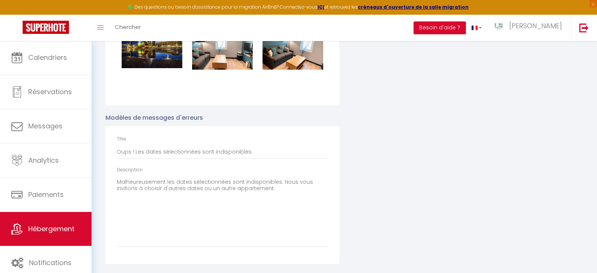
click at [228, 61] on div "Supprimer" at bounding box center [222, 47] width 70 height 60
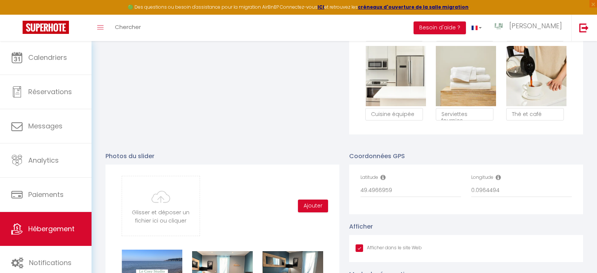
scroll to position [798, 0]
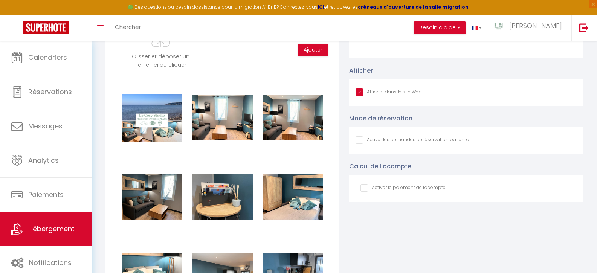
checkbox input "true"
checkbox input "false"
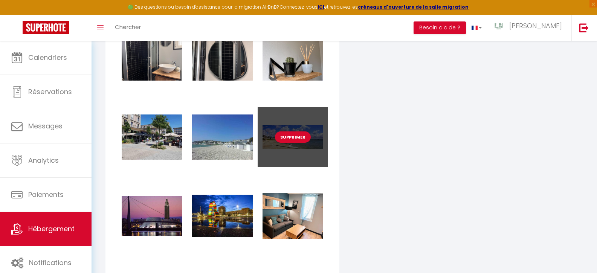
scroll to position [1481, 0]
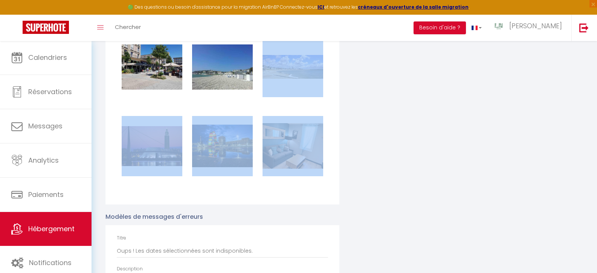
drag, startPoint x: 274, startPoint y: 132, endPoint x: 274, endPoint y: 111, distance: 20.7
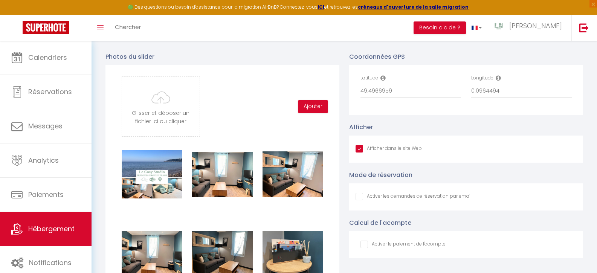
scroll to position [775, 0]
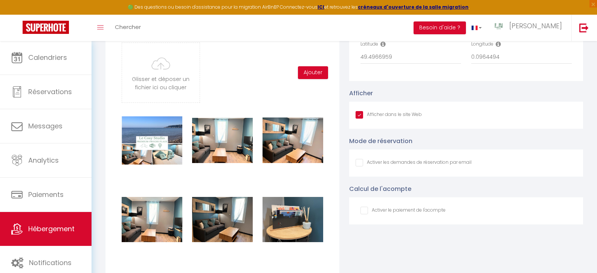
checkbox input "true"
checkbox input "false"
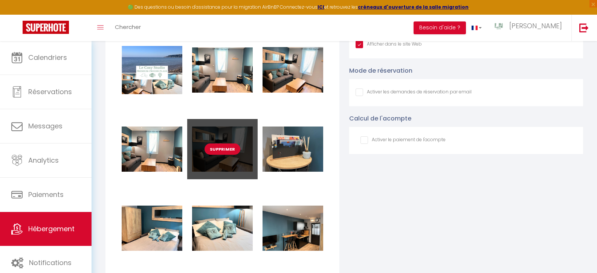
click at [225, 153] on button "Supprimer" at bounding box center [223, 149] width 36 height 11
checkbox input "true"
checkbox input "false"
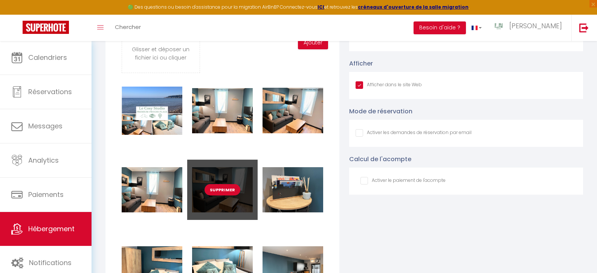
checkbox input "true"
checkbox input "false"
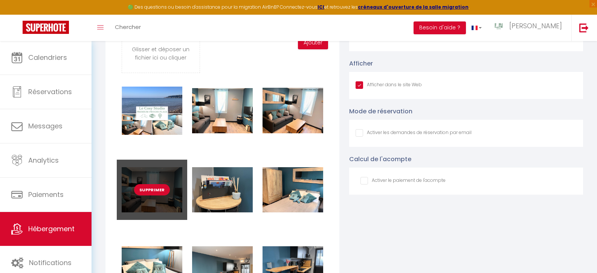
click at [144, 195] on button "Supprimer" at bounding box center [152, 189] width 36 height 11
checkbox input "true"
checkbox input "false"
checkbox input "true"
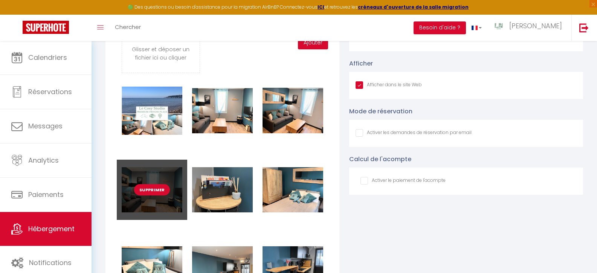
checkbox input "false"
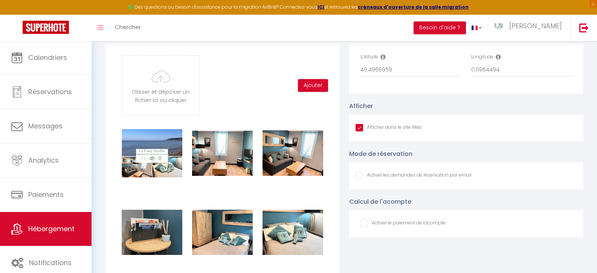
scroll to position [848, 0]
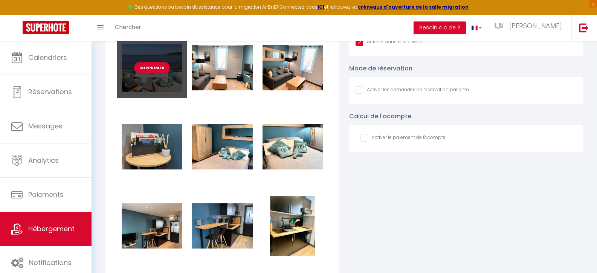
click at [160, 81] on div "Supprimer" at bounding box center [152, 68] width 70 height 60
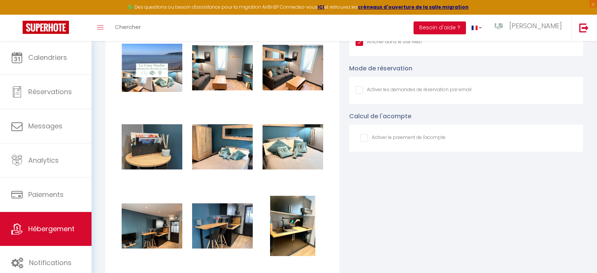
scroll to position [777, 0]
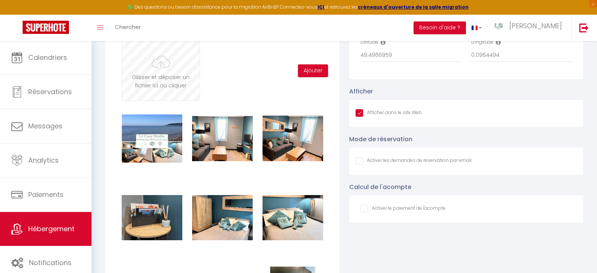
click at [170, 77] on input "file" at bounding box center [160, 71] width 77 height 60
type input "C:\fakepath\IMG_0643.jpg"
checkbox input "true"
checkbox input "false"
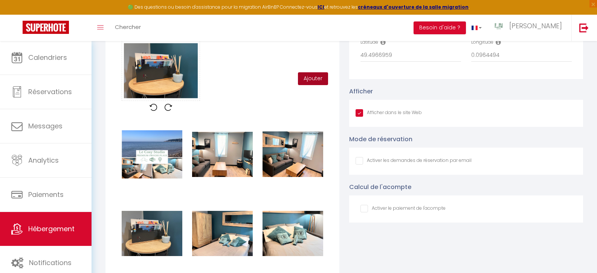
click at [315, 85] on button "Ajouter" at bounding box center [313, 78] width 30 height 13
checkbox input "true"
checkbox input "false"
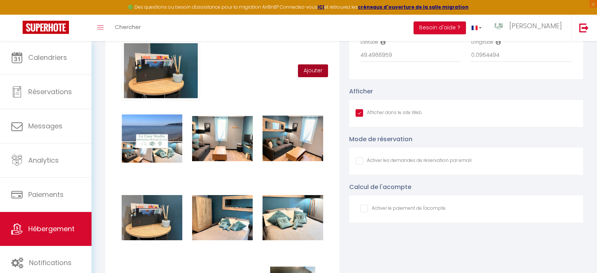
checkbox input "true"
checkbox input "false"
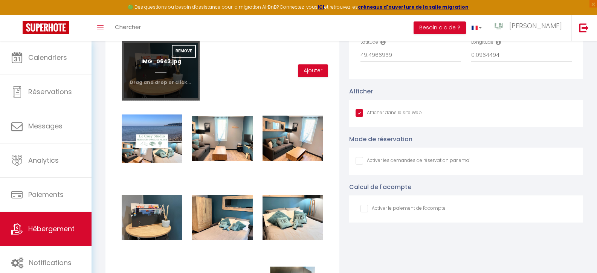
click at [161, 77] on input "file" at bounding box center [160, 71] width 77 height 60
type input "C:\fakepath\IMG_0644.jpg"
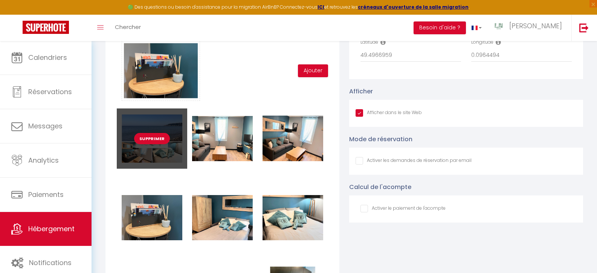
checkbox input "true"
checkbox input "false"
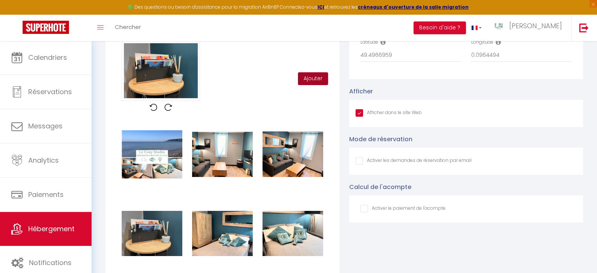
click at [309, 84] on button "Ajouter" at bounding box center [313, 78] width 30 height 13
checkbox input "true"
checkbox input "false"
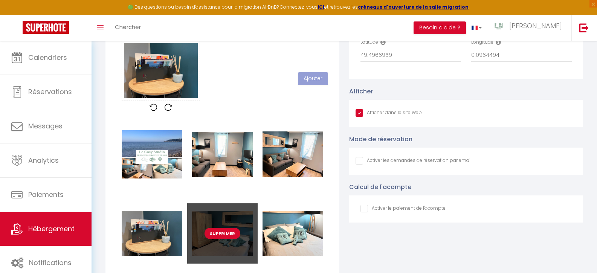
checkbox input "true"
checkbox input "false"
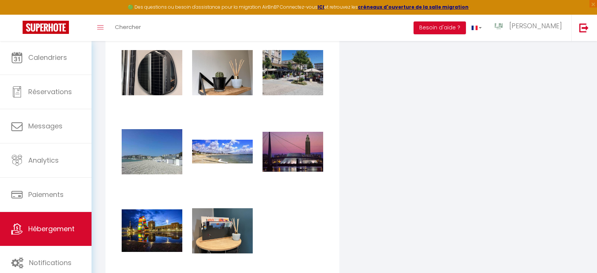
scroll to position [1406, 0]
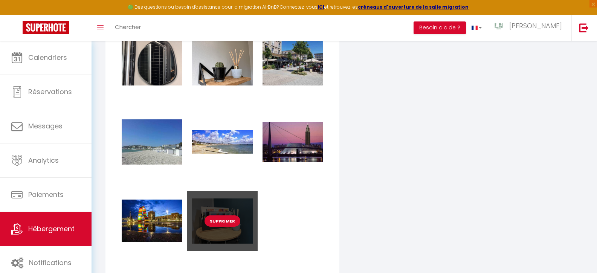
click at [219, 227] on button "Supprimer" at bounding box center [223, 221] width 36 height 11
checkbox input "true"
checkbox input "false"
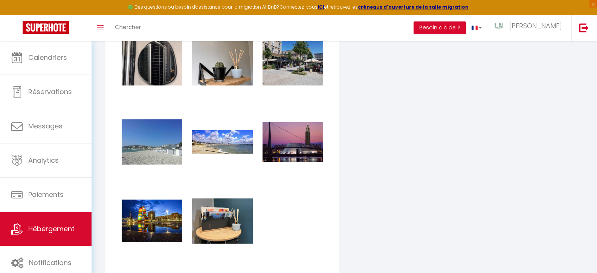
checkbox input "true"
checkbox input "false"
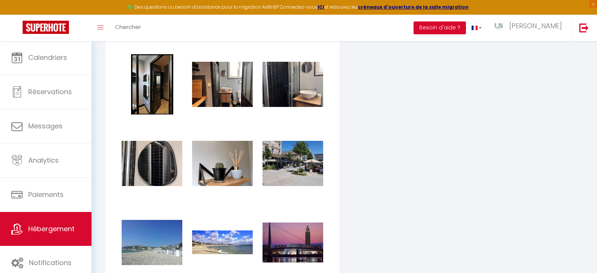
scroll to position [1345, 0]
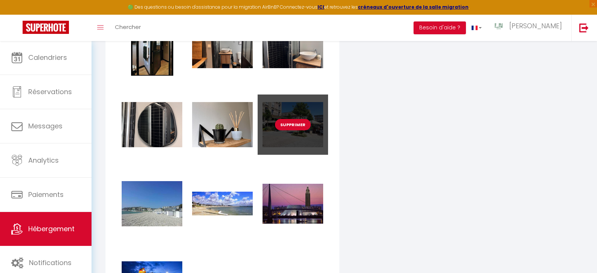
click at [289, 128] on button "Supprimer" at bounding box center [293, 124] width 36 height 11
checkbox input "true"
checkbox input "false"
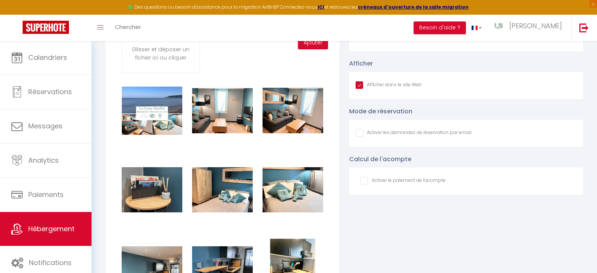
checkbox input "true"
checkbox input "false"
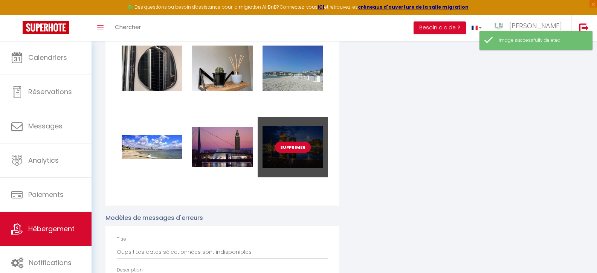
click at [296, 153] on button "Supprimer" at bounding box center [293, 147] width 36 height 11
checkbox input "true"
checkbox input "false"
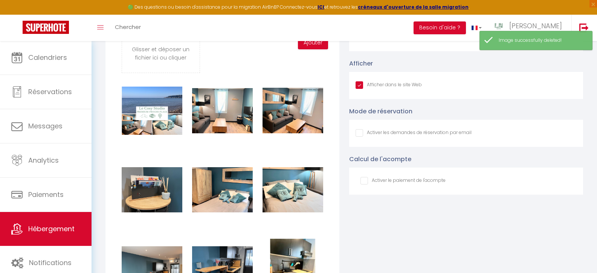
checkbox input "true"
checkbox input "false"
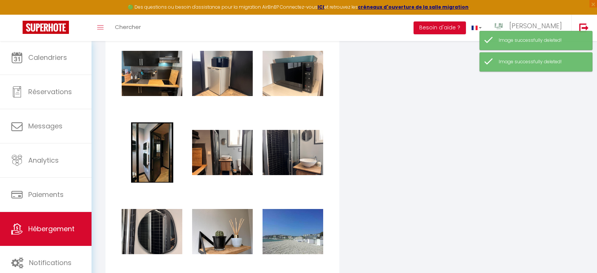
scroll to position [1328, 0]
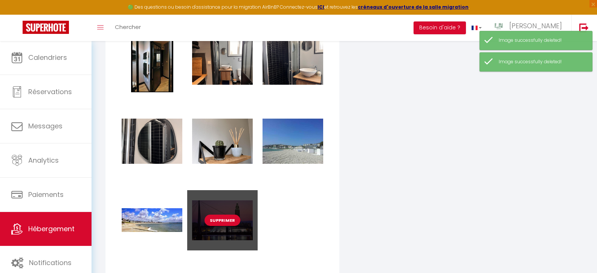
click at [223, 225] on button "Supprimer" at bounding box center [223, 220] width 36 height 11
checkbox input "true"
checkbox input "false"
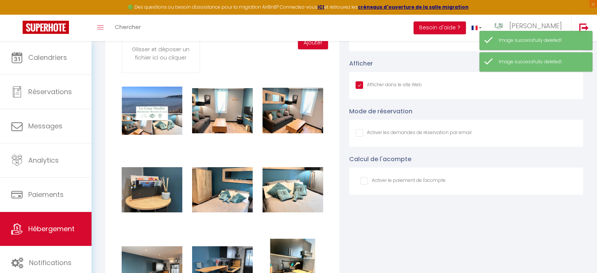
checkbox input "true"
checkbox input "false"
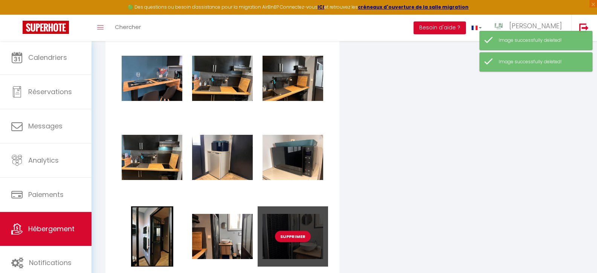
scroll to position [1385, 0]
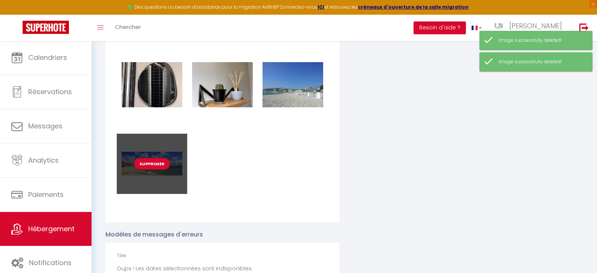
click at [145, 170] on button "Supprimer" at bounding box center [152, 163] width 36 height 11
checkbox input "true"
checkbox input "false"
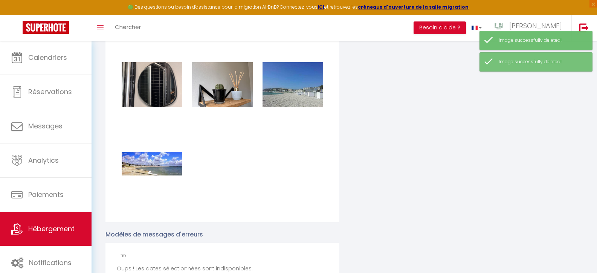
checkbox input "true"
checkbox input "false"
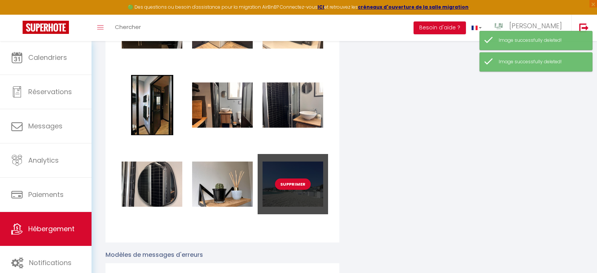
scroll to position [1347, 0]
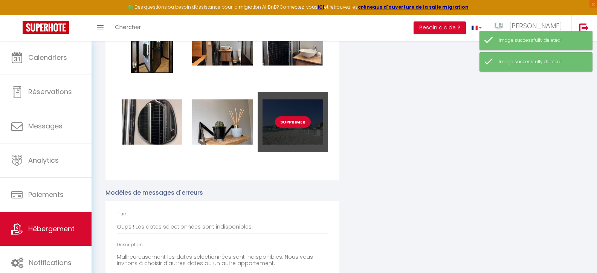
click at [295, 127] on button "Supprimer" at bounding box center [293, 121] width 36 height 11
checkbox input "true"
checkbox input "false"
checkbox input "true"
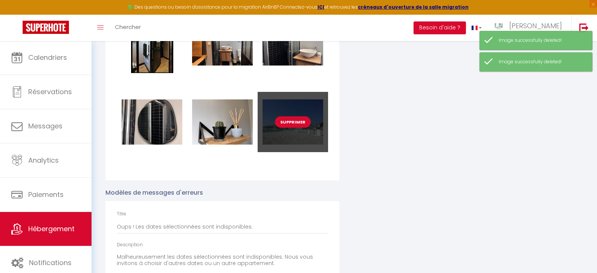
checkbox input "false"
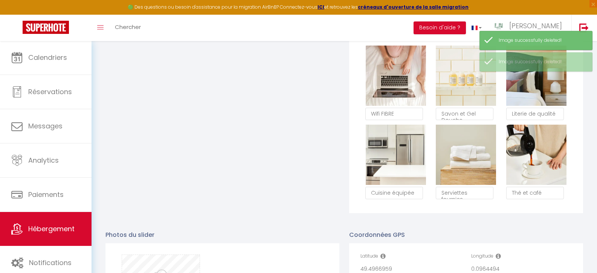
scroll to position [688, 0]
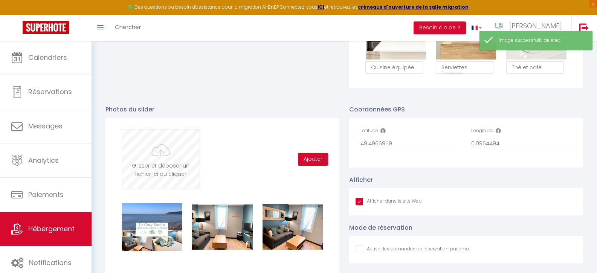
click at [163, 157] on input "file" at bounding box center [160, 160] width 77 height 60
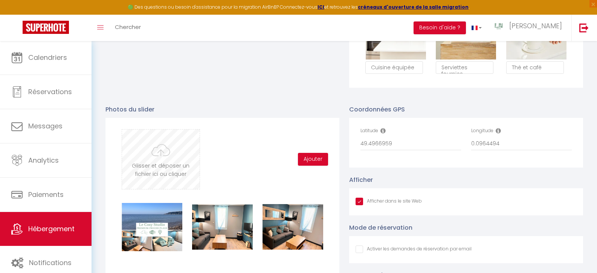
type input "C:\fakepath\IMG_0022.jpg"
checkbox input "true"
checkbox input "false"
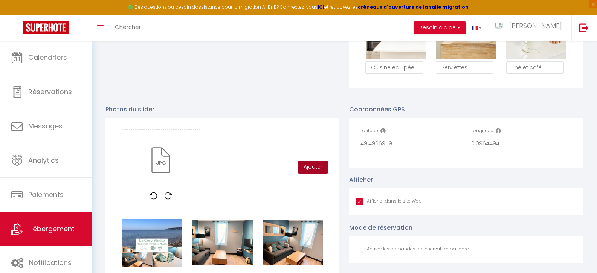
click at [310, 171] on button "Ajouter" at bounding box center [313, 167] width 30 height 13
checkbox input "true"
checkbox input "false"
checkbox input "true"
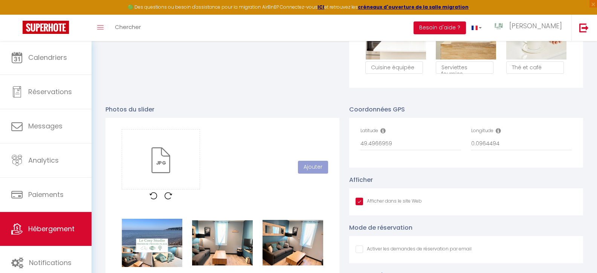
checkbox input "false"
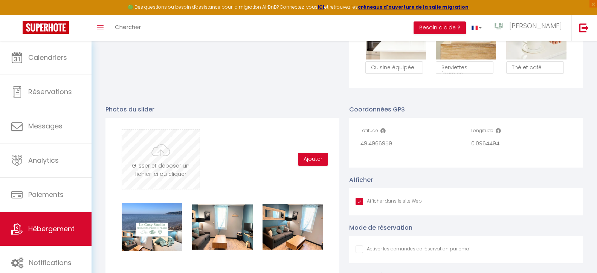
click at [158, 171] on input "file" at bounding box center [160, 160] width 77 height 60
type input "C:\fakepath\PHOTO-2025-05-12-14-17-42 2.jpg"
checkbox input "true"
checkbox input "false"
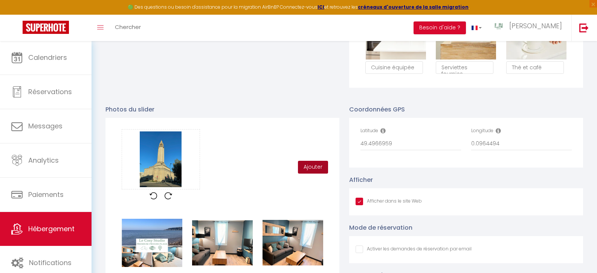
click at [312, 173] on button "Ajouter" at bounding box center [313, 167] width 30 height 13
checkbox input "true"
checkbox input "false"
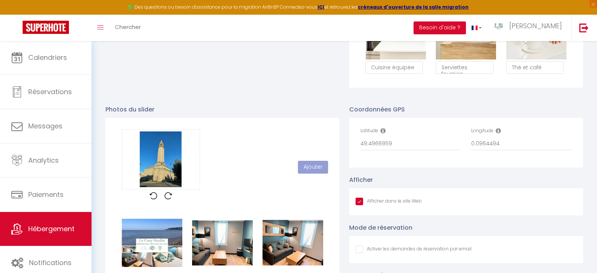
checkbox input "true"
checkbox input "false"
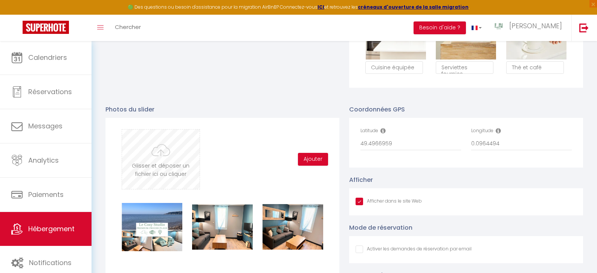
click at [163, 164] on input "file" at bounding box center [160, 160] width 77 height 60
type input "C:\fakepath\pexels-jan-van-der-wolf-11680885-29945721.jpg"
checkbox input "true"
checkbox input "false"
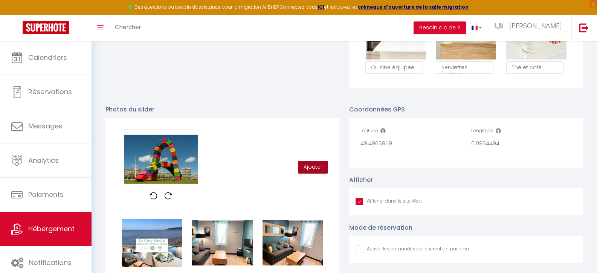
click at [313, 173] on button "Ajouter" at bounding box center [313, 167] width 30 height 13
checkbox input "true"
checkbox input "false"
checkbox input "true"
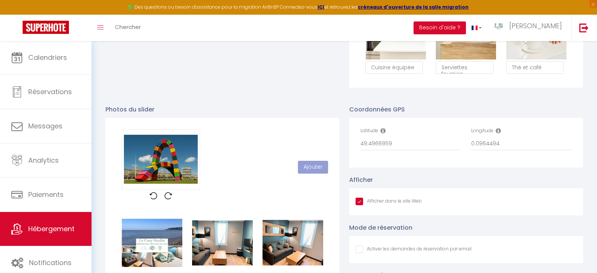
checkbox input "false"
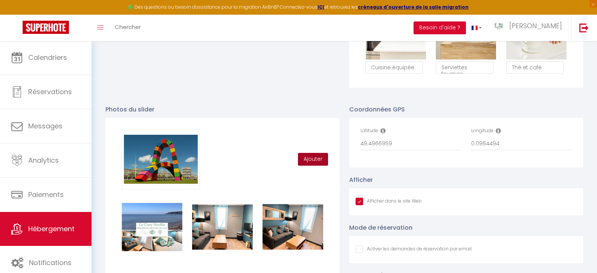
click at [316, 164] on button "Ajouter" at bounding box center [313, 159] width 30 height 13
checkbox input "true"
checkbox input "false"
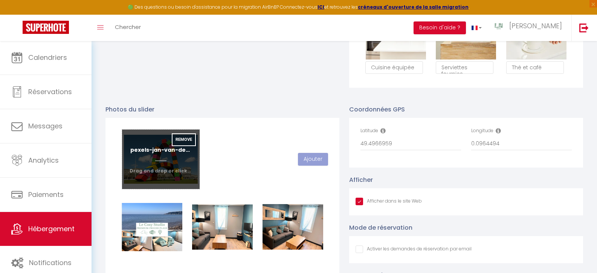
checkbox input "true"
checkbox input "false"
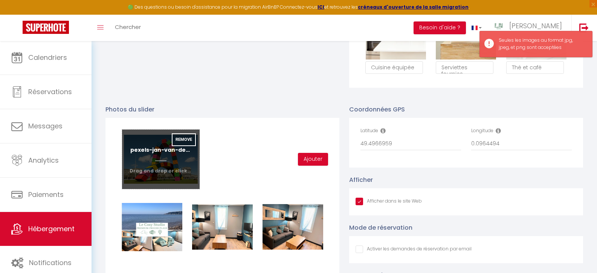
click at [158, 170] on input "file" at bounding box center [160, 160] width 77 height 60
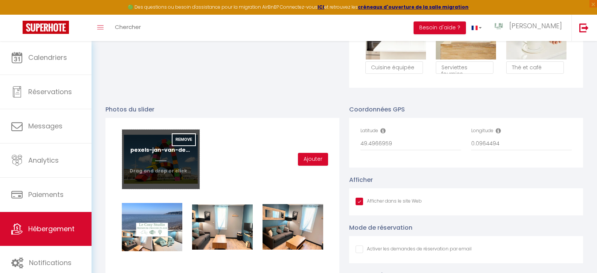
type input "C:\fakepath\pexels-jan-van-der-wolf-11680885-29945473.jpg"
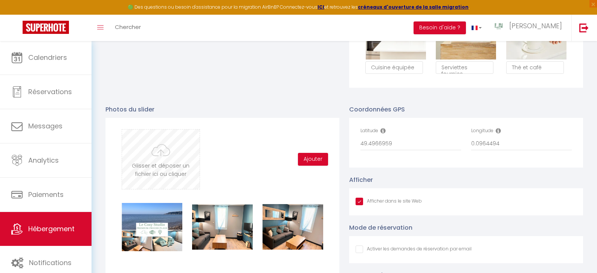
checkbox input "true"
checkbox input "false"
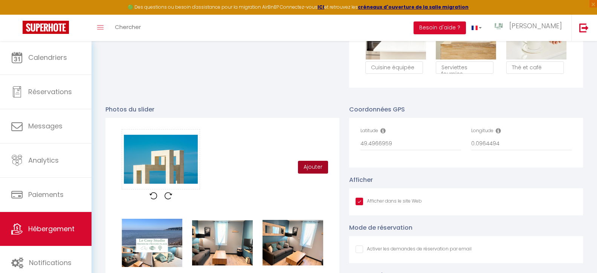
click at [316, 173] on button "Ajouter" at bounding box center [313, 167] width 30 height 13
checkbox input "true"
checkbox input "false"
checkbox input "true"
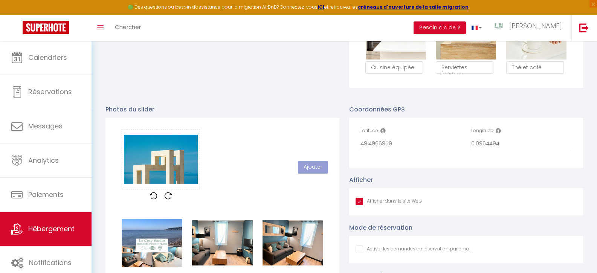
checkbox input "false"
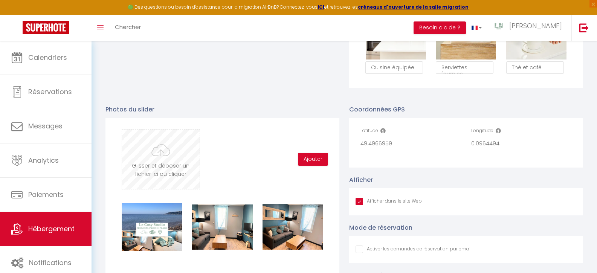
click at [175, 166] on input "file" at bounding box center [160, 160] width 77 height 60
type input "C:\fakepath\pexels-jan-van-der-wolf-11680885-29945721.jpeg"
checkbox input "true"
checkbox input "false"
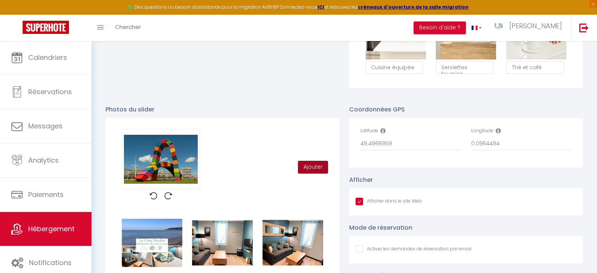
click at [308, 172] on button "Ajouter" at bounding box center [313, 167] width 30 height 13
checkbox input "true"
checkbox input "false"
checkbox input "true"
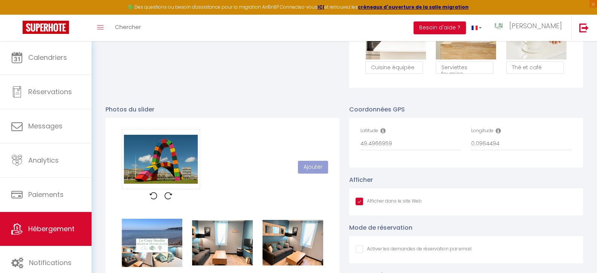
checkbox input "false"
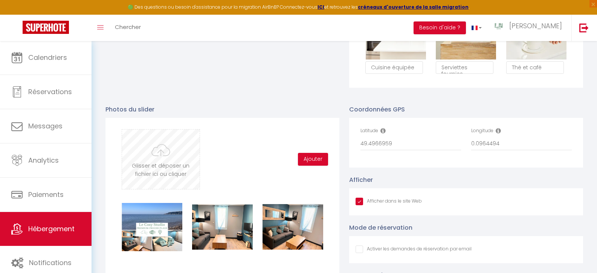
click at [177, 161] on input "file" at bounding box center [160, 160] width 77 height 60
type input "C:\fakepath\hotel-de-ville-3396629_1280.jpg"
checkbox input "true"
checkbox input "false"
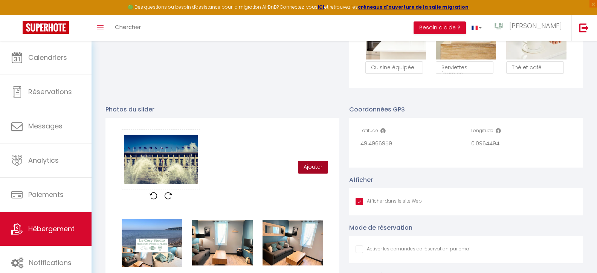
click at [314, 173] on button "Ajouter" at bounding box center [313, 167] width 30 height 13
checkbox input "true"
checkbox input "false"
checkbox input "true"
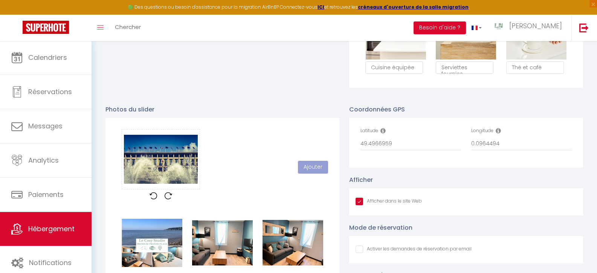
checkbox input "false"
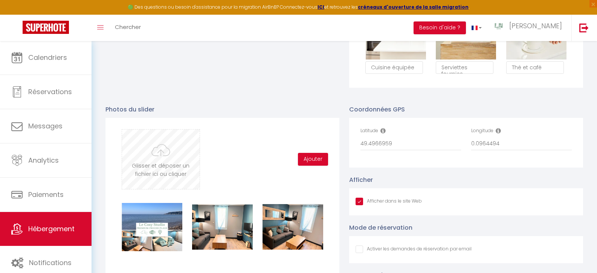
click at [158, 164] on input "file" at bounding box center [160, 160] width 77 height 60
type input "C:\fakepath\keyhaven-820115_1280.jpg"
checkbox input "true"
checkbox input "false"
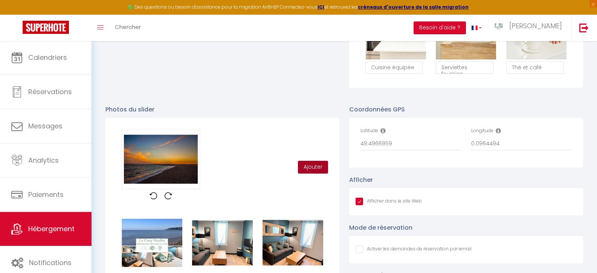
click at [315, 172] on button "Ajouter" at bounding box center [313, 167] width 30 height 13
checkbox input "true"
checkbox input "false"
checkbox input "true"
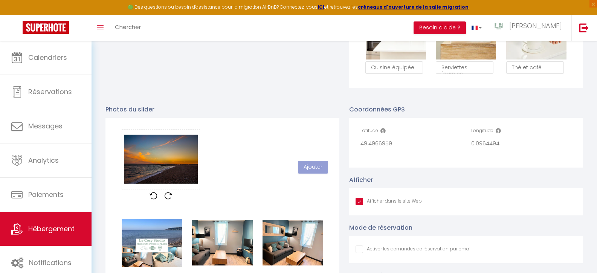
checkbox input "false"
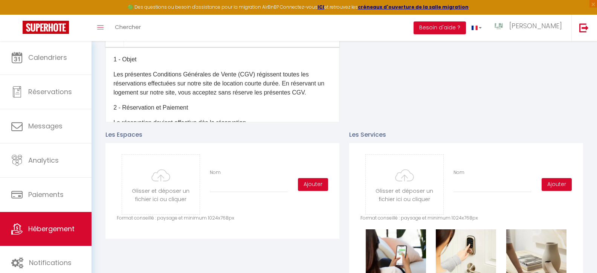
scroll to position [42, 0]
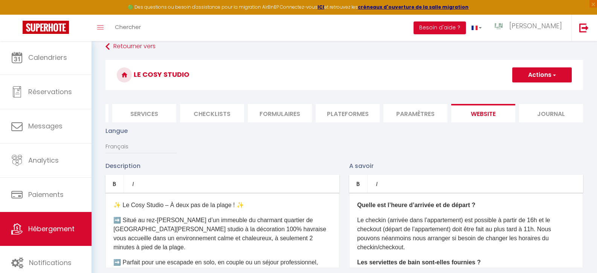
click at [549, 72] on button "Actions" at bounding box center [542, 74] width 60 height 15
click at [542, 92] on input "Enregistrer" at bounding box center [534, 92] width 28 height 8
checkbox input "true"
checkbox input "false"
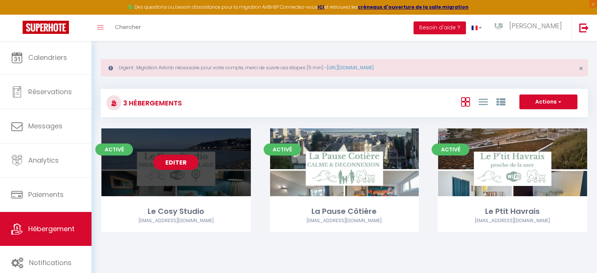
click at [168, 167] on link "Editer" at bounding box center [175, 162] width 45 height 15
click at [176, 162] on link "Editer" at bounding box center [175, 162] width 45 height 15
select select "3"
select select "2"
select select "1"
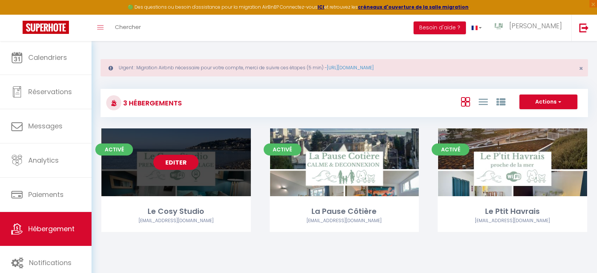
select select "1"
select select
select select "28"
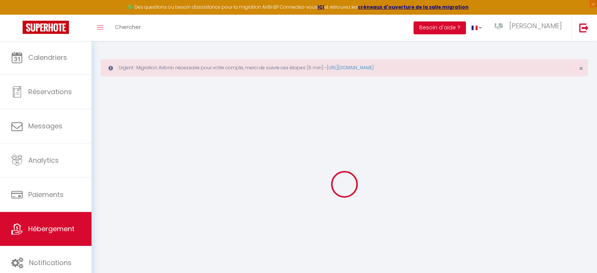
select select
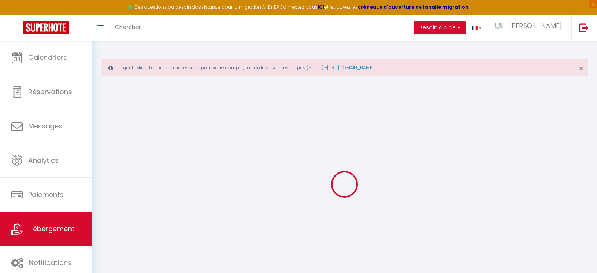
select select
checkbox input "false"
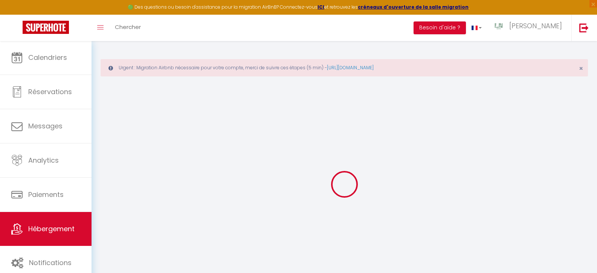
select select
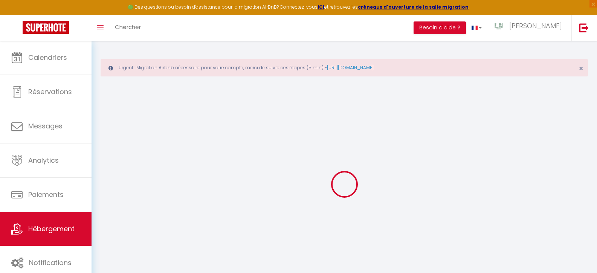
select select
checkbox input "false"
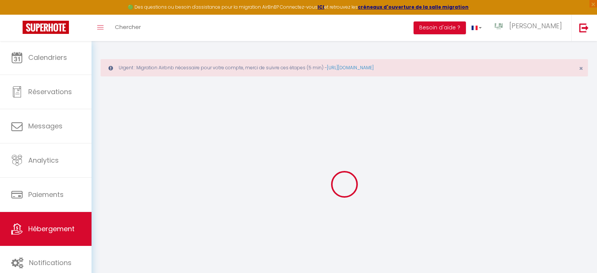
checkbox input "false"
select select
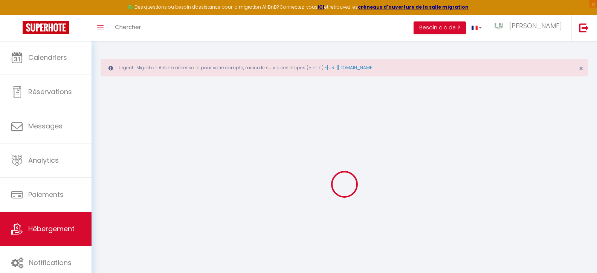
select select
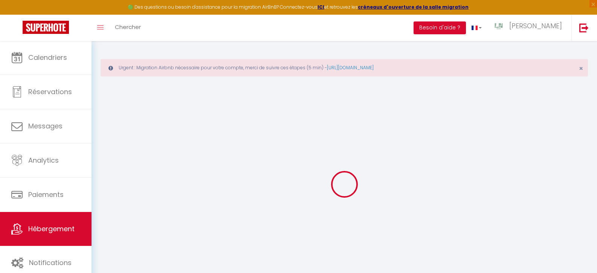
checkbox input "false"
select select
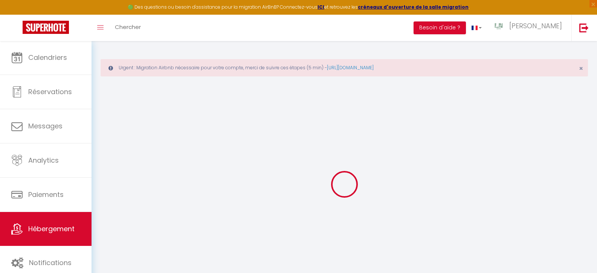
select select
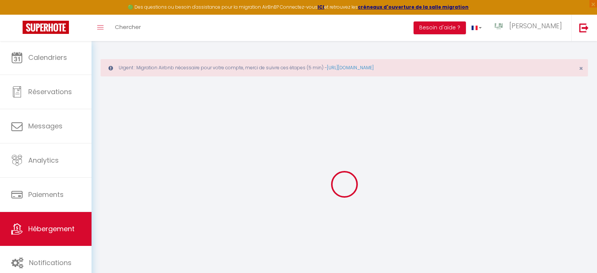
select select
checkbox input "false"
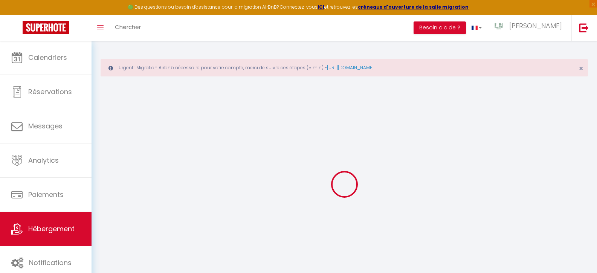
checkbox input "false"
select select
type input "Le Cosy Studio"
type input "Jean"
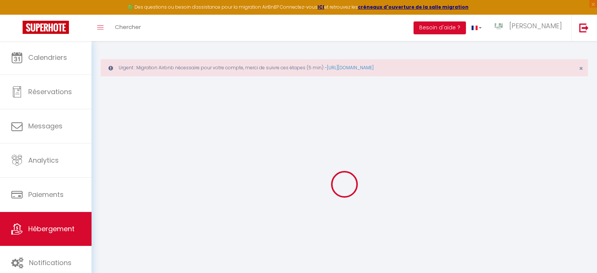
type input "Nugues"
type input "23 Rue du Bois"
type input "76610"
type input "[GEOGRAPHIC_DATA]"
select select "2"
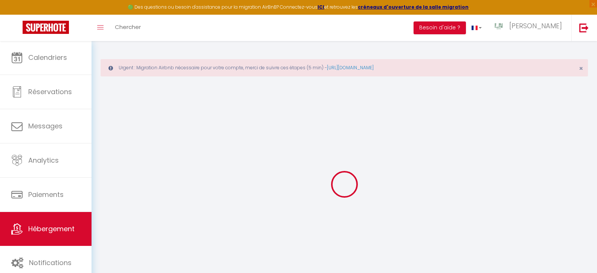
select select "0"
type input "60"
type input "30"
type input "5"
type input "4.8"
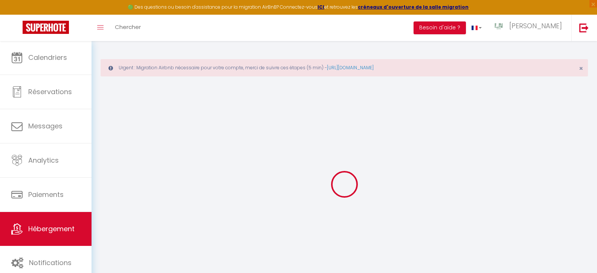
type input "300"
select select
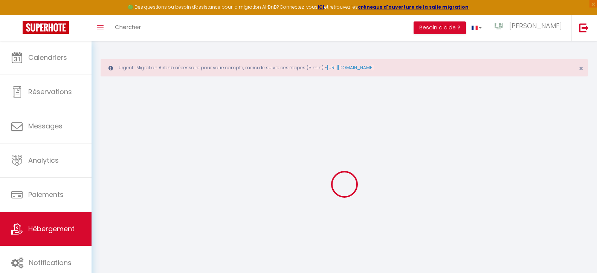
select select
type input "25 Place Saint-Vincent de Paul"
type input "76600"
type input "[GEOGRAPHIC_DATA]"
type input "lnkeysconciergerie@gmail.com"
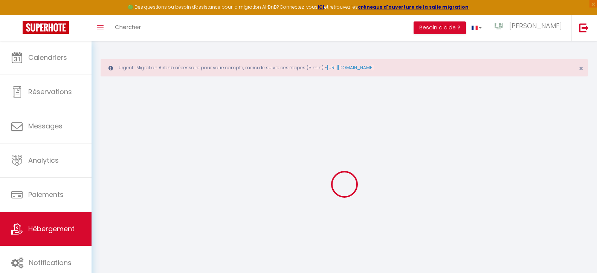
select select "15922"
checkbox input "false"
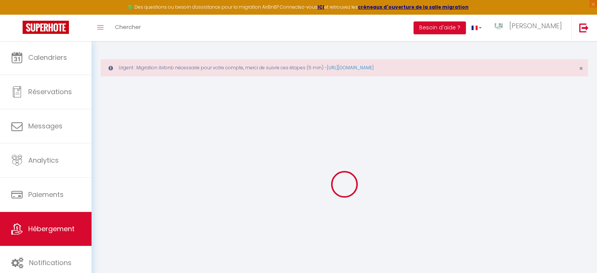
radio input "true"
type input "0"
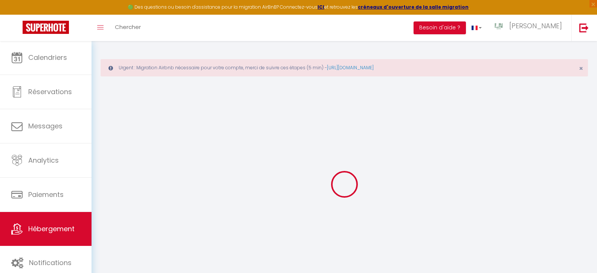
select select
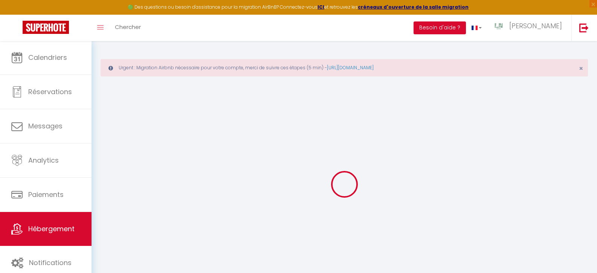
checkbox input "false"
select select
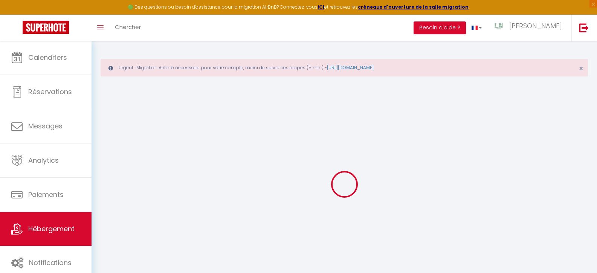
select select
checkbox input "false"
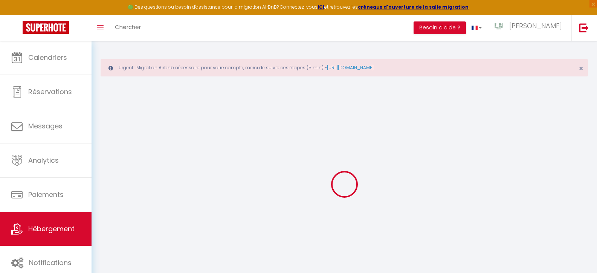
checkbox input "false"
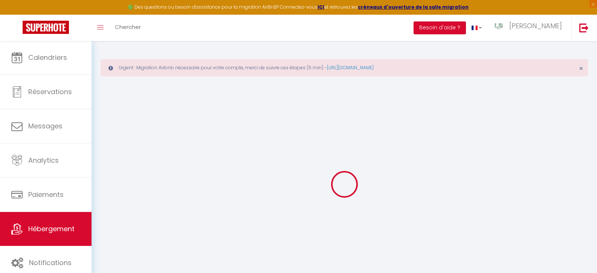
checkbox input "false"
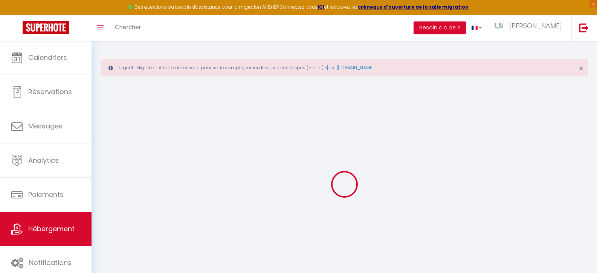
checkbox input "false"
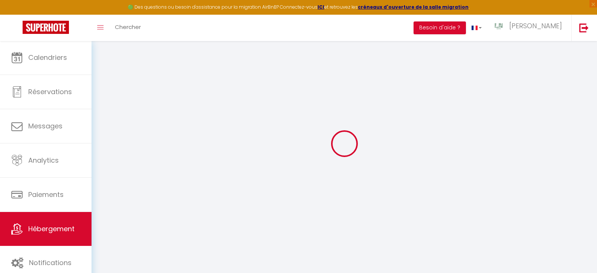
select select "16:00"
select select "23:45"
select select "11:00"
select select "30"
select select "120"
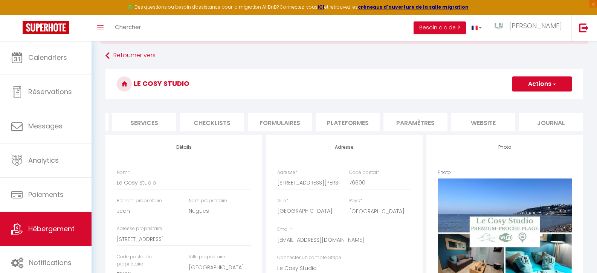
scroll to position [109, 0]
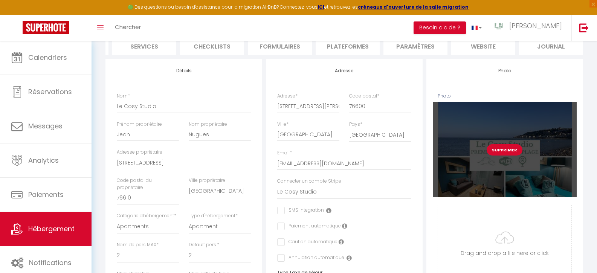
click at [508, 154] on button "Supprimer" at bounding box center [505, 149] width 36 height 11
checkbox input "false"
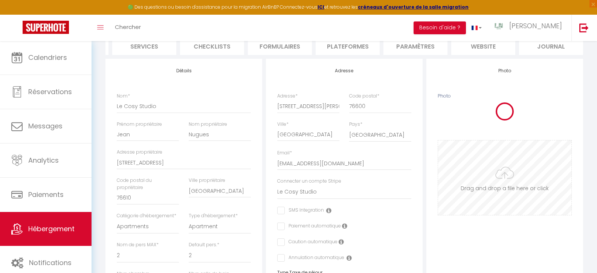
checkbox input "false"
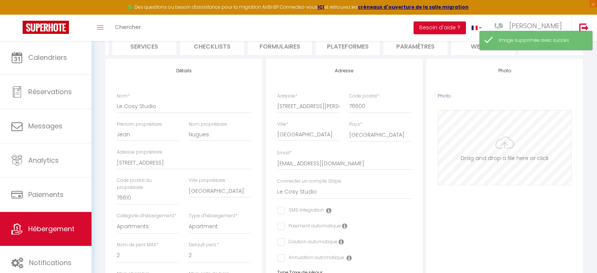
click at [503, 171] on input "Photo" at bounding box center [504, 147] width 133 height 75
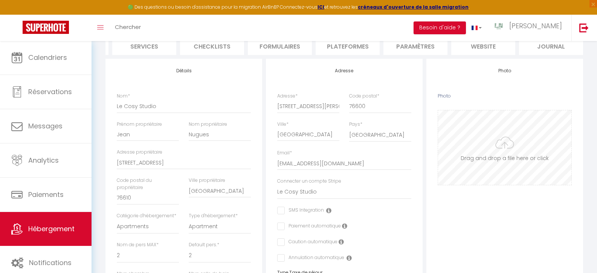
type input "C:\fakepath\Copie de Copie de Photos Accroche .png"
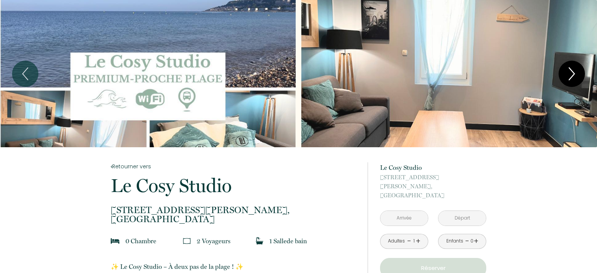
click at [568, 70] on icon "Next" at bounding box center [572, 74] width 16 height 23
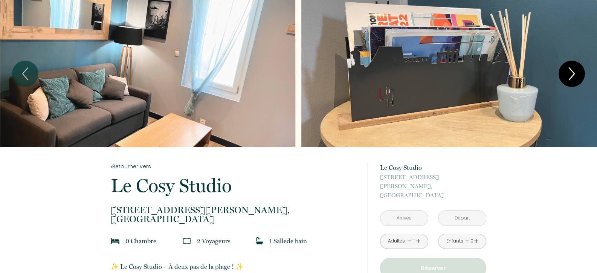
click at [568, 70] on icon "Next" at bounding box center [572, 74] width 16 height 23
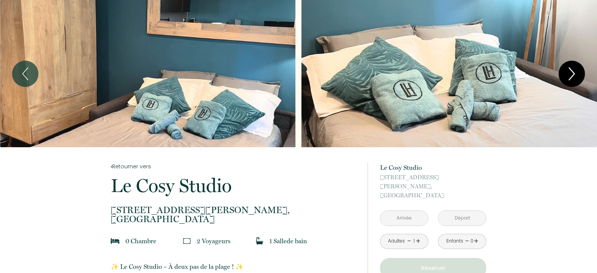
click at [568, 70] on icon "Next" at bounding box center [572, 74] width 16 height 23
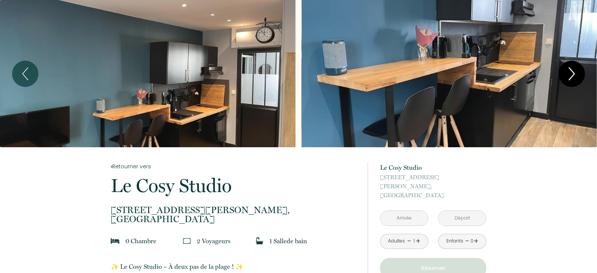
click at [568, 70] on icon "Next" at bounding box center [572, 74] width 16 height 23
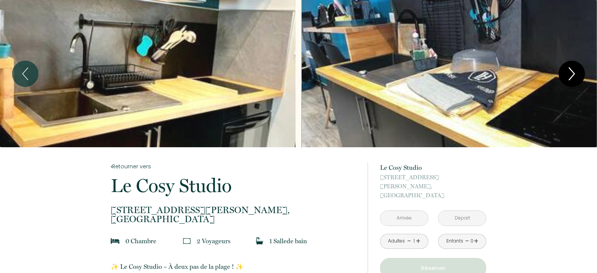
click at [568, 69] on icon "Next" at bounding box center [572, 74] width 16 height 23
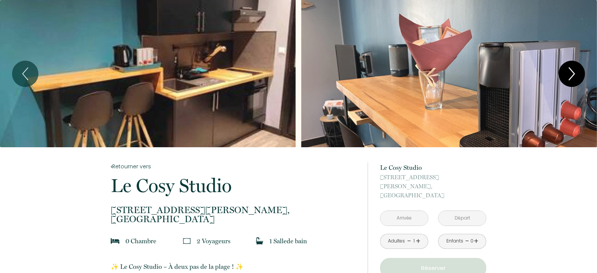
click at [568, 69] on icon "Next" at bounding box center [572, 74] width 16 height 23
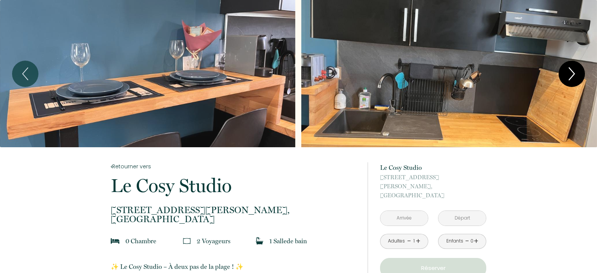
click at [568, 69] on icon "Next" at bounding box center [572, 74] width 16 height 23
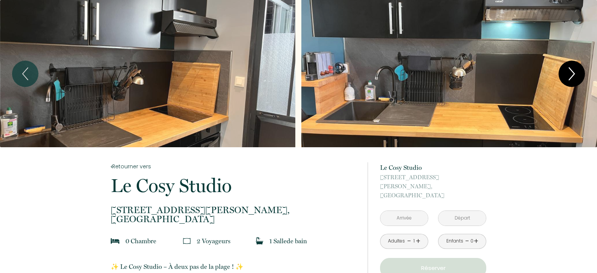
click at [568, 69] on icon "Next" at bounding box center [572, 74] width 16 height 23
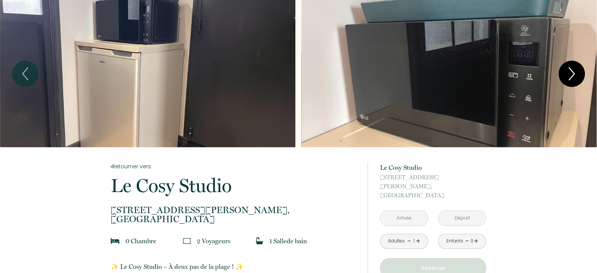
click at [568, 69] on icon "Next" at bounding box center [572, 74] width 16 height 23
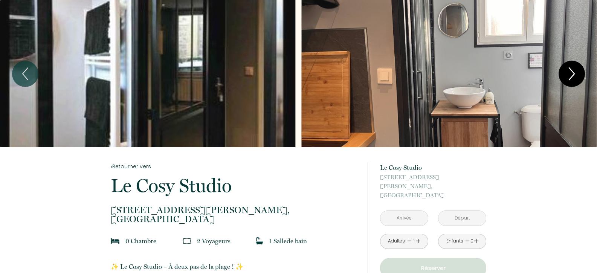
click at [568, 69] on icon "Next" at bounding box center [572, 74] width 16 height 23
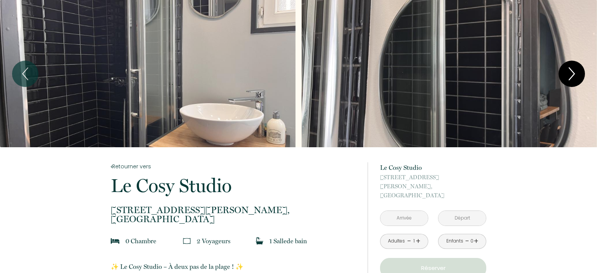
click at [568, 69] on icon "Next" at bounding box center [572, 74] width 16 height 23
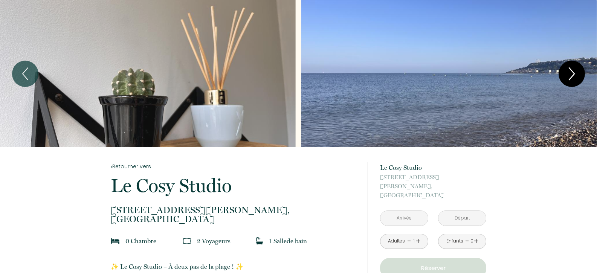
click at [568, 69] on icon "Next" at bounding box center [572, 74] width 16 height 23
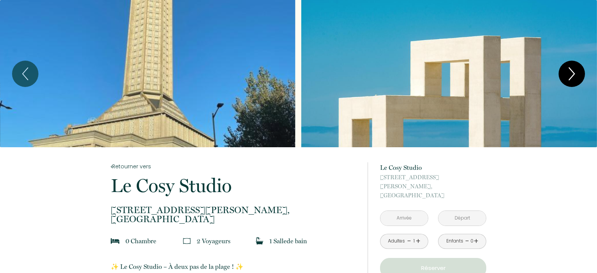
click at [568, 69] on icon "Next" at bounding box center [572, 74] width 16 height 23
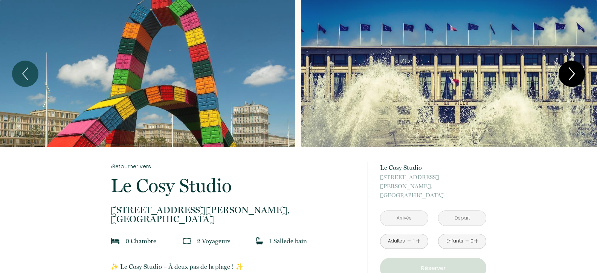
click at [568, 69] on icon "Next" at bounding box center [572, 74] width 16 height 23
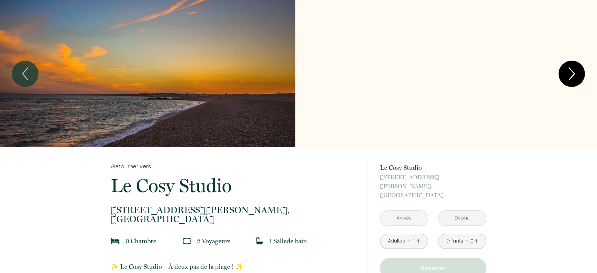
click at [576, 72] on icon "Next" at bounding box center [572, 74] width 16 height 23
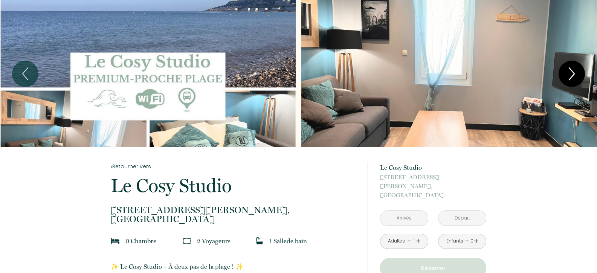
click at [574, 72] on icon "Next" at bounding box center [572, 74] width 16 height 23
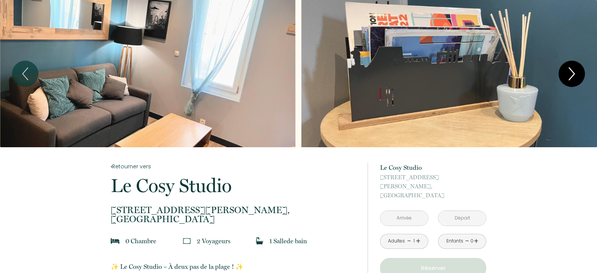
click at [574, 71] on icon "Next" at bounding box center [572, 74] width 16 height 23
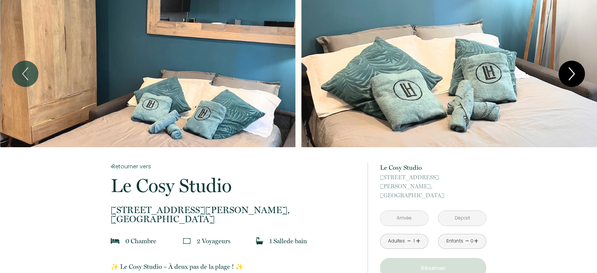
click at [574, 71] on icon "Next" at bounding box center [572, 74] width 16 height 23
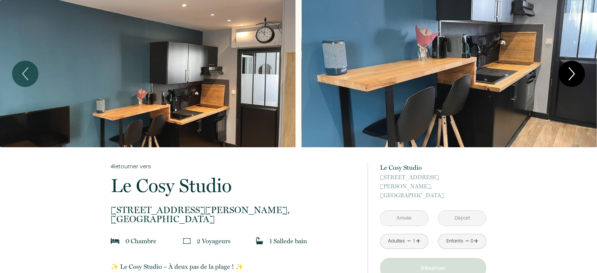
click at [574, 71] on icon "Next" at bounding box center [572, 74] width 16 height 23
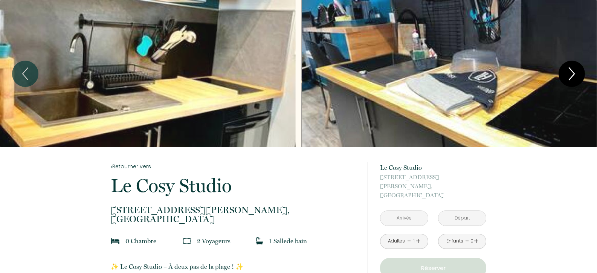
click at [573, 72] on icon "Next" at bounding box center [571, 74] width 5 height 12
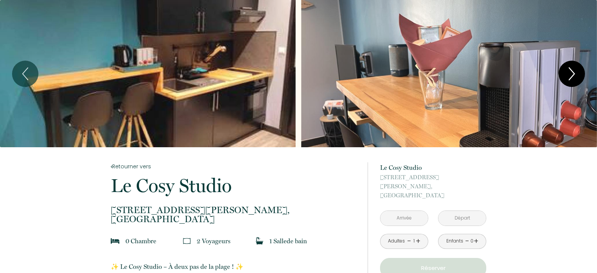
click at [570, 73] on icon "Next" at bounding box center [572, 74] width 16 height 23
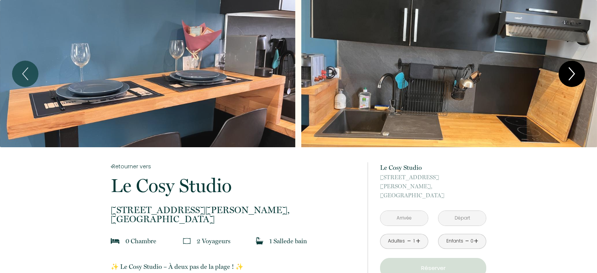
click at [568, 75] on icon "Next" at bounding box center [572, 74] width 16 height 23
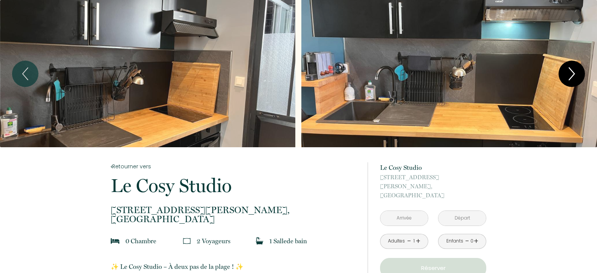
click at [568, 75] on icon "Next" at bounding box center [572, 74] width 16 height 23
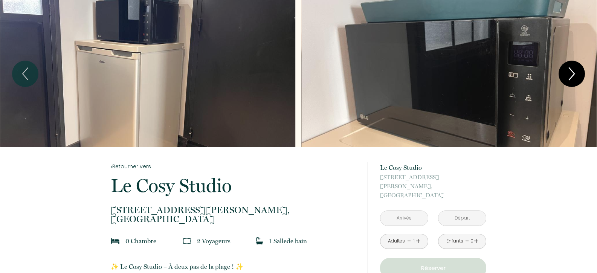
click at [568, 75] on icon "Next" at bounding box center [572, 74] width 16 height 23
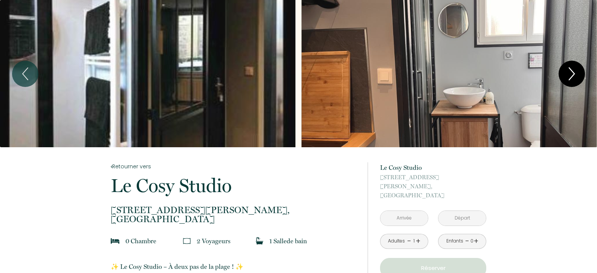
click at [568, 75] on icon "Next" at bounding box center [572, 74] width 16 height 23
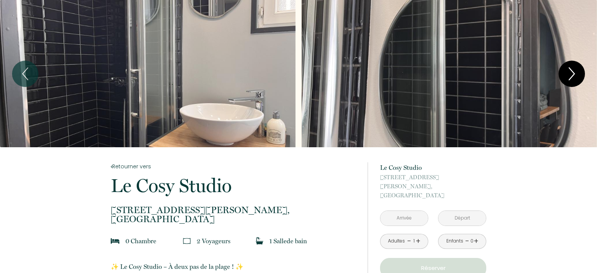
click at [568, 75] on icon "Next" at bounding box center [572, 74] width 16 height 23
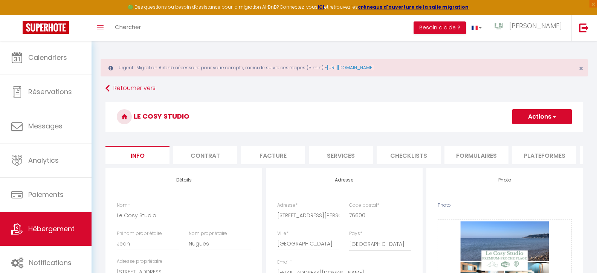
select select "2"
select select "1"
select select "16:00"
select select "23:45"
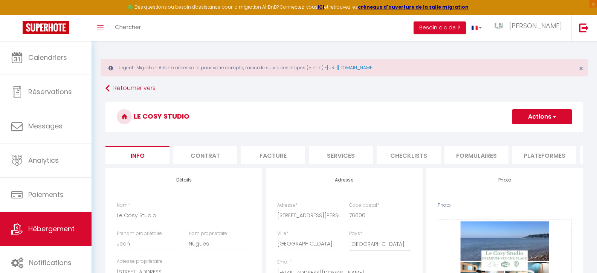
select select "11:00"
select select "30"
select select "120"
select select "15922"
select select "28"
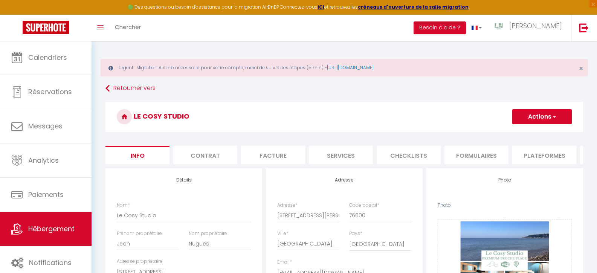
drag, startPoint x: 0, startPoint y: 0, endPoint x: 533, endPoint y: 122, distance: 546.6
click at [533, 122] on button "Actions" at bounding box center [542, 116] width 60 height 15
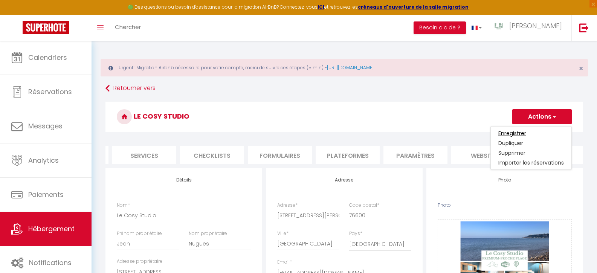
click at [519, 133] on input "Enregistrer" at bounding box center [512, 134] width 28 height 8
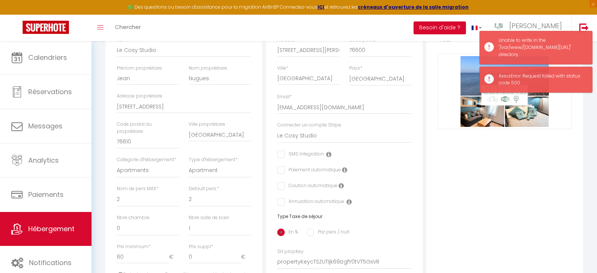
scroll to position [22, 0]
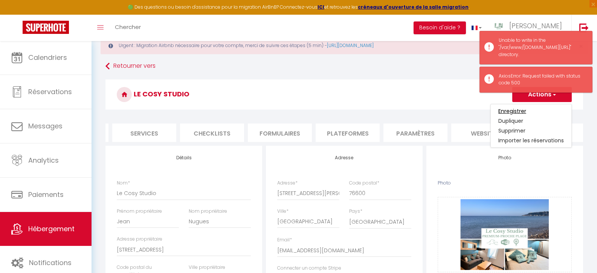
click at [510, 110] on input "Enregistrer" at bounding box center [512, 111] width 28 height 8
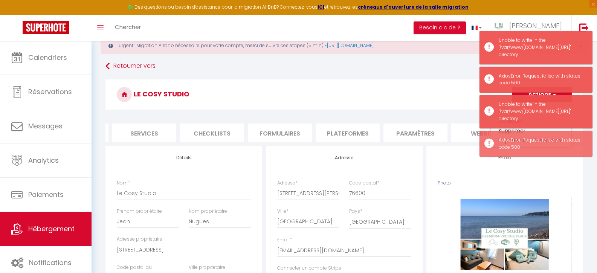
click at [447, 89] on h3 "Le Cosy Studio" at bounding box center [344, 94] width 478 height 30
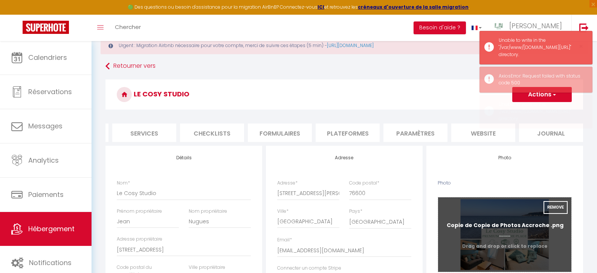
click at [524, 215] on input "Photo" at bounding box center [504, 234] width 133 height 75
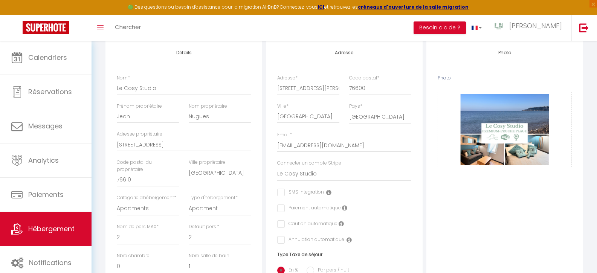
scroll to position [0, 0]
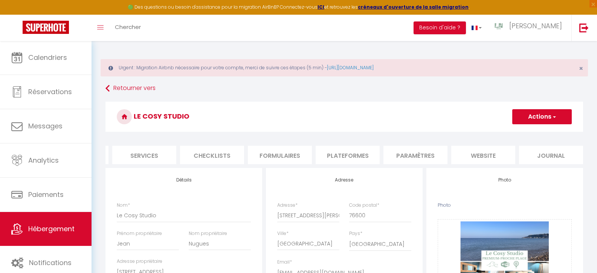
click at [539, 116] on button "Actions" at bounding box center [542, 116] width 60 height 15
click at [513, 132] on input "Enregistrer" at bounding box center [512, 134] width 28 height 8
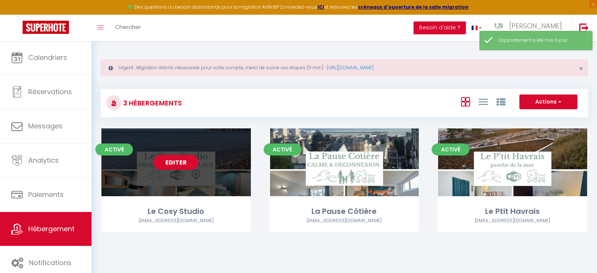
click at [175, 160] on link "Editer" at bounding box center [175, 162] width 45 height 15
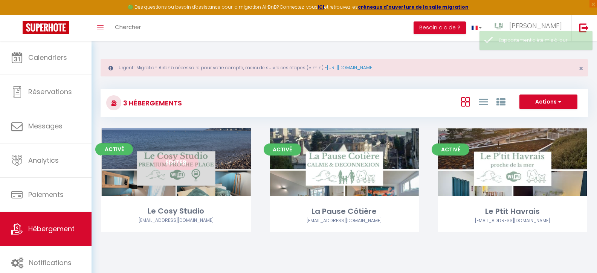
click at [174, 164] on link "Editer" at bounding box center [175, 162] width 45 height 15
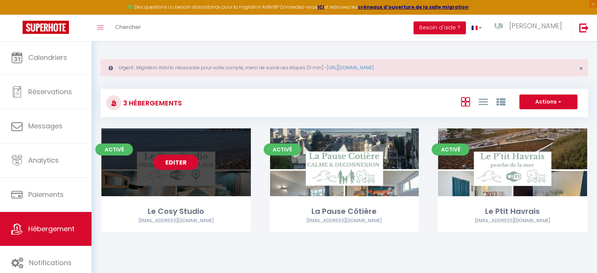
click at [174, 164] on link "Editer" at bounding box center [175, 162] width 45 height 15
select select "3"
select select "2"
select select "1"
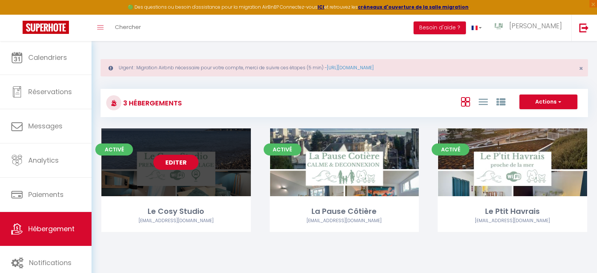
select select
select select "28"
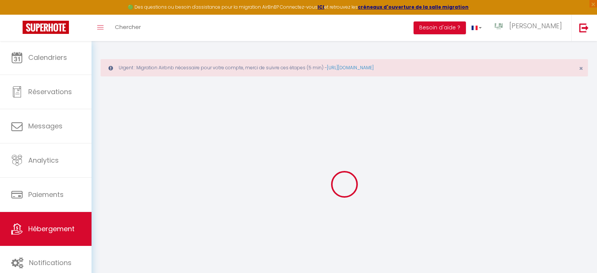
select select
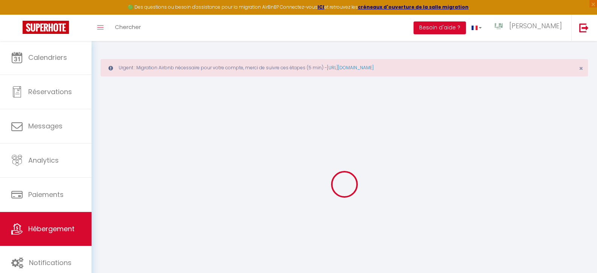
select select
checkbox input "false"
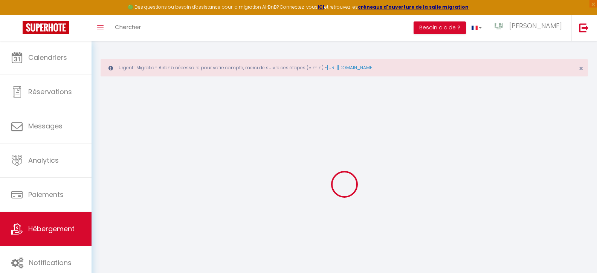
select select
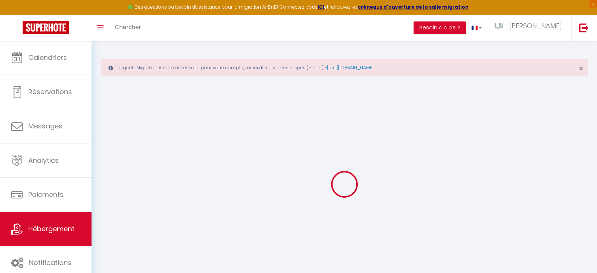
select select
checkbox input "false"
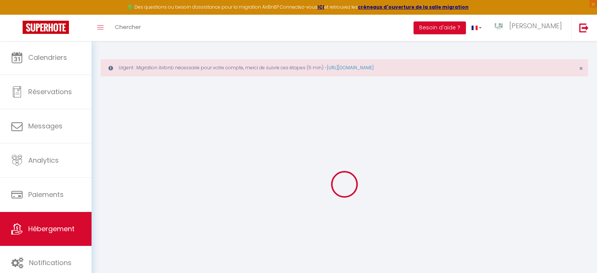
checkbox input "false"
select select
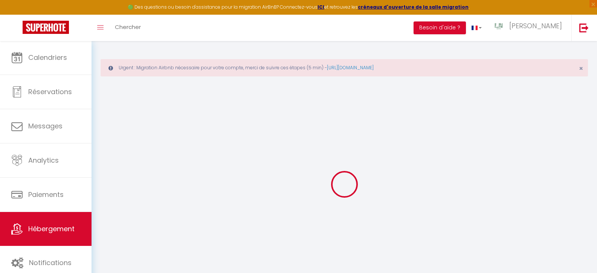
select select
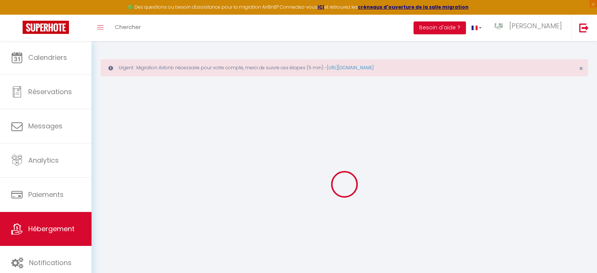
checkbox input "false"
select select
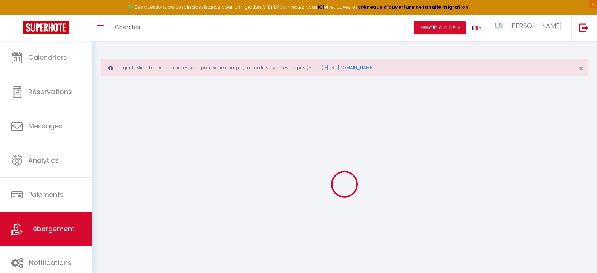
select select
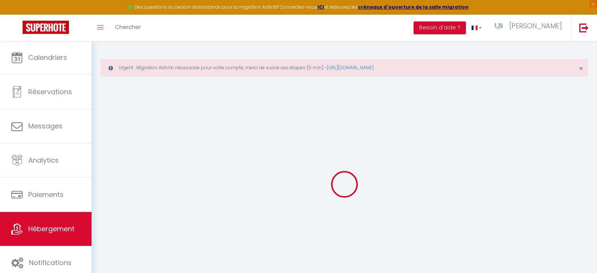
select select
checkbox input "false"
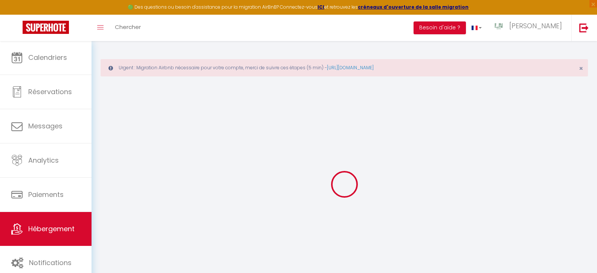
checkbox input "false"
select select
type input "Le Cosy Studio"
type input "Jean"
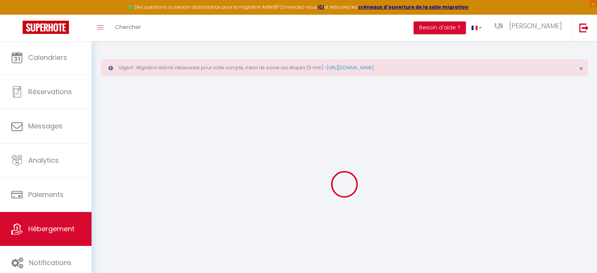
type input "Nugues"
type input "23 Rue du Bois"
type input "76610"
type input "[GEOGRAPHIC_DATA]"
select select "2"
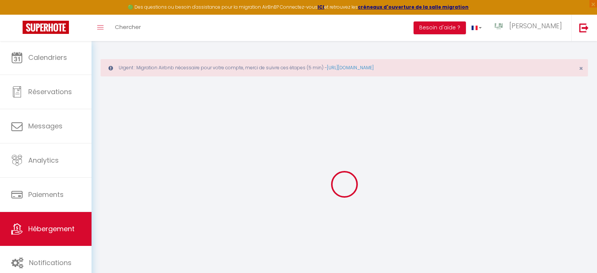
select select "0"
type input "60"
type input "30"
type input "5"
type input "4.8"
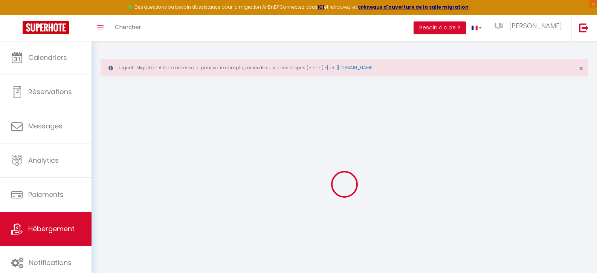
type input "300"
select select
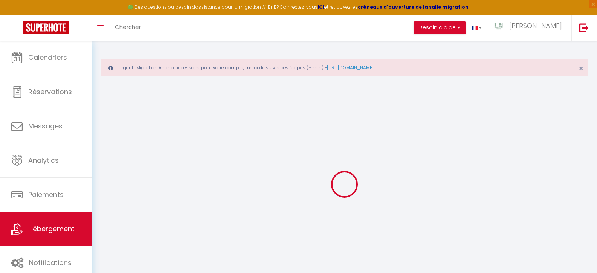
select select
type input "25 Place Saint-Vincent de Paul"
type input "76600"
type input "[GEOGRAPHIC_DATA]"
type input "lnkeysconciergerie@gmail.com"
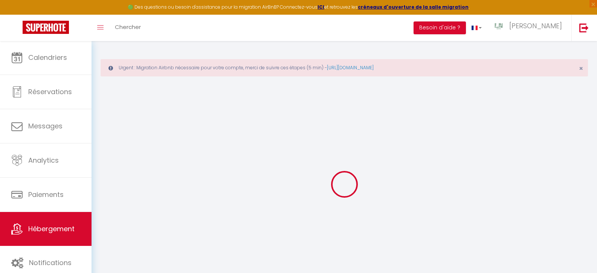
select select "15922"
checkbox input "false"
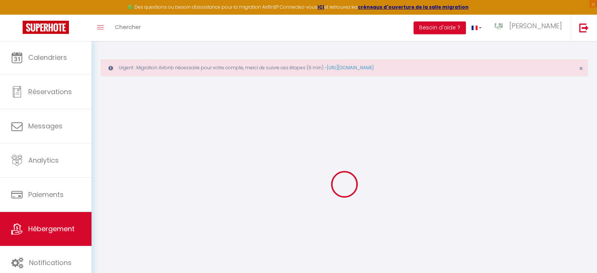
radio input "true"
type input "0"
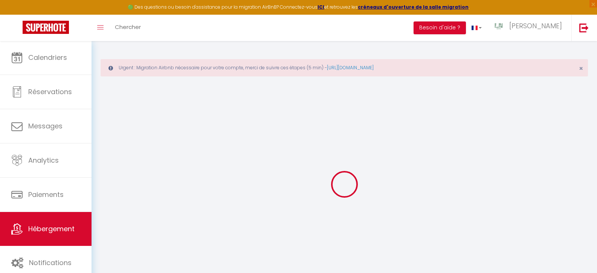
checkbox input "false"
select select "16:00"
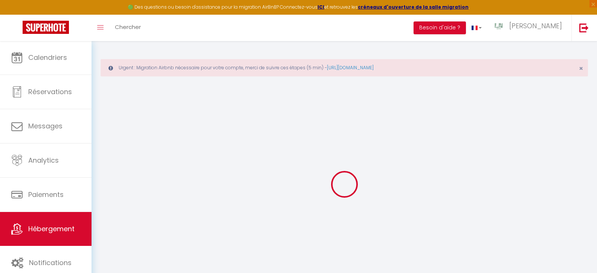
select select "23:45"
select select "11:00"
select select "30"
select select "120"
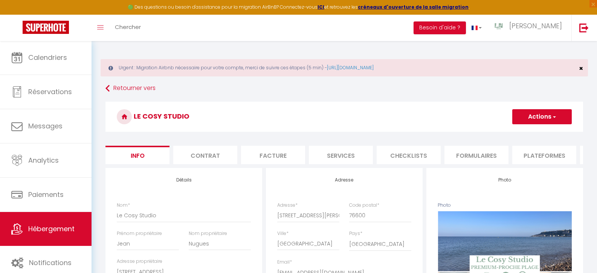
click at [579, 67] on span "×" at bounding box center [581, 68] width 4 height 9
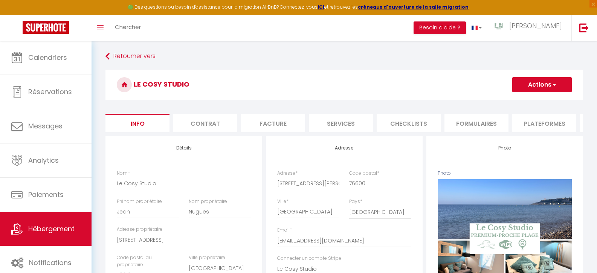
scroll to position [0, 197]
click at [491, 125] on li "website" at bounding box center [483, 123] width 64 height 18
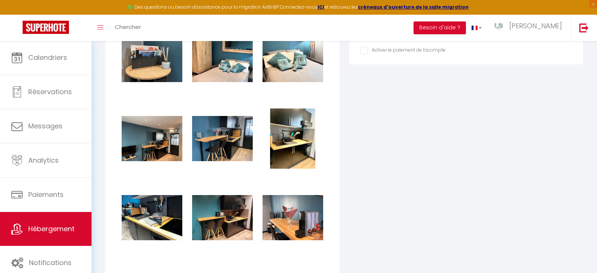
scroll to position [905, 0]
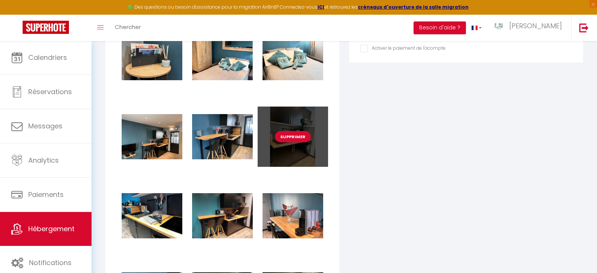
click at [291, 142] on button "Supprimer" at bounding box center [293, 136] width 36 height 11
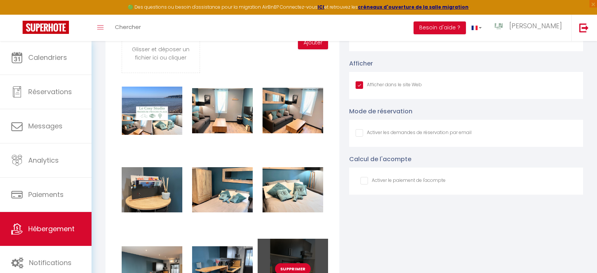
checkbox input "true"
checkbox input "false"
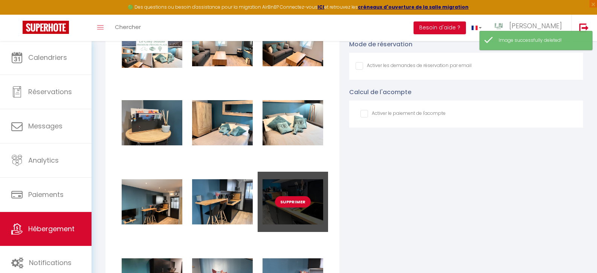
click at [290, 208] on button "Supprimer" at bounding box center [293, 201] width 36 height 11
checkbox input "true"
checkbox input "false"
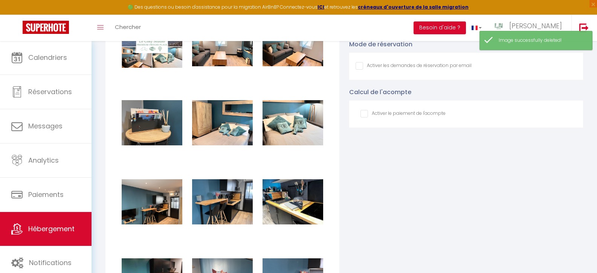
checkbox input "true"
checkbox input "false"
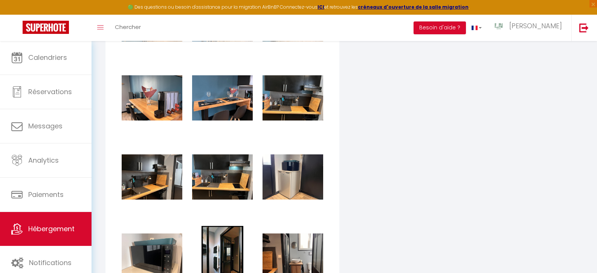
scroll to position [1054, 0]
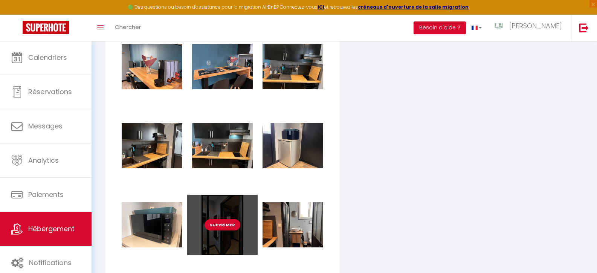
click at [228, 231] on button "Supprimer" at bounding box center [223, 224] width 36 height 11
checkbox input "true"
checkbox input "false"
checkbox input "true"
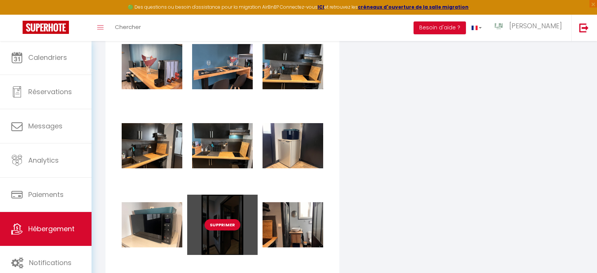
checkbox input "false"
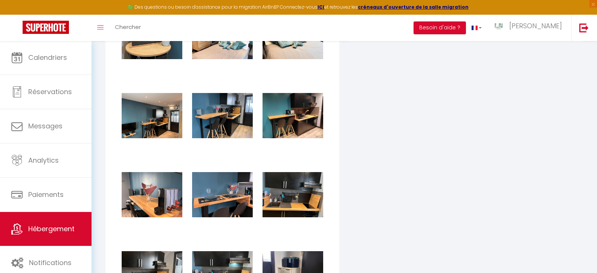
scroll to position [902, 0]
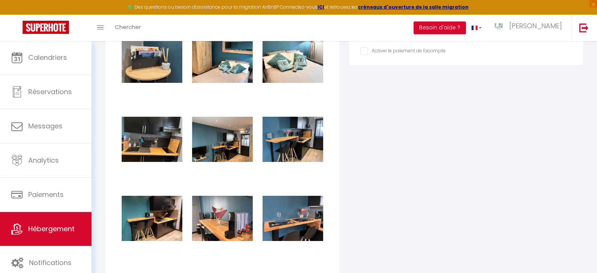
checkbox input "true"
checkbox input "false"
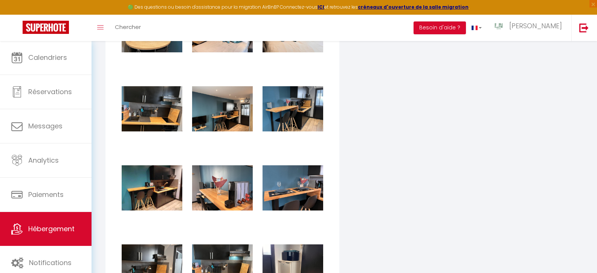
scroll to position [959, 0]
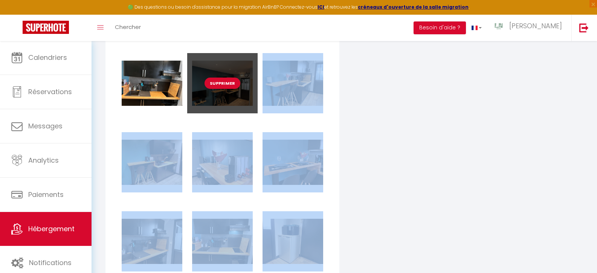
drag, startPoint x: 218, startPoint y: 232, endPoint x: 226, endPoint y: 98, distance: 134.4
click at [226, 98] on div "Supprimer Supprimer Supprimer Supprimer Supprimer Supprimer Supprimer Supprimer…" at bounding box center [222, 251] width 211 height 712
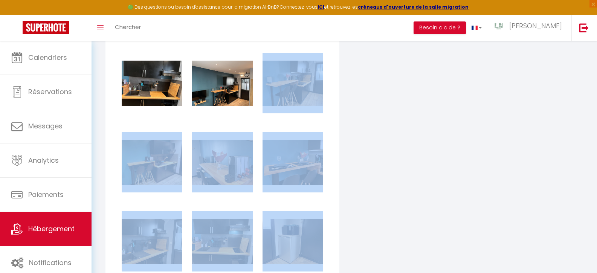
click at [249, 211] on div "Supprimer Supprimer Supprimer Supprimer Supprimer Supprimer Supprimer Supprimer…" at bounding box center [222, 251] width 211 height 712
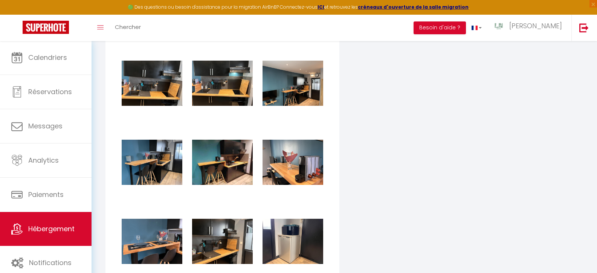
checkbox input "true"
checkbox input "false"
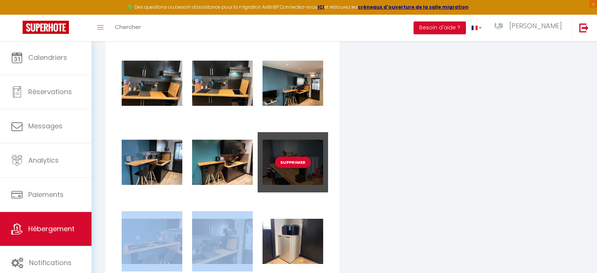
drag, startPoint x: 149, startPoint y: 233, endPoint x: 283, endPoint y: 139, distance: 163.3
click at [283, 138] on div "Supprimer Supprimer Supprimer Supprimer Supprimer Supprimer Supprimer Supprimer…" at bounding box center [222, 251] width 211 height 712
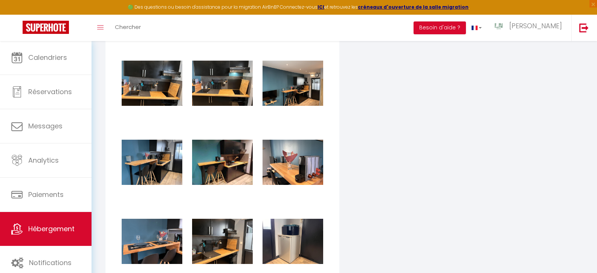
click at [226, 200] on div "Supprimer Supprimer Supprimer Supprimer Supprimer Supprimer Supprimer Supprimer…" at bounding box center [222, 251] width 211 height 712
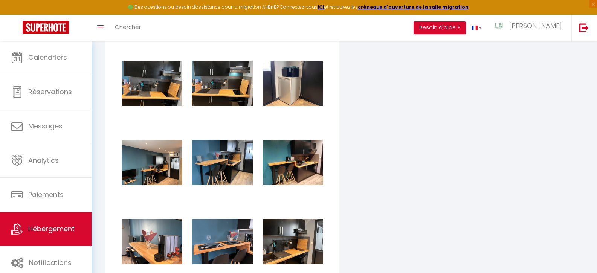
checkbox input "true"
checkbox input "false"
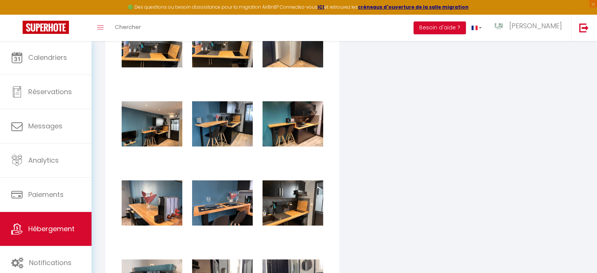
scroll to position [1021, 0]
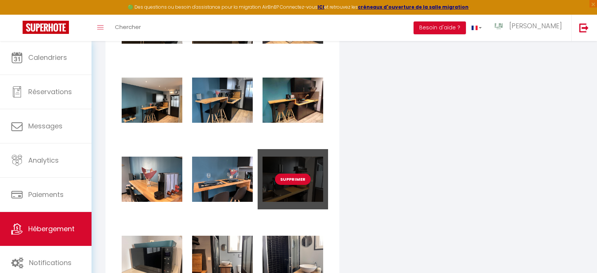
drag, startPoint x: 295, startPoint y: 165, endPoint x: 284, endPoint y: 161, distance: 11.3
click at [284, 161] on div "Supprimer" at bounding box center [293, 179] width 70 height 60
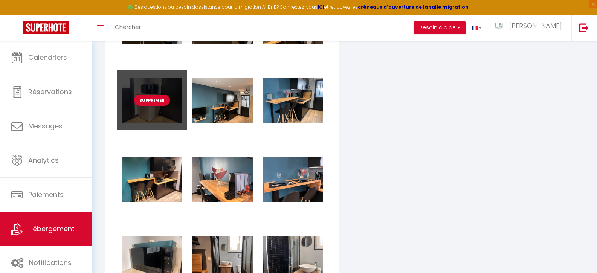
checkbox input "true"
checkbox input "false"
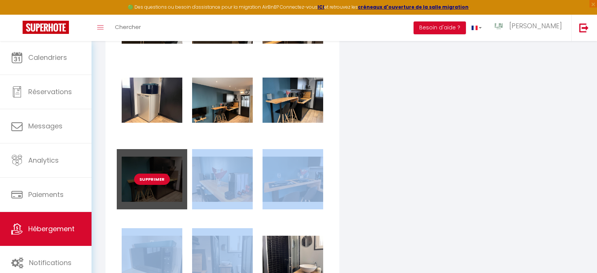
drag, startPoint x: 156, startPoint y: 237, endPoint x: 180, endPoint y: 197, distance: 46.4
click at [180, 197] on div "Supprimer Supprimer Supprimer Supprimer Supprimer Supprimer Supprimer Supprimer…" at bounding box center [222, 189] width 211 height 712
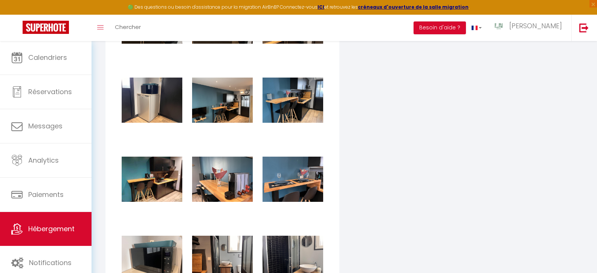
click at [168, 219] on div "Supprimer Supprimer Supprimer Supprimer Supprimer Supprimer Supprimer Supprimer…" at bounding box center [222, 189] width 211 height 712
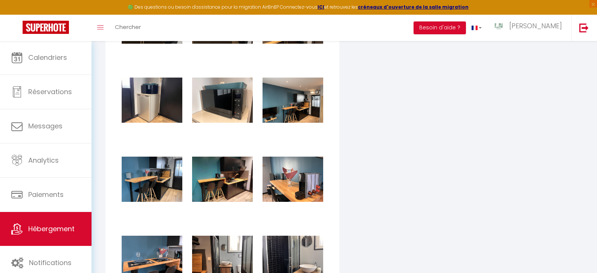
checkbox input "true"
checkbox input "false"
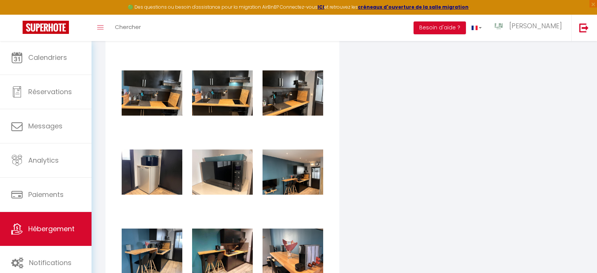
scroll to position [902, 0]
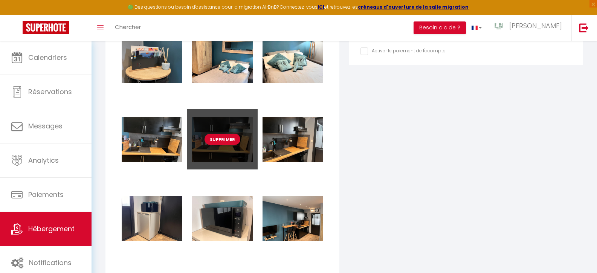
click at [217, 144] on button "Supprimer" at bounding box center [223, 139] width 36 height 11
checkbox input "true"
checkbox input "false"
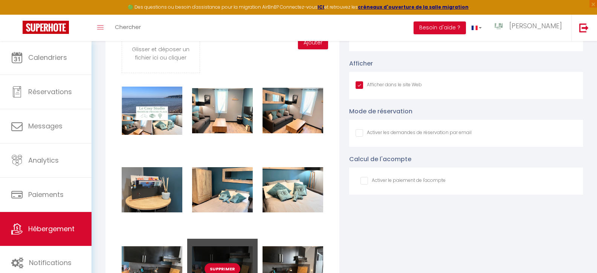
checkbox input "true"
checkbox input "false"
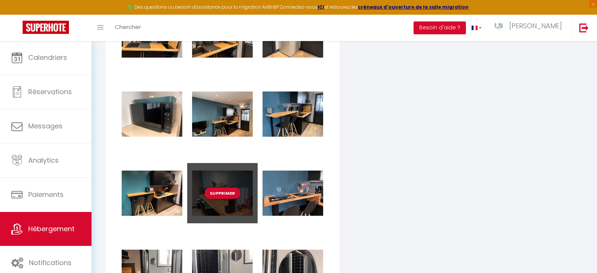
scroll to position [1008, 0]
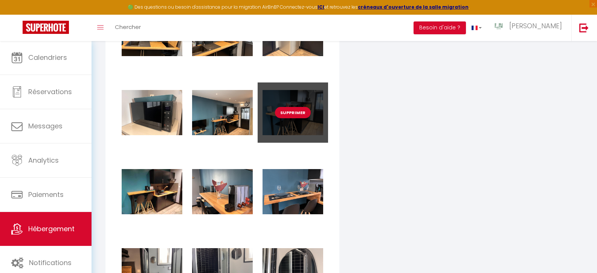
click at [290, 118] on button "Supprimer" at bounding box center [293, 112] width 36 height 11
checkbox input "true"
checkbox input "false"
checkbox input "true"
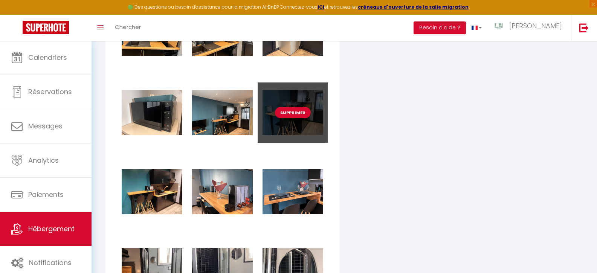
checkbox input "false"
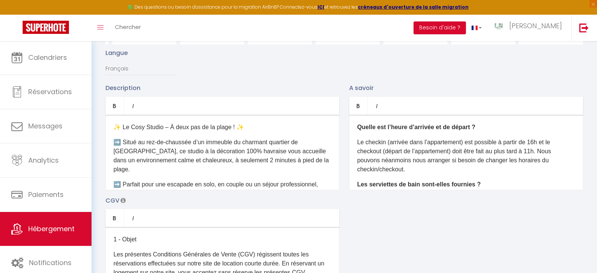
scroll to position [0, 0]
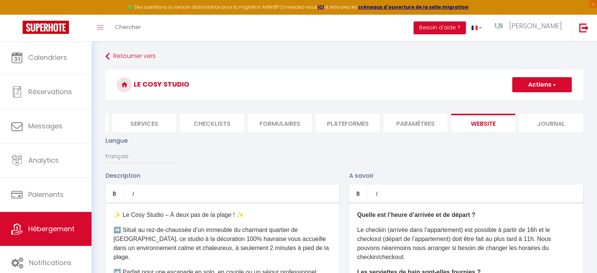
click at [525, 85] on button "Actions" at bounding box center [542, 84] width 60 height 15
click at [530, 100] on input "Enregistrer" at bounding box center [534, 102] width 28 height 8
checkbox input "true"
checkbox input "false"
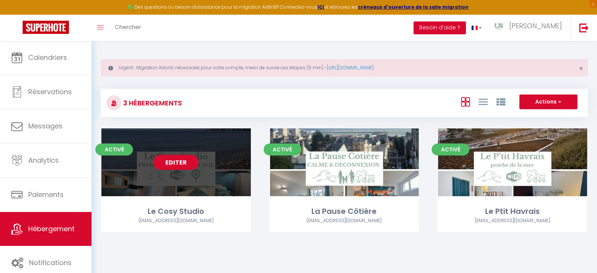
click at [182, 163] on link "Editer" at bounding box center [175, 162] width 45 height 15
select select "3"
select select "2"
select select "1"
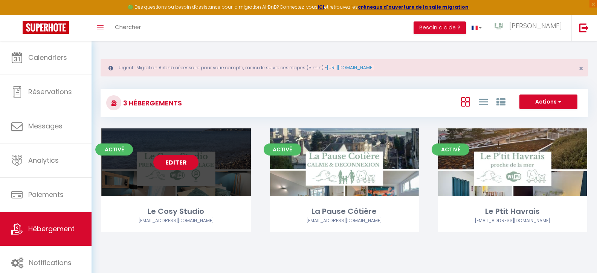
select select
select select "28"
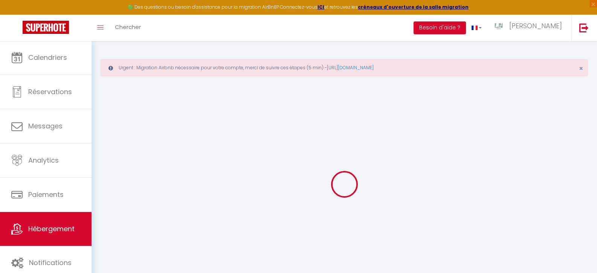
select select
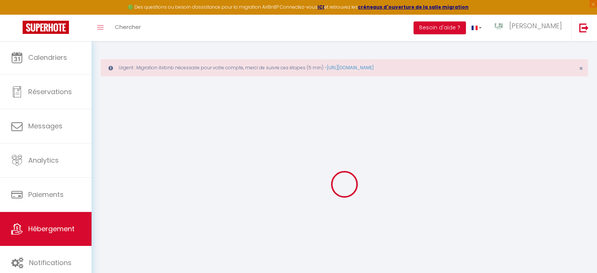
select select
checkbox input "false"
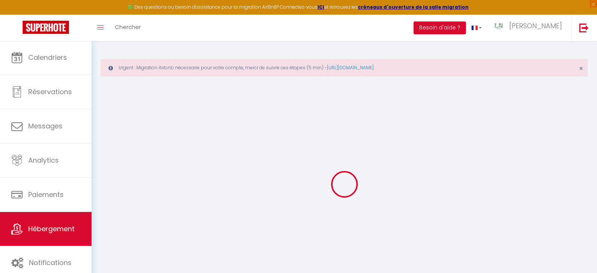
select select
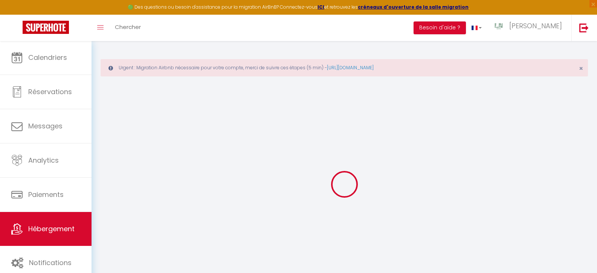
select select
checkbox input "false"
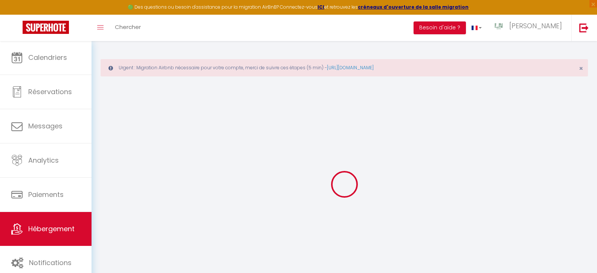
checkbox input "false"
select select
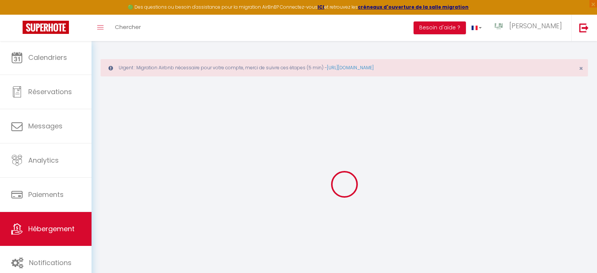
select select
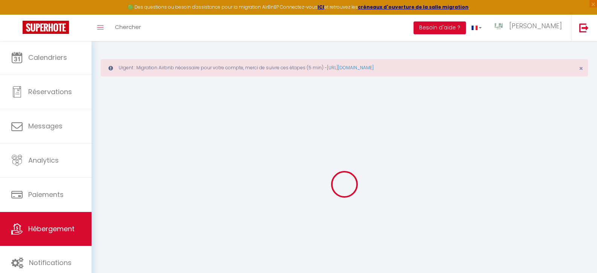
checkbox input "false"
select select
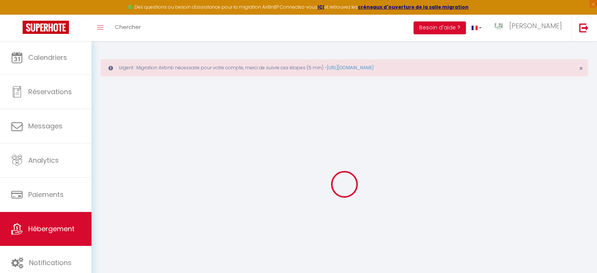
select select
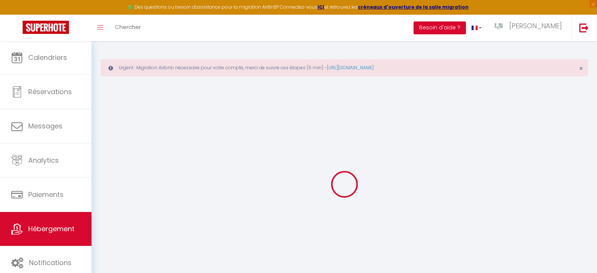
select select
checkbox input "false"
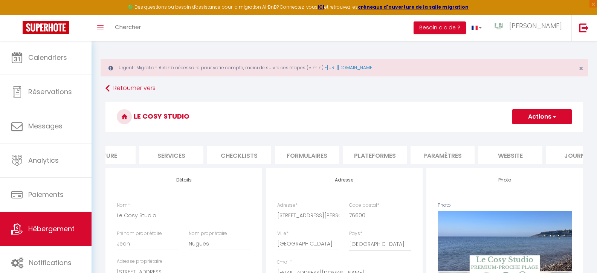
scroll to position [0, 197]
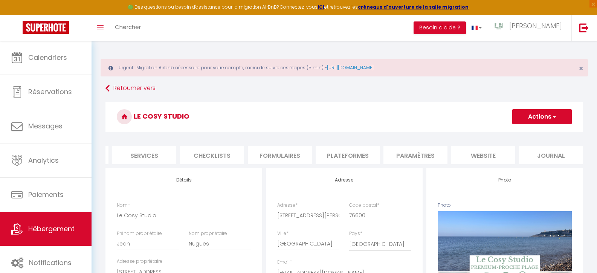
click at [494, 155] on li "website" at bounding box center [483, 155] width 64 height 18
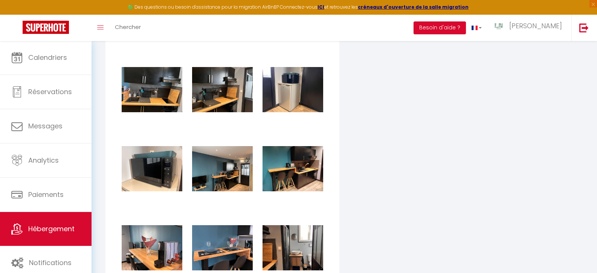
scroll to position [1015, 0]
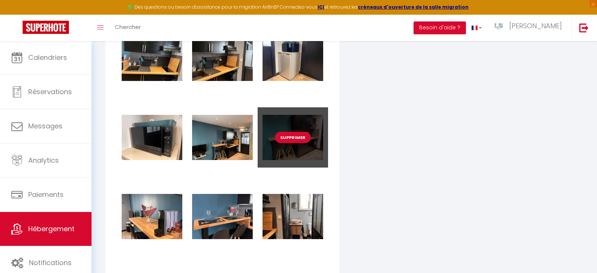
click at [293, 143] on button "Supprimer" at bounding box center [293, 137] width 36 height 11
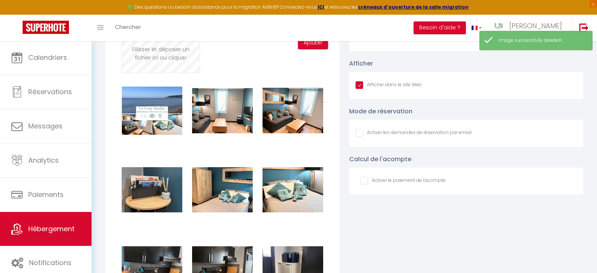
click at [162, 63] on input "file" at bounding box center [160, 43] width 77 height 60
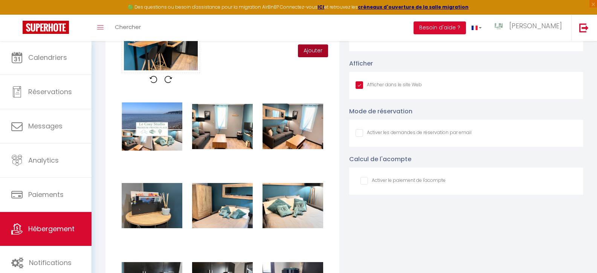
click at [314, 57] on button "Ajouter" at bounding box center [313, 50] width 30 height 13
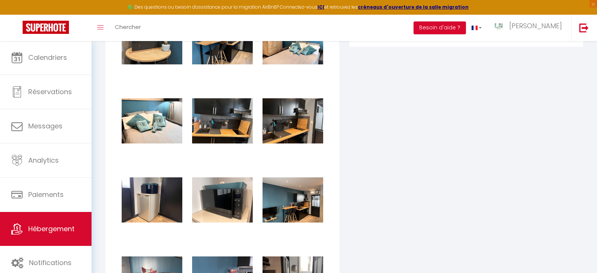
scroll to position [978, 0]
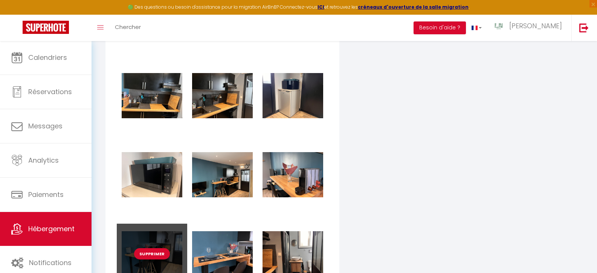
drag, startPoint x: 160, startPoint y: 242, endPoint x: 175, endPoint y: 235, distance: 16.0
click at [175, 235] on div "Supprimer" at bounding box center [152, 254] width 70 height 60
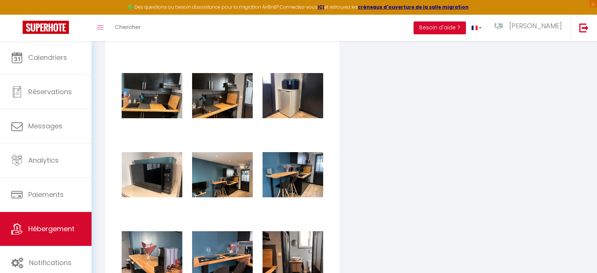
click at [397, 169] on div "Coordonnées GPS Latitude 49.4966959 Longitude 0.0964494 Afficher Afficher dans …" at bounding box center [466, 257] width 244 height 901
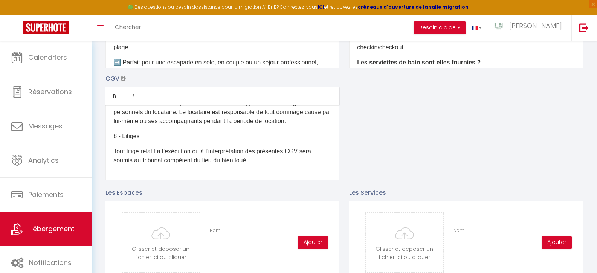
scroll to position [0, 0]
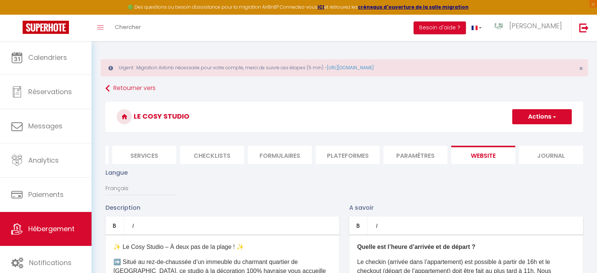
click at [544, 116] on button "Actions" at bounding box center [542, 116] width 60 height 15
click at [538, 133] on input "Enregistrer" at bounding box center [534, 134] width 28 height 8
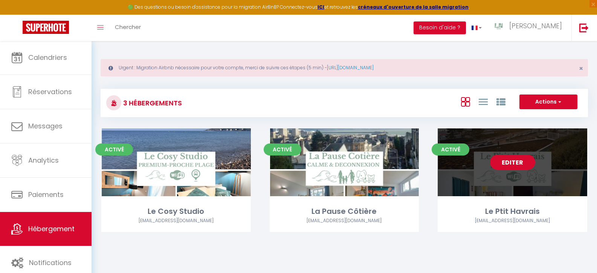
click at [520, 160] on link "Editer" at bounding box center [512, 162] width 45 height 15
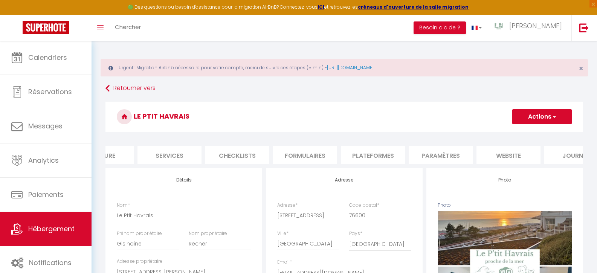
scroll to position [0, 197]
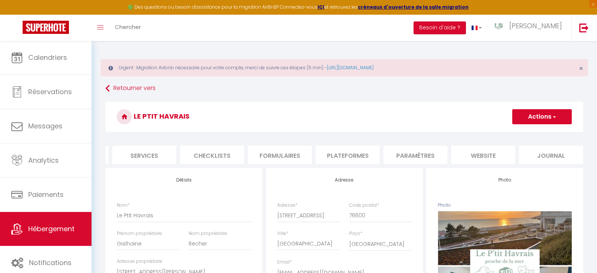
click at [492, 155] on li "website" at bounding box center [483, 155] width 64 height 18
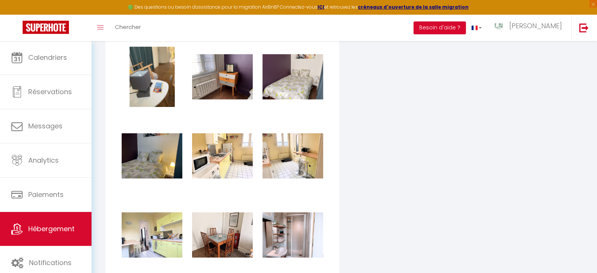
scroll to position [1147, 0]
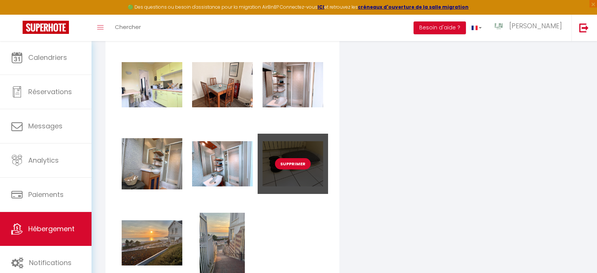
click at [294, 168] on button "Supprimer" at bounding box center [293, 163] width 36 height 11
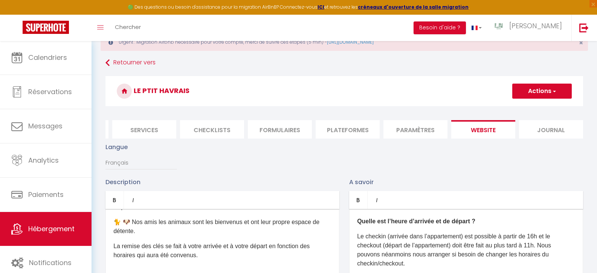
scroll to position [0, 0]
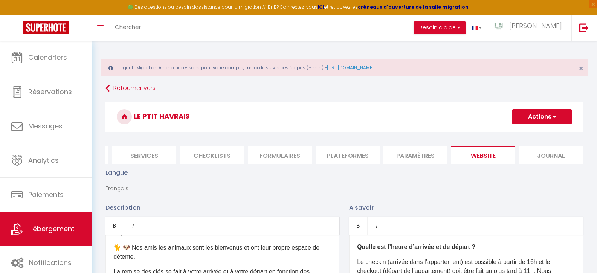
click at [541, 118] on button "Actions" at bounding box center [542, 116] width 60 height 15
click at [535, 132] on input "Enregistrer" at bounding box center [534, 134] width 28 height 8
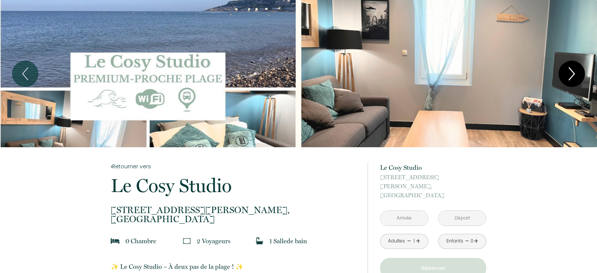
click at [572, 73] on icon "Next" at bounding box center [572, 74] width 16 height 23
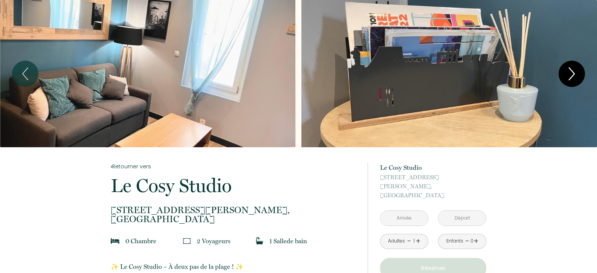
click at [572, 73] on icon "Next" at bounding box center [572, 74] width 16 height 23
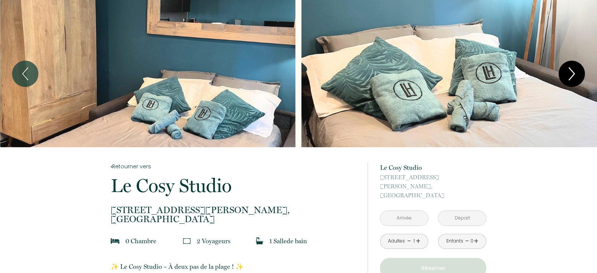
click at [572, 74] on icon "Next" at bounding box center [572, 74] width 16 height 23
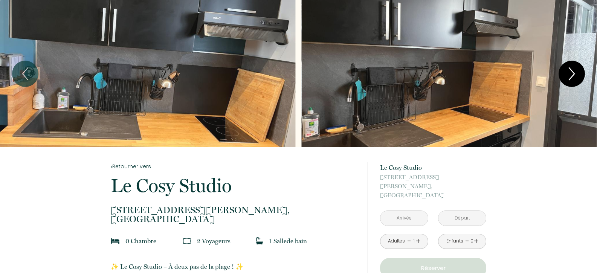
click at [570, 74] on icon "Next" at bounding box center [572, 74] width 16 height 23
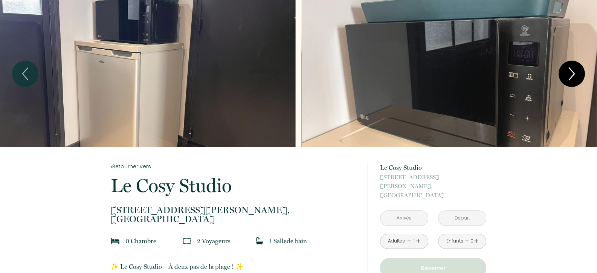
click at [570, 73] on icon "Next" at bounding box center [572, 74] width 16 height 23
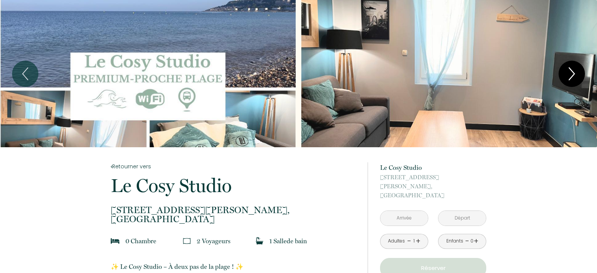
click at [572, 73] on icon "Next" at bounding box center [572, 74] width 16 height 23
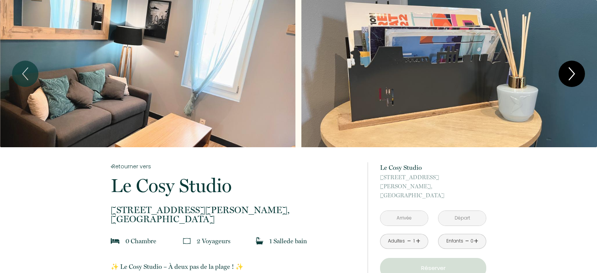
click at [572, 73] on icon "Next" at bounding box center [572, 74] width 16 height 23
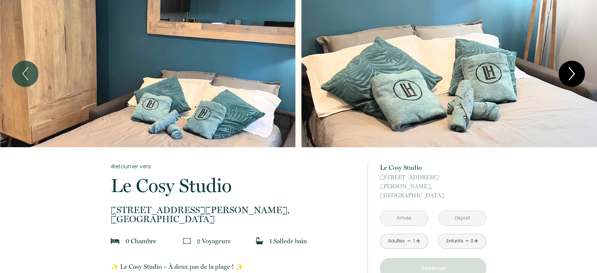
click at [572, 73] on icon "Next" at bounding box center [572, 74] width 16 height 23
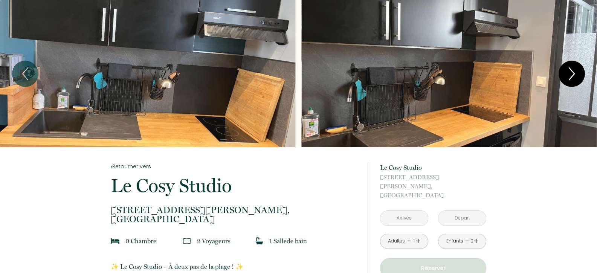
click at [572, 73] on icon "Next" at bounding box center [572, 74] width 16 height 23
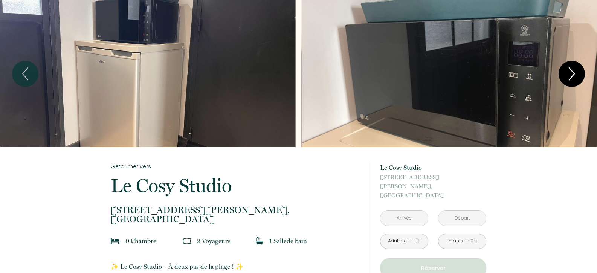
click at [572, 73] on icon "Next" at bounding box center [572, 74] width 16 height 23
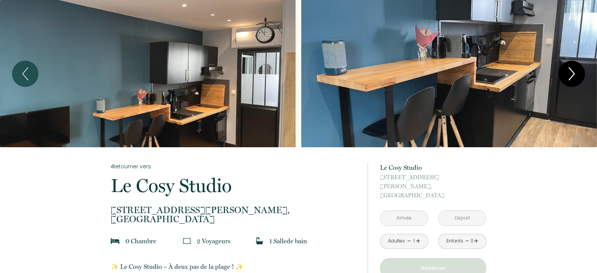
click at [572, 73] on icon "Next" at bounding box center [572, 74] width 16 height 23
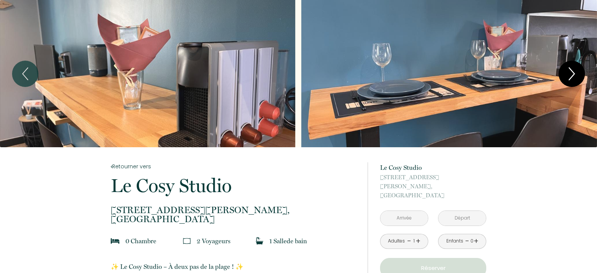
click at [572, 73] on icon "Next" at bounding box center [572, 74] width 16 height 23
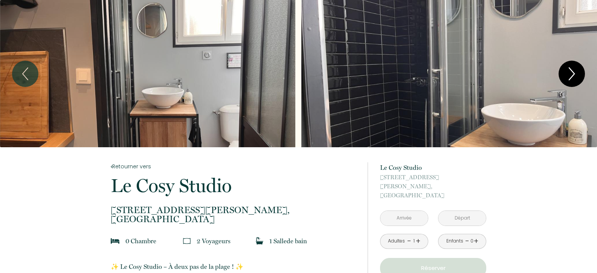
click at [572, 73] on icon "Next" at bounding box center [572, 74] width 16 height 23
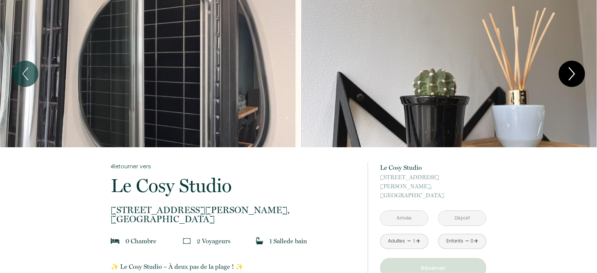
click at [572, 73] on icon "Next" at bounding box center [572, 74] width 16 height 23
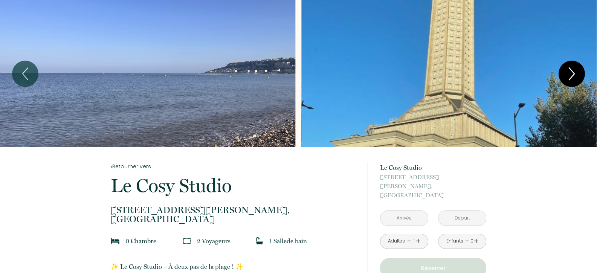
click at [572, 73] on icon "Next" at bounding box center [572, 74] width 16 height 23
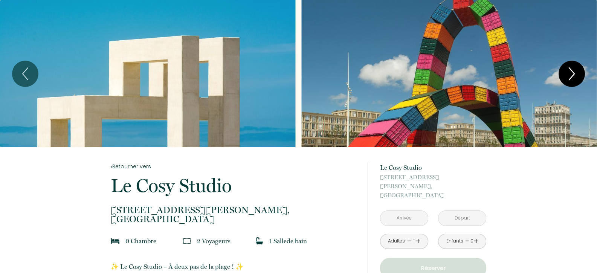
click at [572, 73] on icon "Next" at bounding box center [572, 74] width 16 height 23
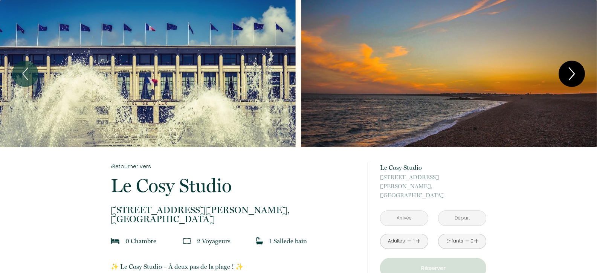
click at [572, 73] on icon "Next" at bounding box center [572, 74] width 16 height 23
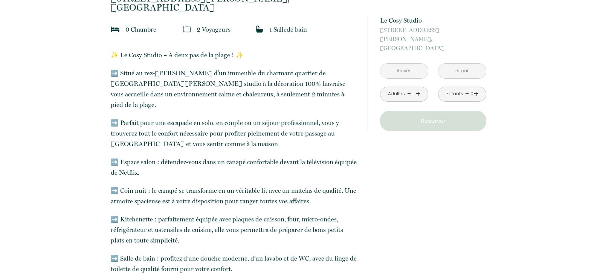
scroll to position [210, 0]
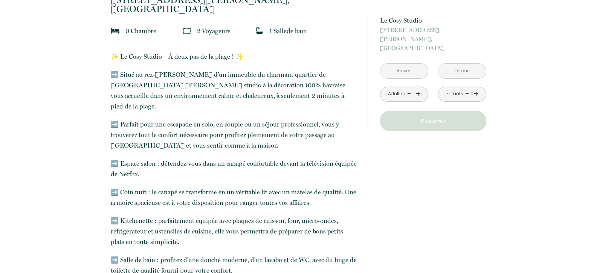
click at [407, 64] on input "text" at bounding box center [404, 71] width 47 height 15
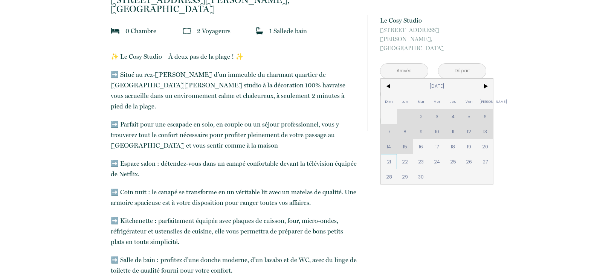
click at [383, 154] on span "21" at bounding box center [389, 161] width 16 height 15
type input "Dim [DATE]"
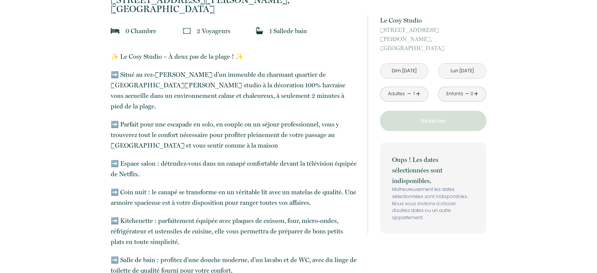
click at [463, 64] on input "Lun [DATE]" at bounding box center [462, 71] width 47 height 15
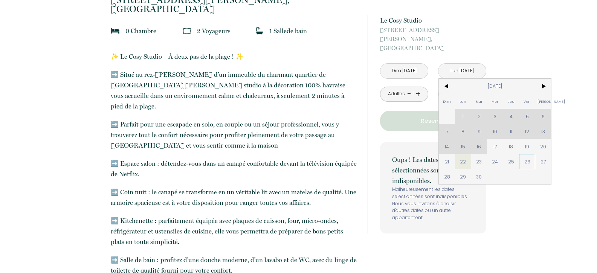
click at [527, 154] on span "26" at bounding box center [527, 161] width 16 height 15
type input "Ven [DATE]"
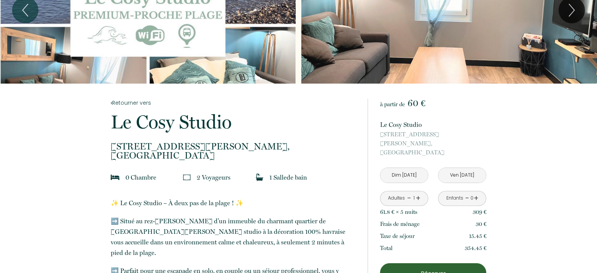
scroll to position [212, 0]
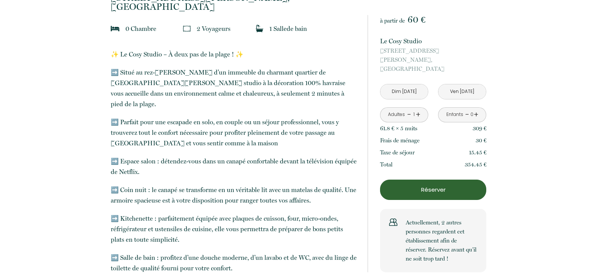
click at [438, 185] on p "Réserver" at bounding box center [433, 189] width 101 height 9
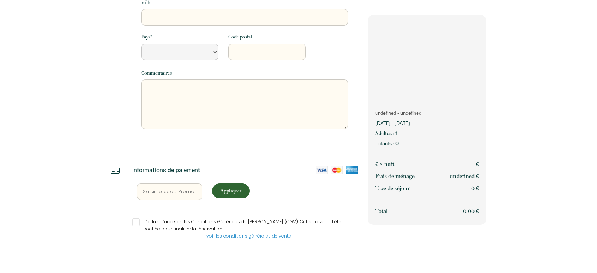
scroll to position [181, 0]
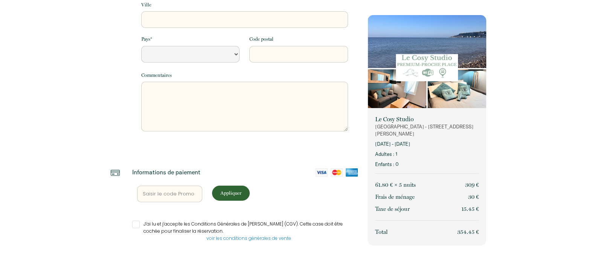
select select "Default select example"
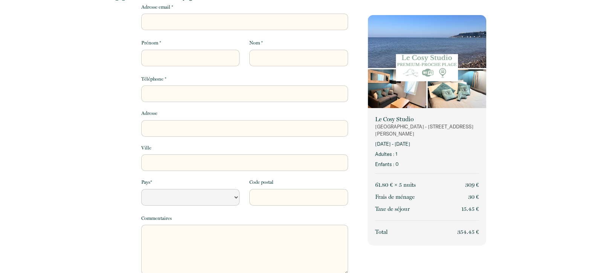
scroll to position [0, 0]
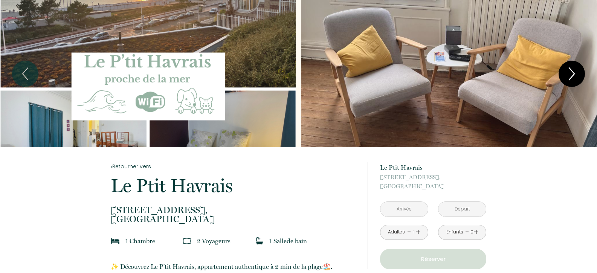
click at [575, 73] on icon "Next" at bounding box center [572, 74] width 16 height 23
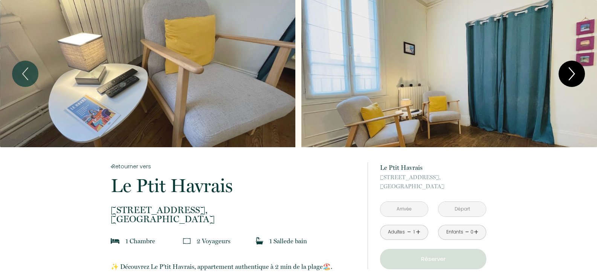
click at [575, 73] on icon "Next" at bounding box center [572, 74] width 16 height 23
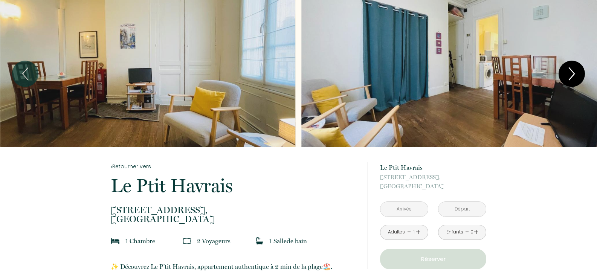
click at [570, 71] on icon "Next" at bounding box center [572, 74] width 16 height 23
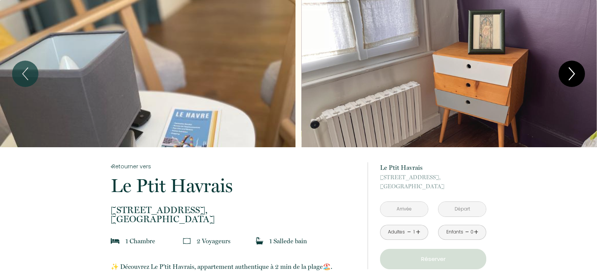
click at [570, 71] on icon "Next" at bounding box center [572, 74] width 16 height 23
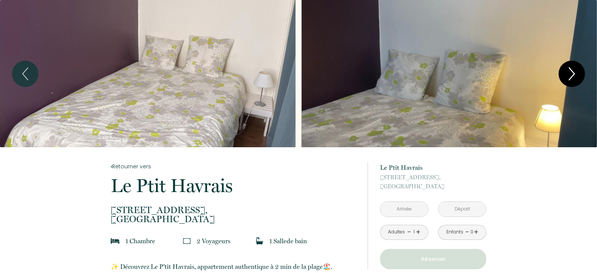
click at [570, 71] on icon "Next" at bounding box center [572, 74] width 16 height 23
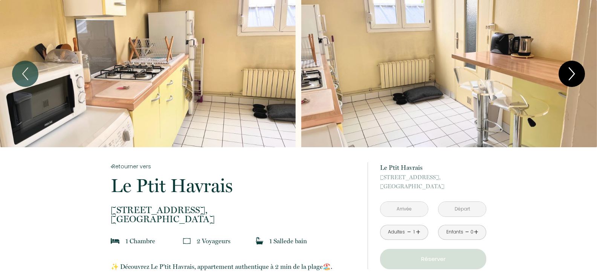
click at [570, 71] on icon "Next" at bounding box center [572, 74] width 16 height 23
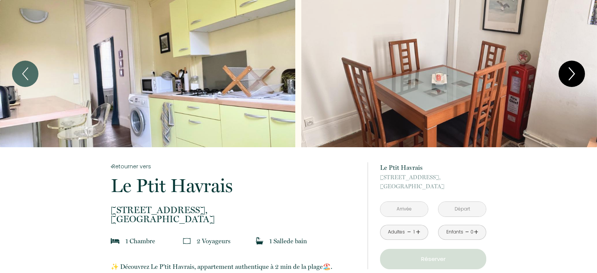
click at [570, 71] on icon "Next" at bounding box center [572, 74] width 16 height 23
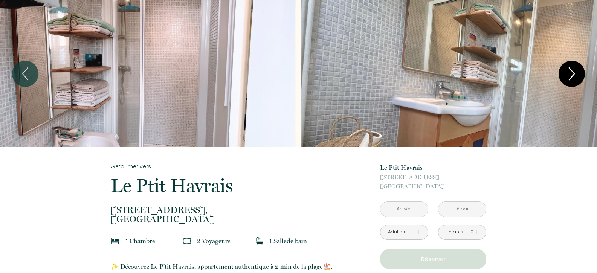
click at [570, 71] on icon "Next" at bounding box center [572, 74] width 16 height 23
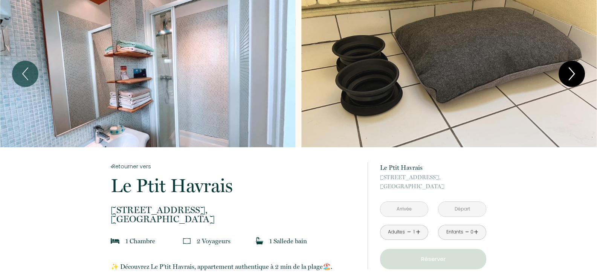
click at [570, 71] on icon "Next" at bounding box center [572, 74] width 16 height 23
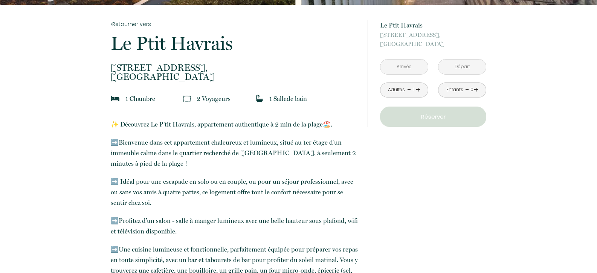
scroll to position [228, 0]
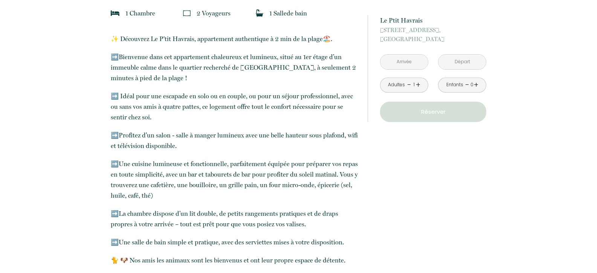
click at [404, 62] on input "text" at bounding box center [404, 62] width 47 height 15
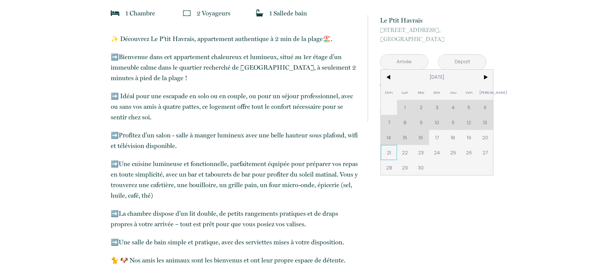
click at [388, 153] on span "21" at bounding box center [389, 152] width 16 height 15
type input "[DATE]"
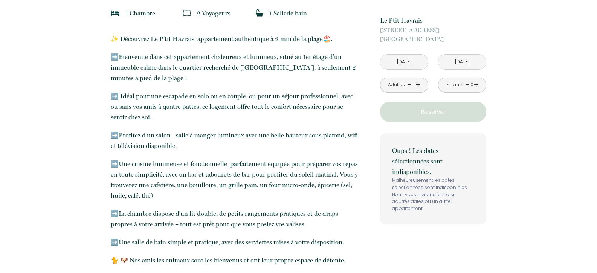
click at [389, 152] on div "Oups ! Les dates sélectionnées sont indisponibles. Malheureusement les dates sé…" at bounding box center [433, 178] width 106 height 91
click at [460, 62] on input "[DATE]" at bounding box center [462, 62] width 47 height 15
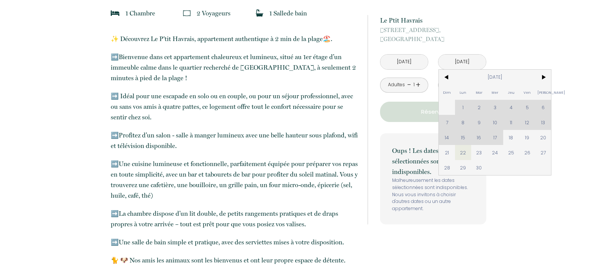
click at [526, 154] on span "26" at bounding box center [527, 152] width 16 height 15
type input "[DATE]"
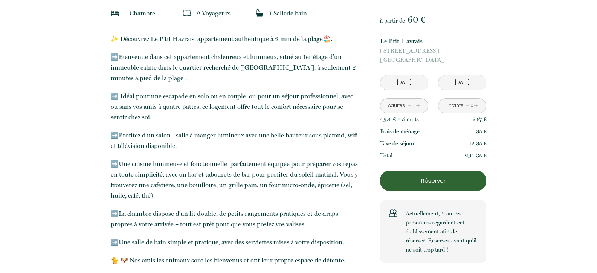
click at [472, 118] on p "247 €" at bounding box center [479, 119] width 14 height 9
